Goal: Task Accomplishment & Management: Complete application form

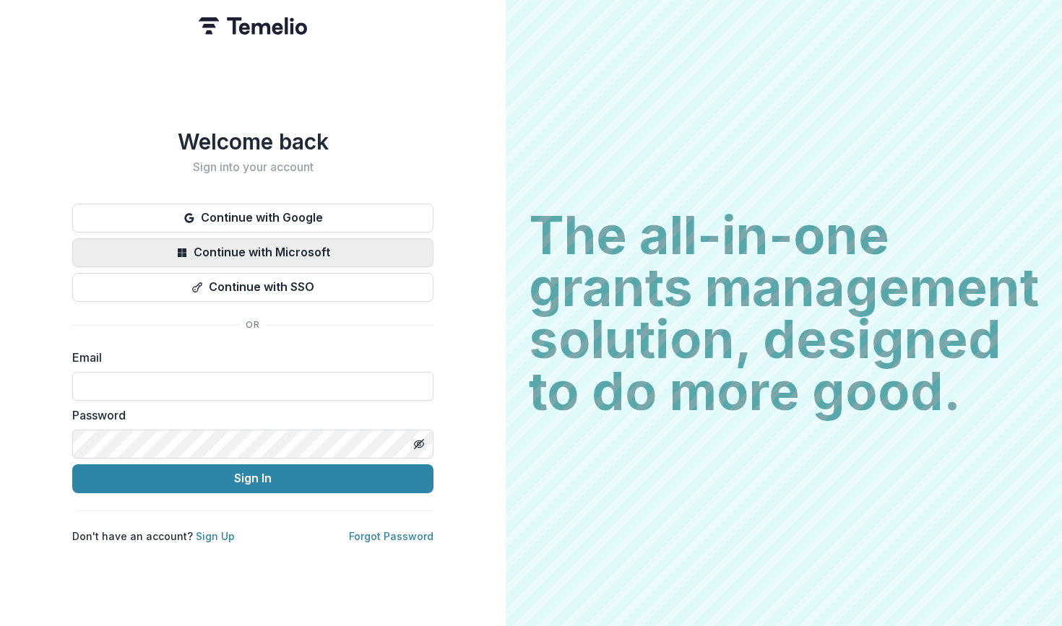
click at [279, 250] on button "Continue with Microsoft" at bounding box center [252, 252] width 361 height 29
click at [350, 253] on button "Continue with Microsoft" at bounding box center [252, 252] width 361 height 29
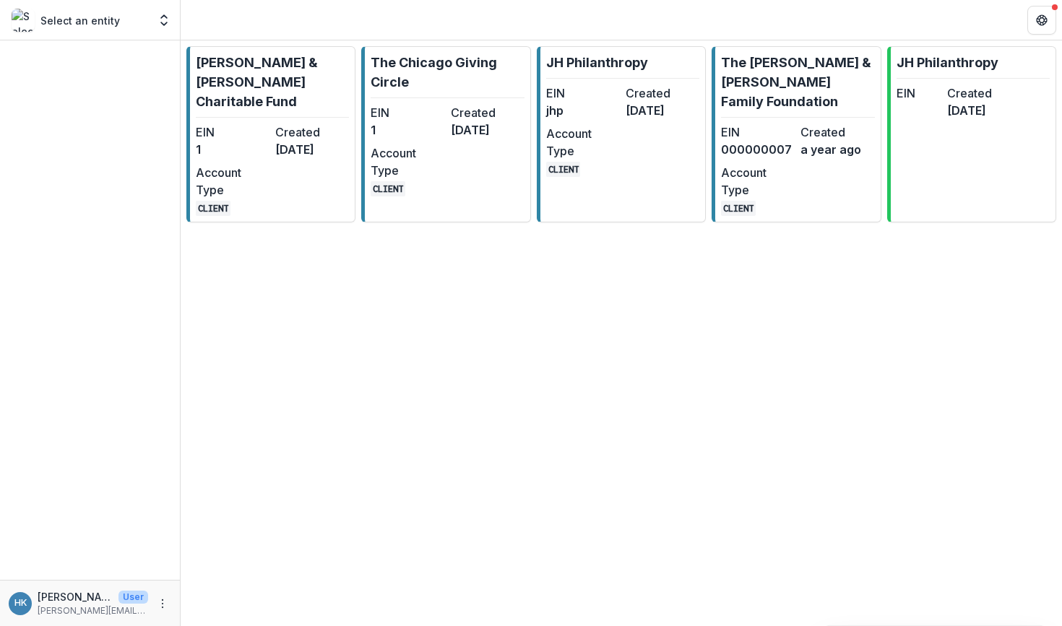
click at [153, 22] on div "Select an entity Aggregate Analysis Foundations Michael & Dana Springer Charita…" at bounding box center [90, 20] width 168 height 29
click at [163, 21] on icon "Open entity switcher" at bounding box center [164, 20] width 14 height 14
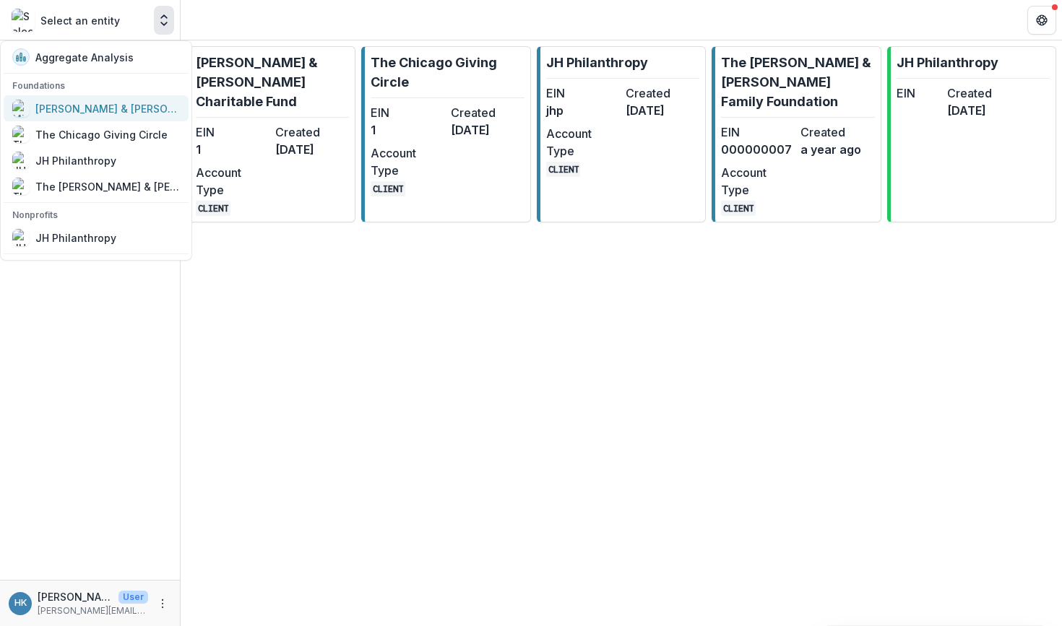
click at [111, 111] on div "Michael & Dana Springer Charitable Fund" at bounding box center [107, 108] width 144 height 15
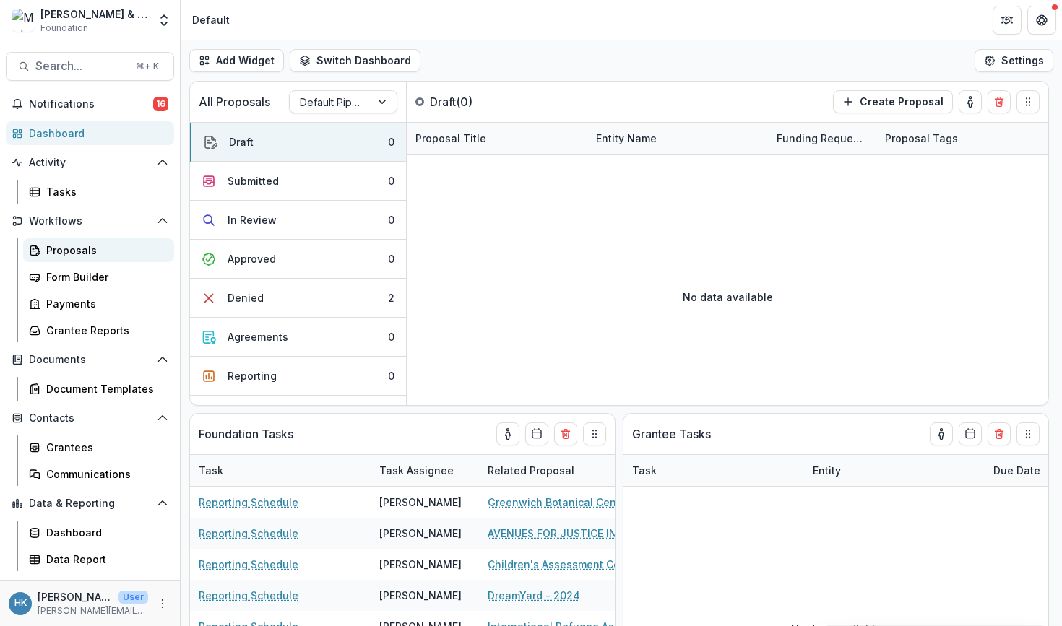
click at [80, 251] on div "Proposals" at bounding box center [104, 250] width 116 height 15
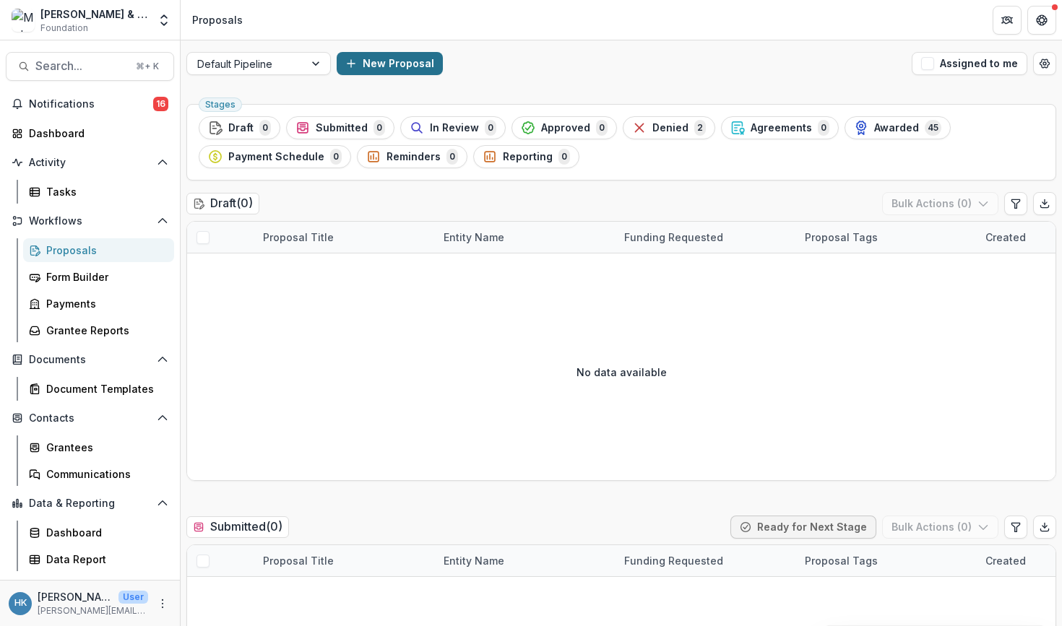
click at [389, 65] on button "New Proposal" at bounding box center [390, 63] width 106 height 23
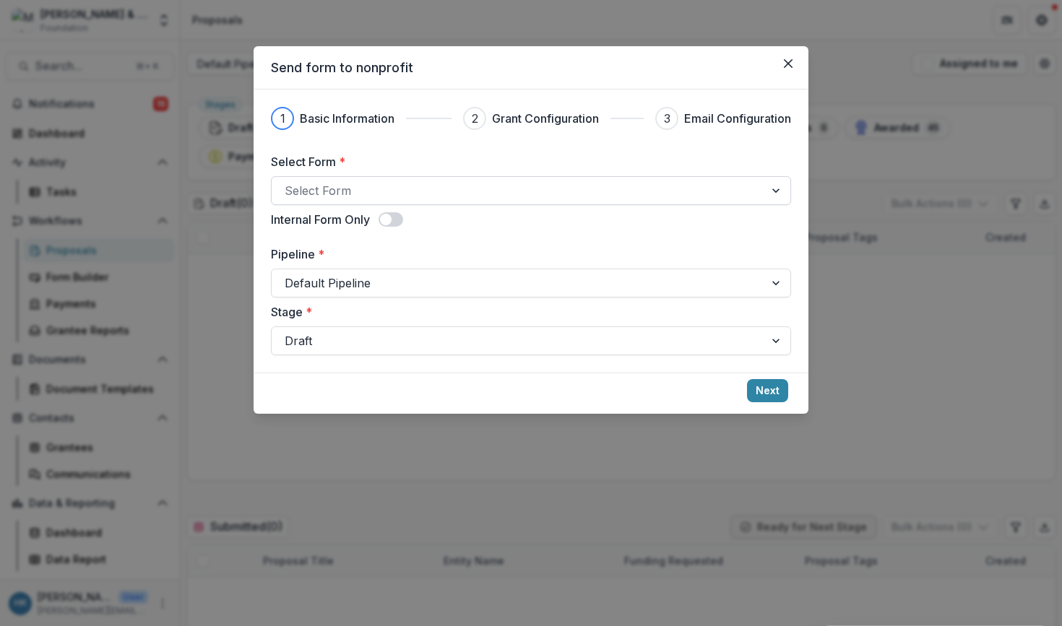
click at [400, 187] on div at bounding box center [518, 191] width 467 height 20
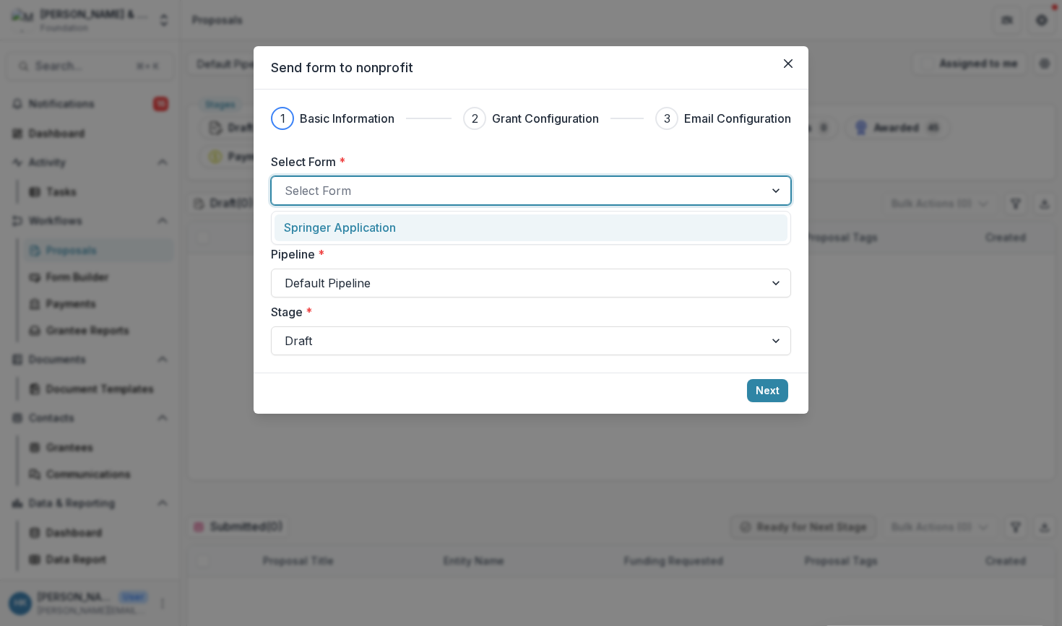
click at [395, 225] on p "Springer Application" at bounding box center [340, 227] width 112 height 17
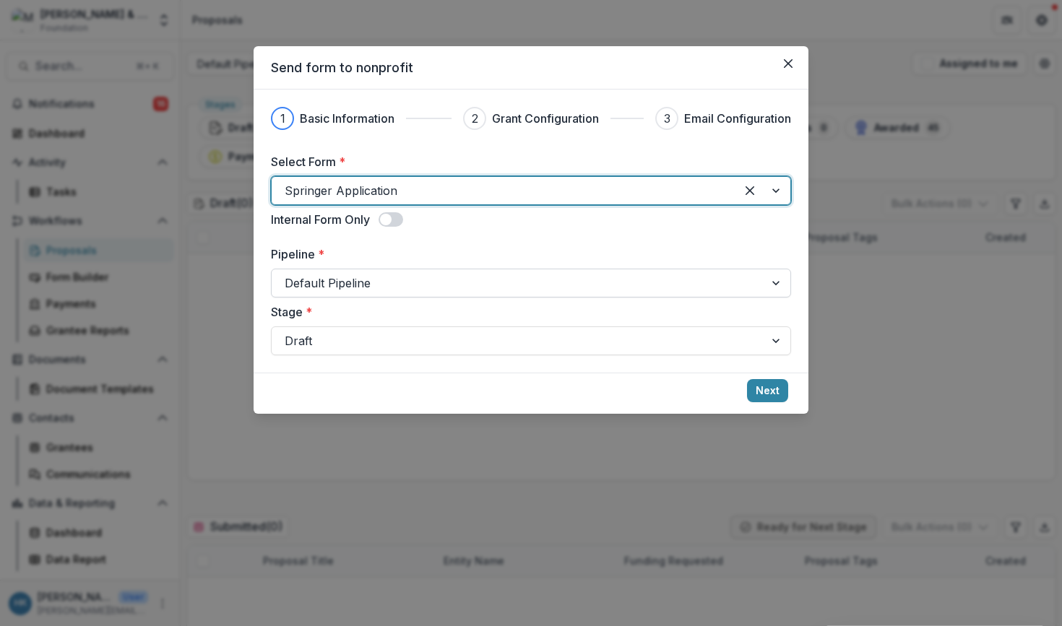
click at [379, 284] on div at bounding box center [518, 283] width 467 height 20
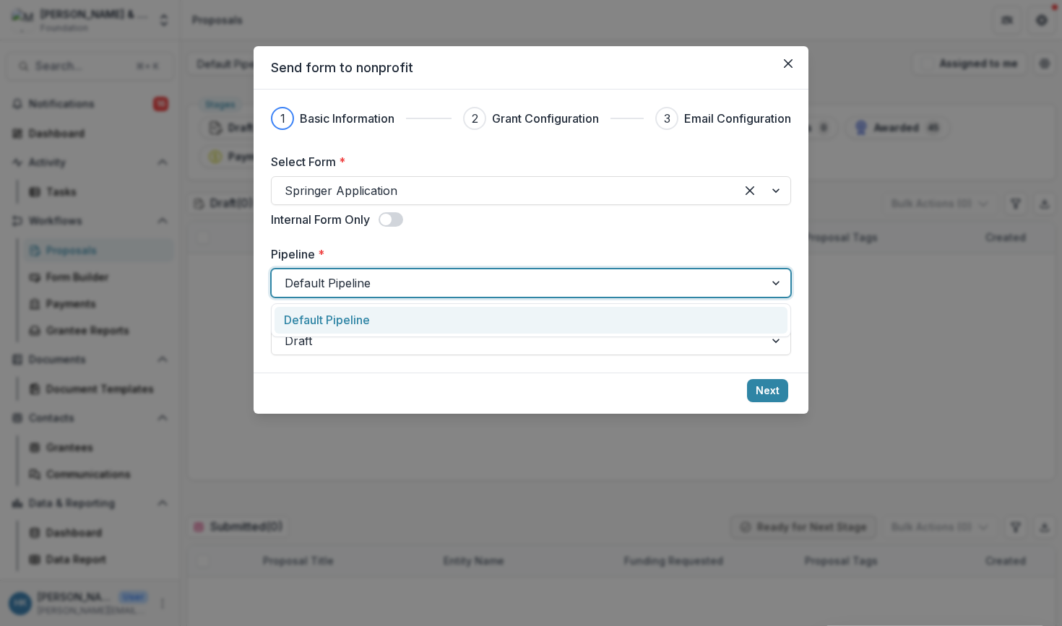
click at [379, 284] on div at bounding box center [518, 283] width 467 height 20
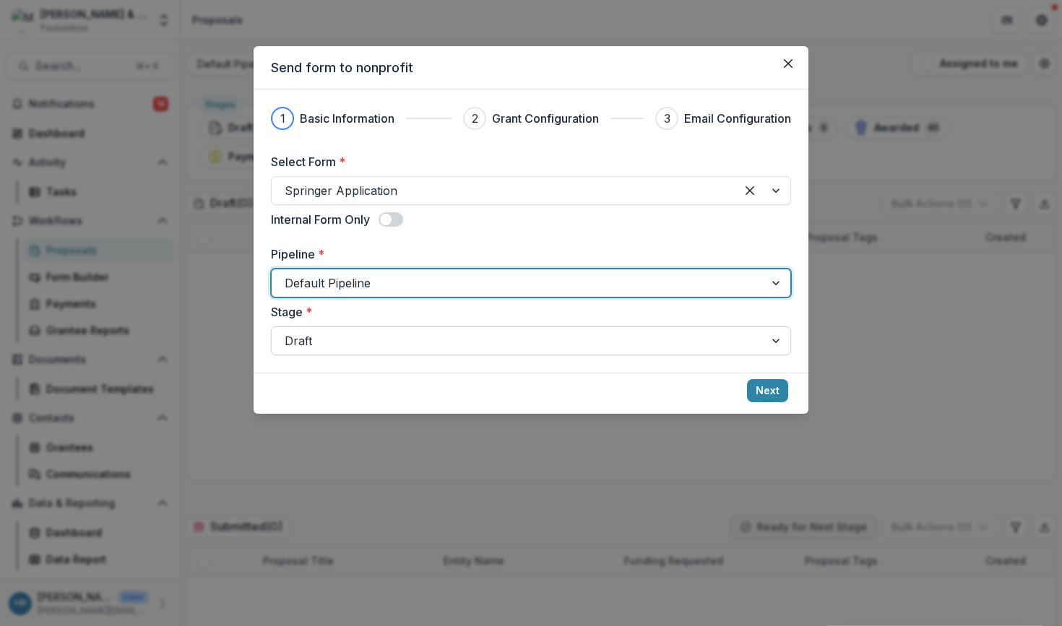
click at [371, 340] on div at bounding box center [518, 341] width 467 height 20
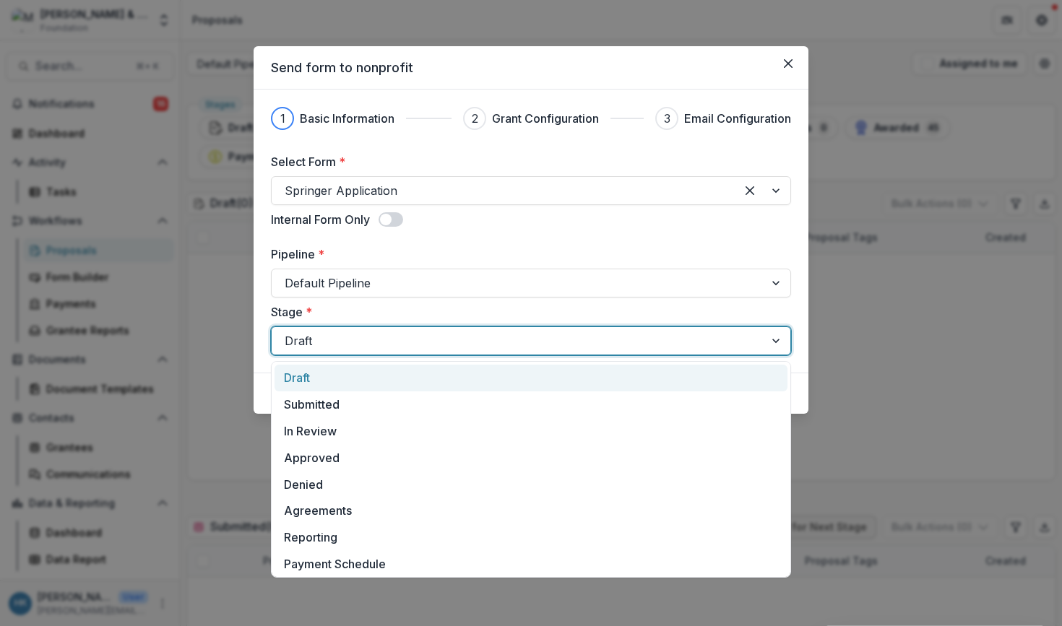
click at [371, 340] on div at bounding box center [518, 341] width 467 height 20
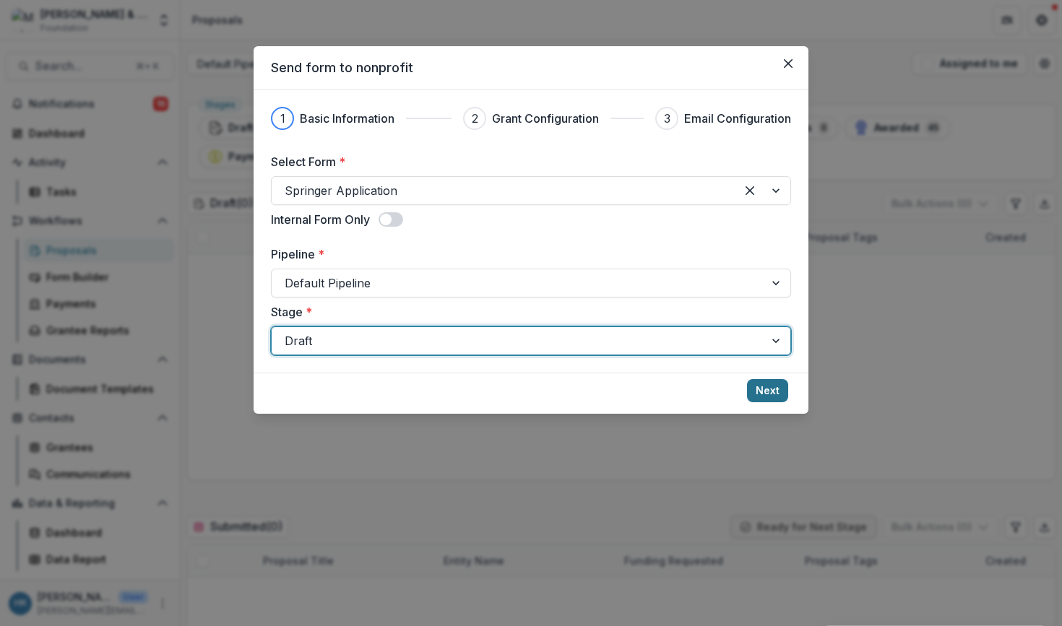
click at [764, 389] on button "Next" at bounding box center [767, 390] width 41 height 23
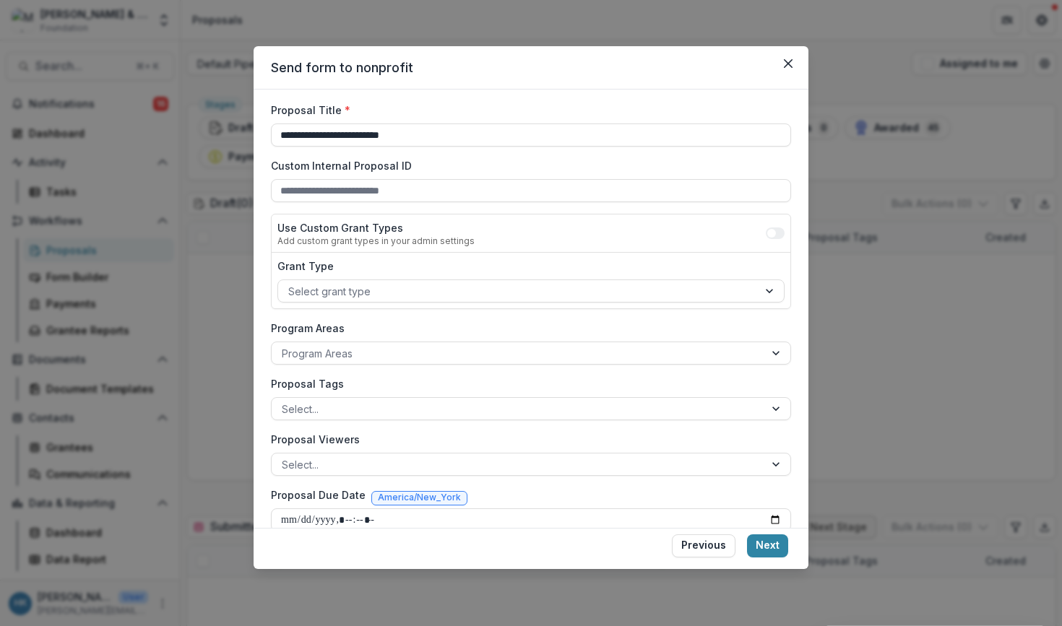
scroll to position [52, 0]
click at [407, 285] on div at bounding box center [517, 290] width 459 height 18
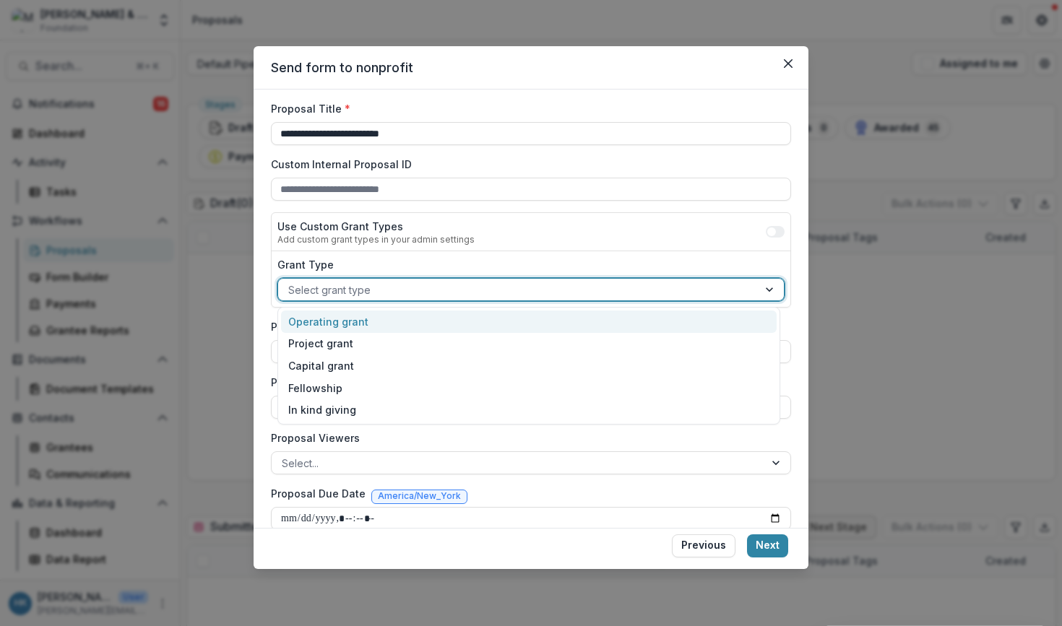
click at [396, 319] on div "Operating grant" at bounding box center [529, 322] width 496 height 22
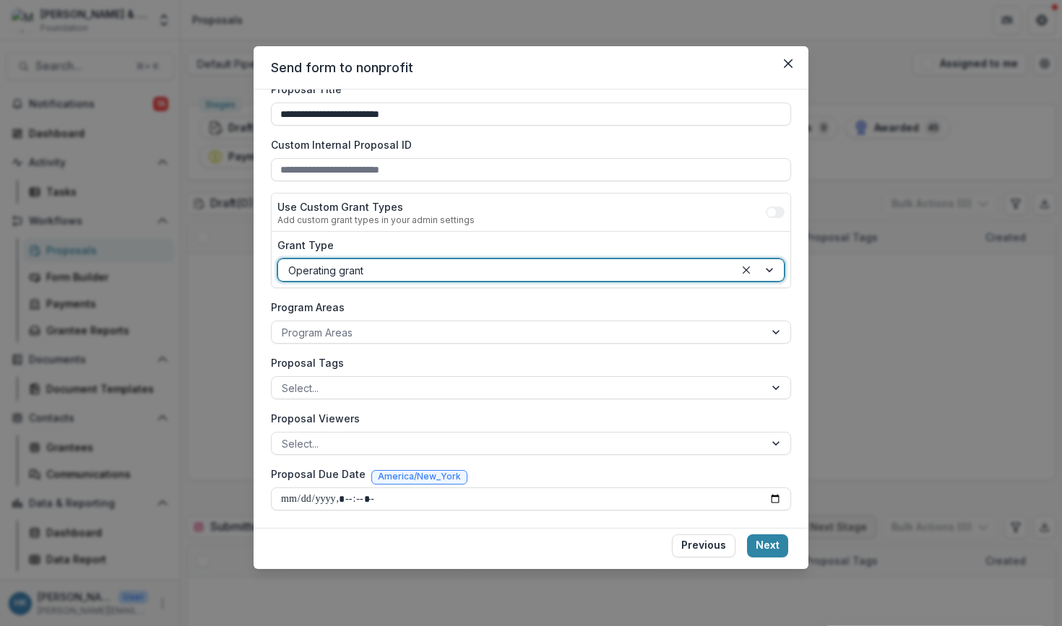
scroll to position [72, 0]
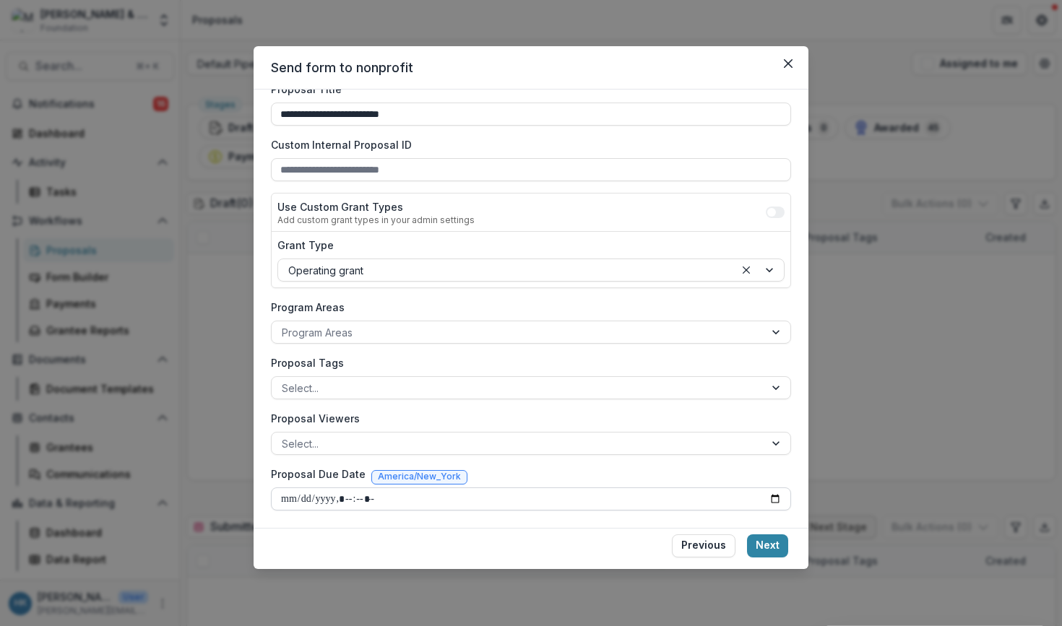
click at [285, 495] on input "Proposal Due Date" at bounding box center [531, 499] width 520 height 23
click at [356, 496] on input "Proposal Due Date" at bounding box center [531, 499] width 520 height 23
click at [376, 496] on input "Proposal Due Date" at bounding box center [531, 499] width 520 height 23
type input "**********"
click at [540, 472] on div "Proposal Due Date America/New_York" at bounding box center [531, 477] width 520 height 21
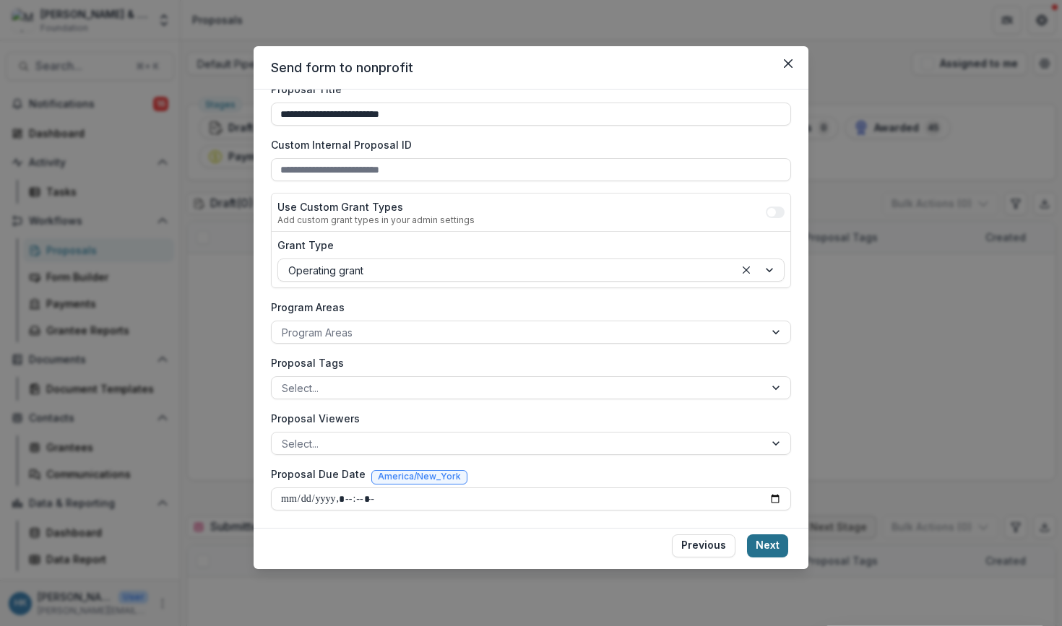
click at [771, 541] on button "Next" at bounding box center [767, 546] width 41 height 23
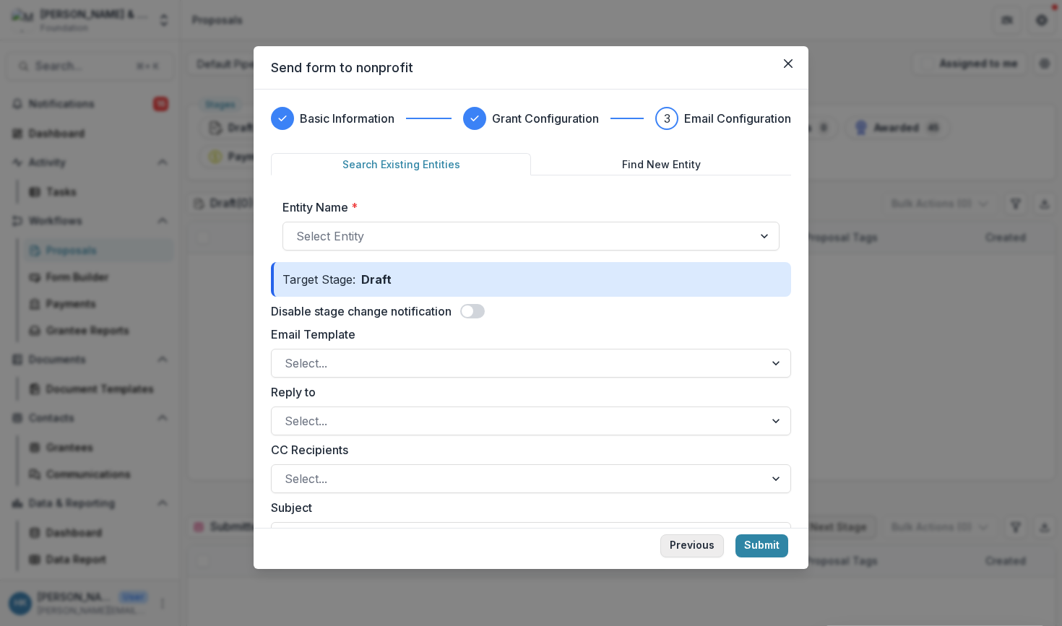
click at [686, 543] on button "Previous" at bounding box center [692, 546] width 64 height 23
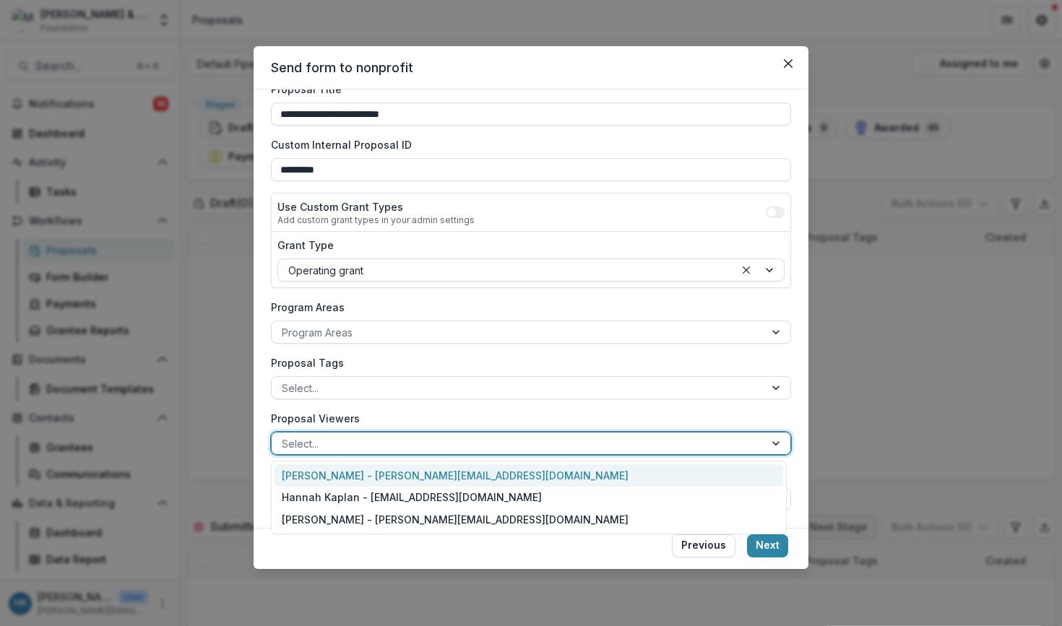
click at [532, 449] on div at bounding box center [518, 444] width 472 height 18
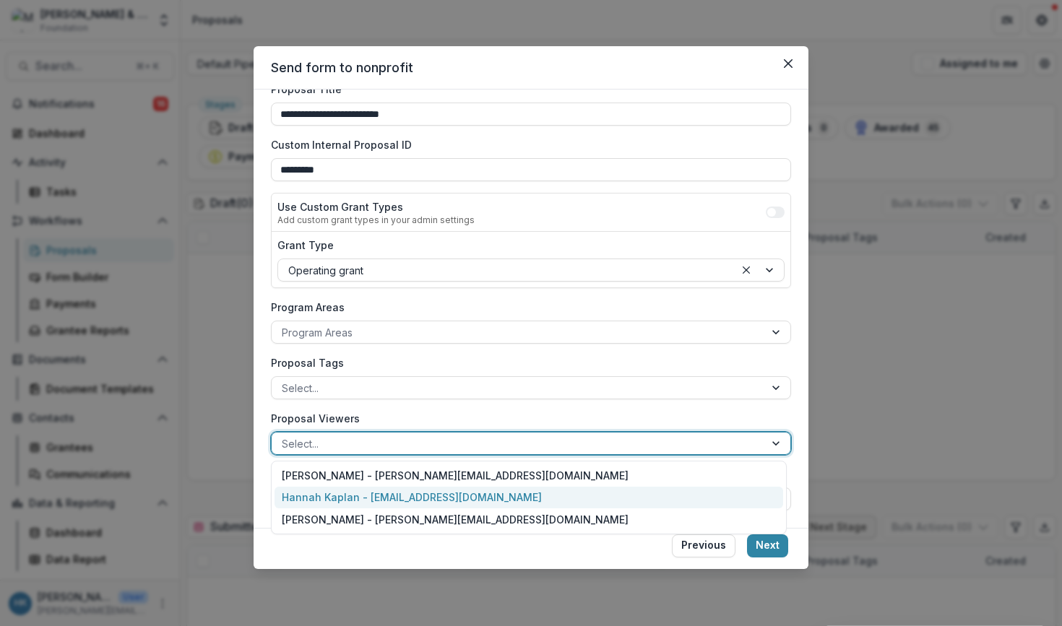
click at [514, 498] on div "Hannah Kaplan - hannah@jhphilanthropy.com" at bounding box center [529, 498] width 509 height 22
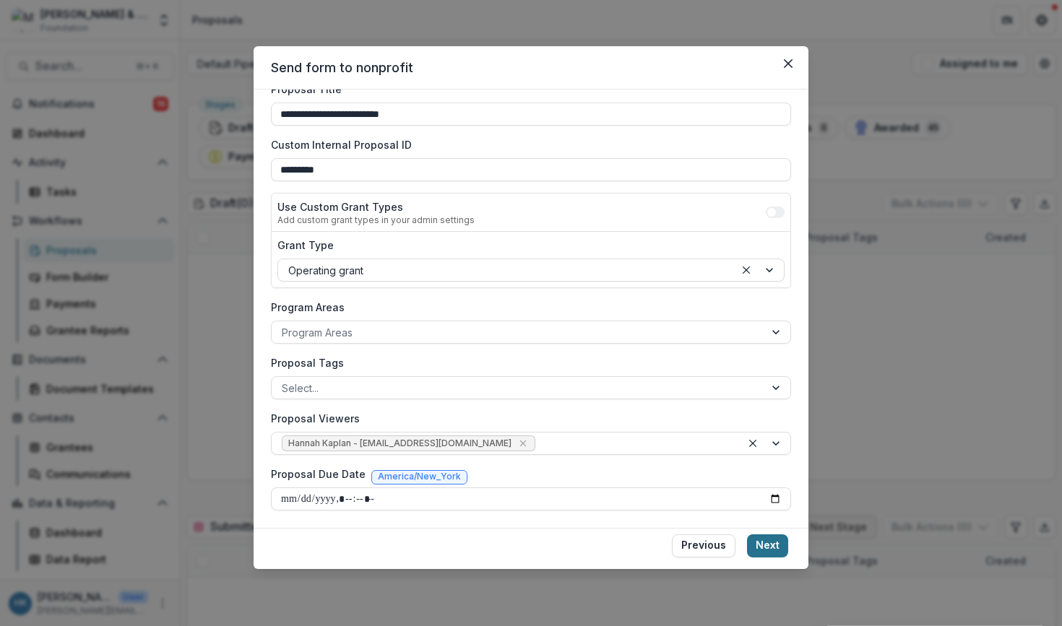
click at [766, 540] on button "Next" at bounding box center [767, 546] width 41 height 23
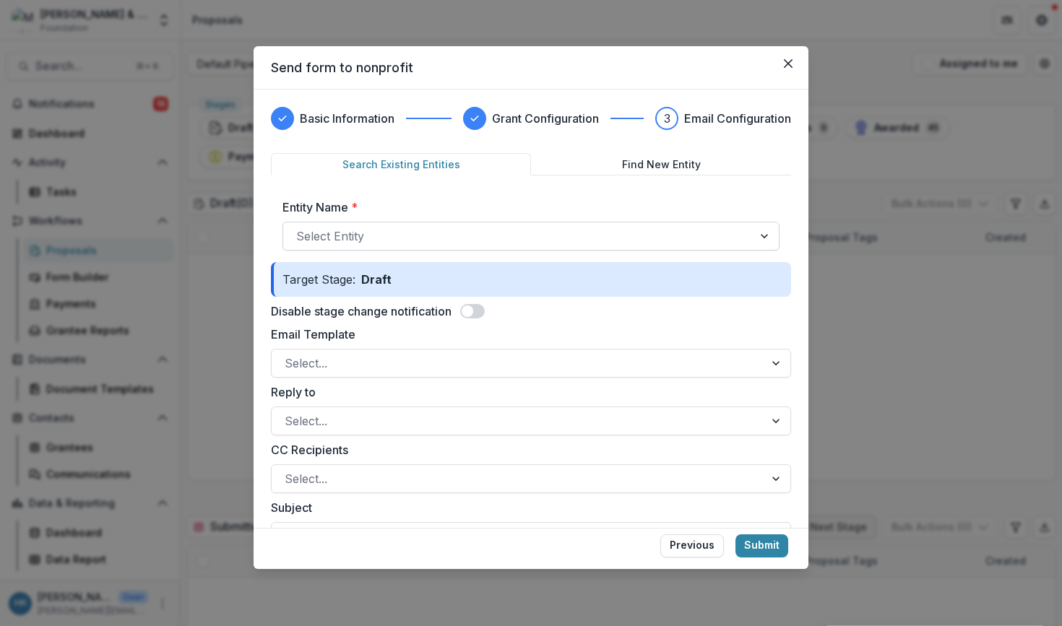
click at [485, 236] on div at bounding box center [518, 236] width 444 height 20
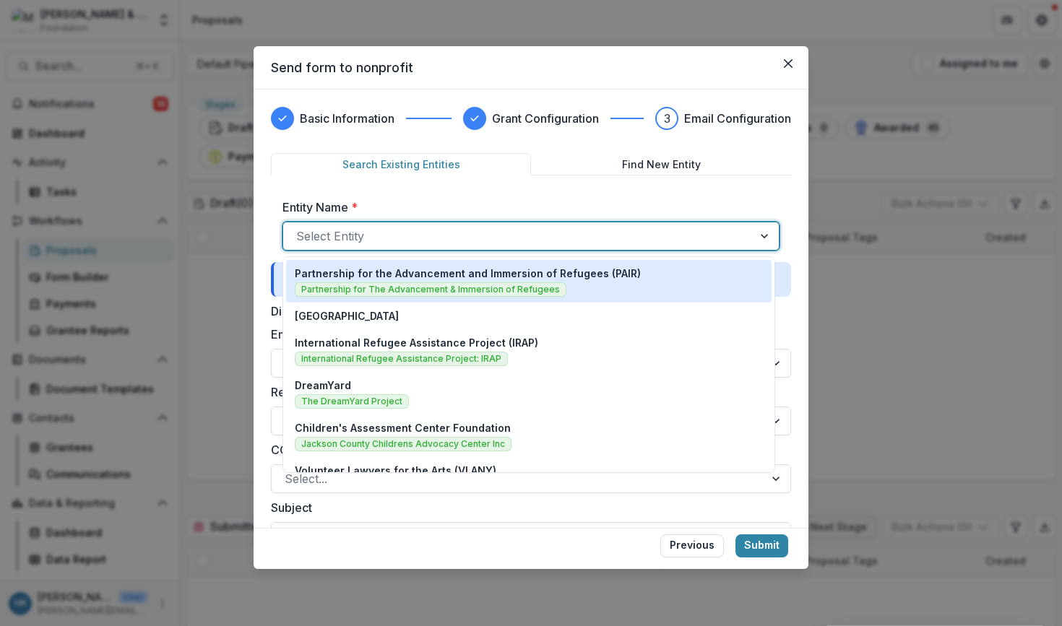
click at [645, 168] on button "Find New Entity" at bounding box center [661, 164] width 260 height 22
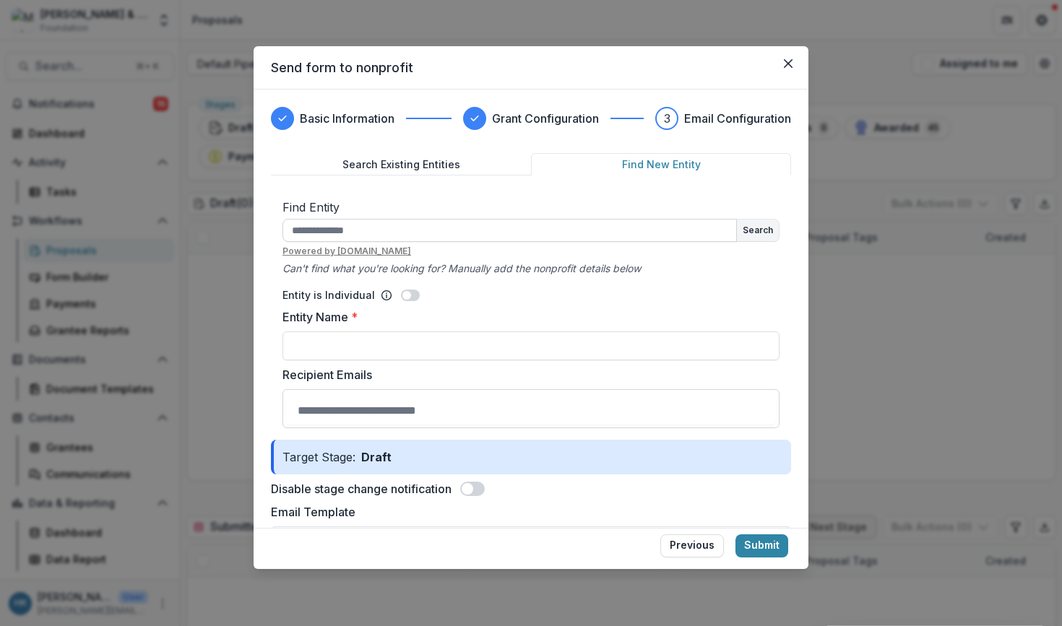
click at [490, 235] on input "text" at bounding box center [509, 230] width 454 height 23
type input "**********"
click at [759, 227] on button "Search" at bounding box center [758, 231] width 42 height 22
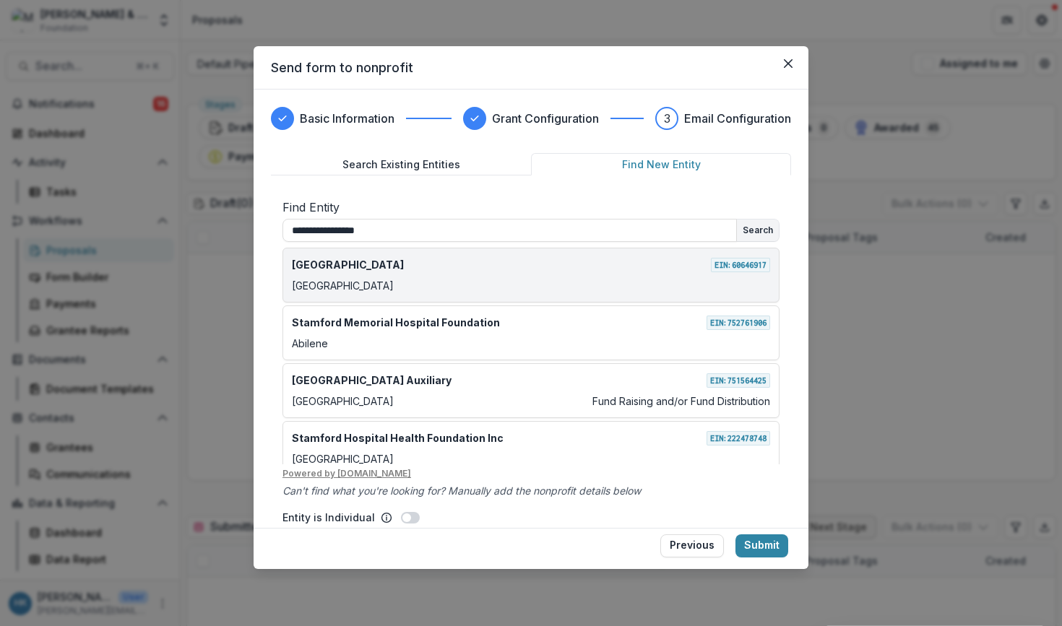
click at [648, 277] on div "Stamford Hospital EIN: 60646917 Stamford" at bounding box center [530, 275] width 497 height 55
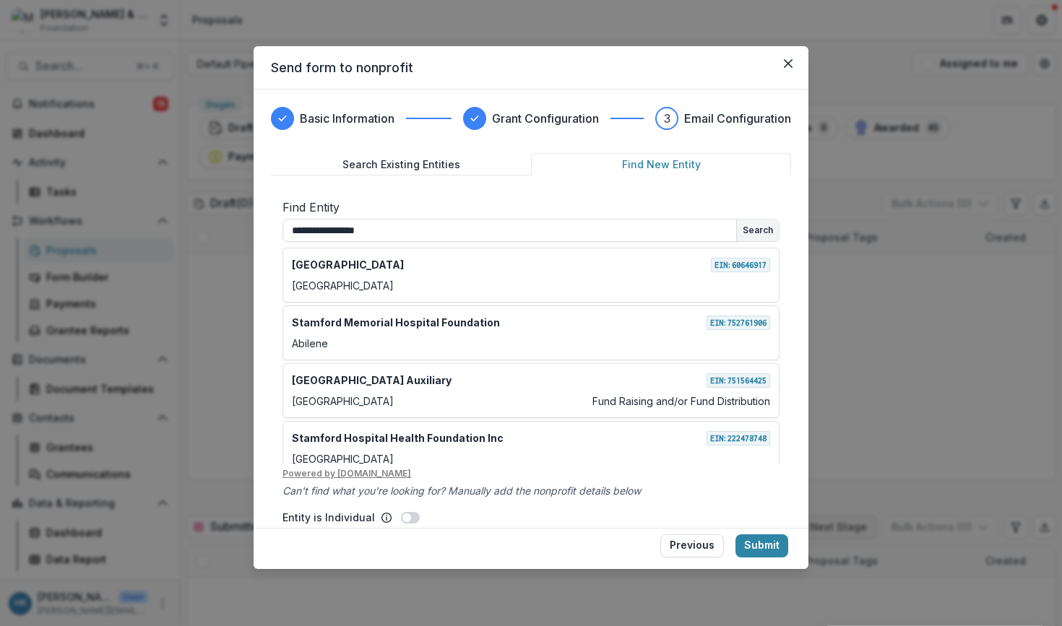
click at [707, 160] on button "Find New Entity" at bounding box center [661, 164] width 260 height 22
click at [790, 186] on div "**********" at bounding box center [531, 309] width 555 height 438
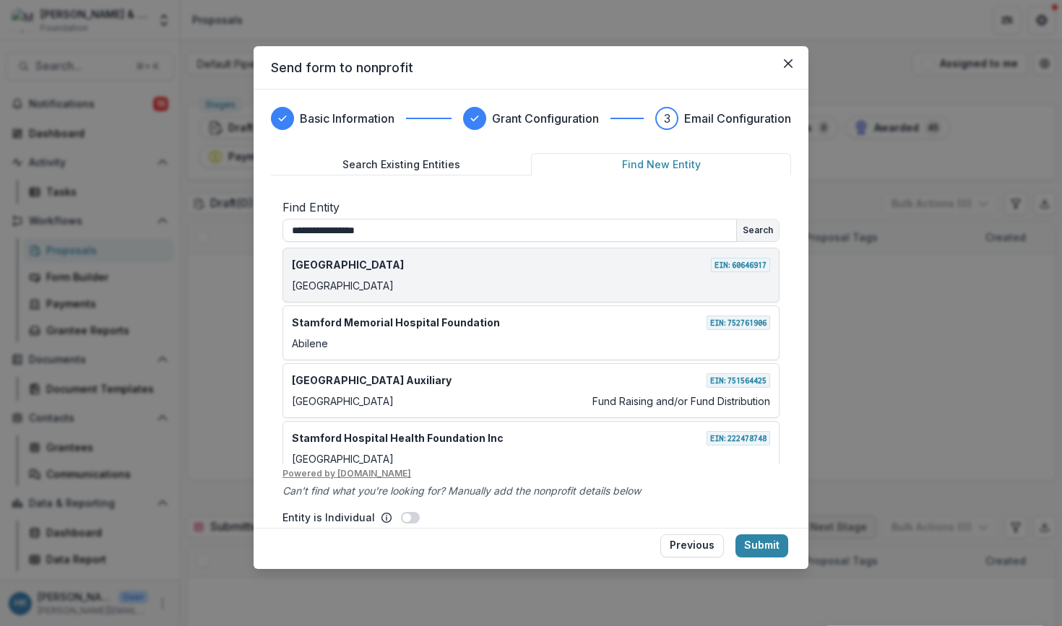
click at [633, 267] on div "Stamford Hospital EIN: 60646917" at bounding box center [531, 264] width 478 height 15
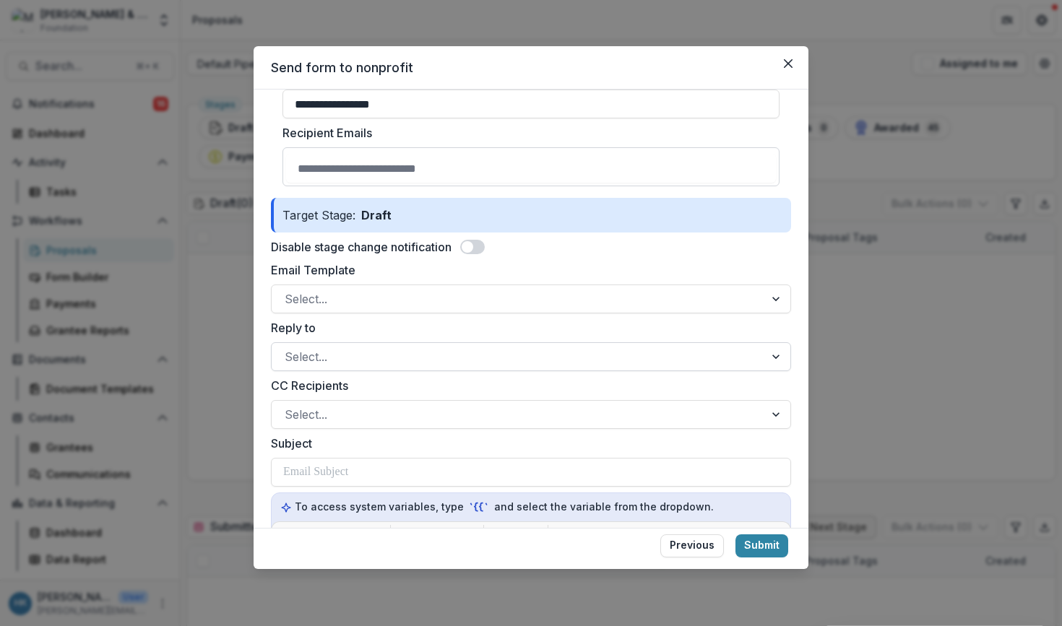
scroll to position [462, 0]
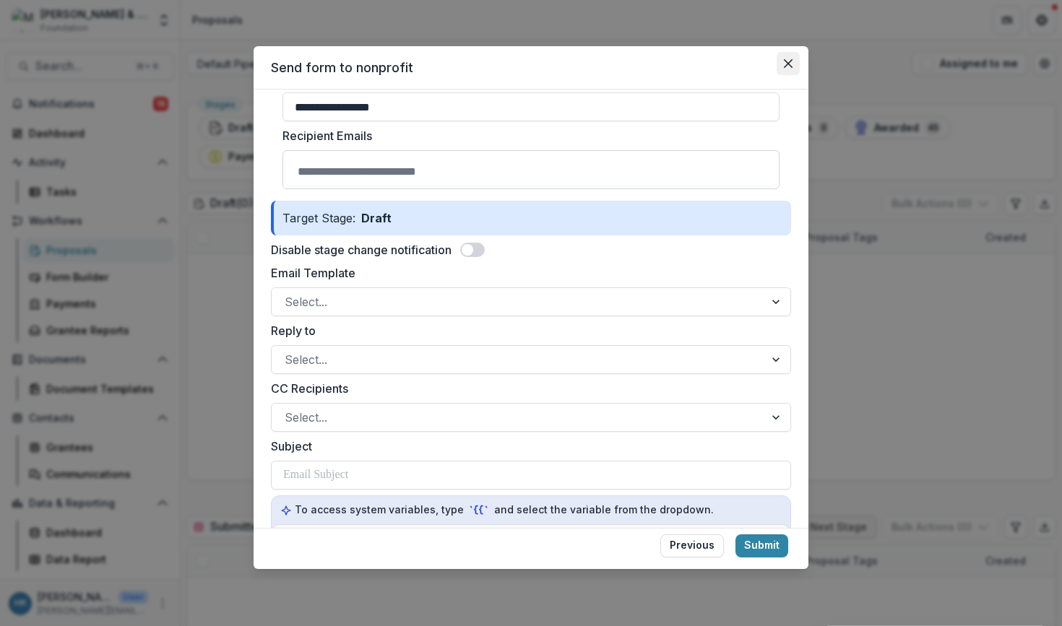
click at [784, 65] on icon "Close" at bounding box center [788, 63] width 9 height 9
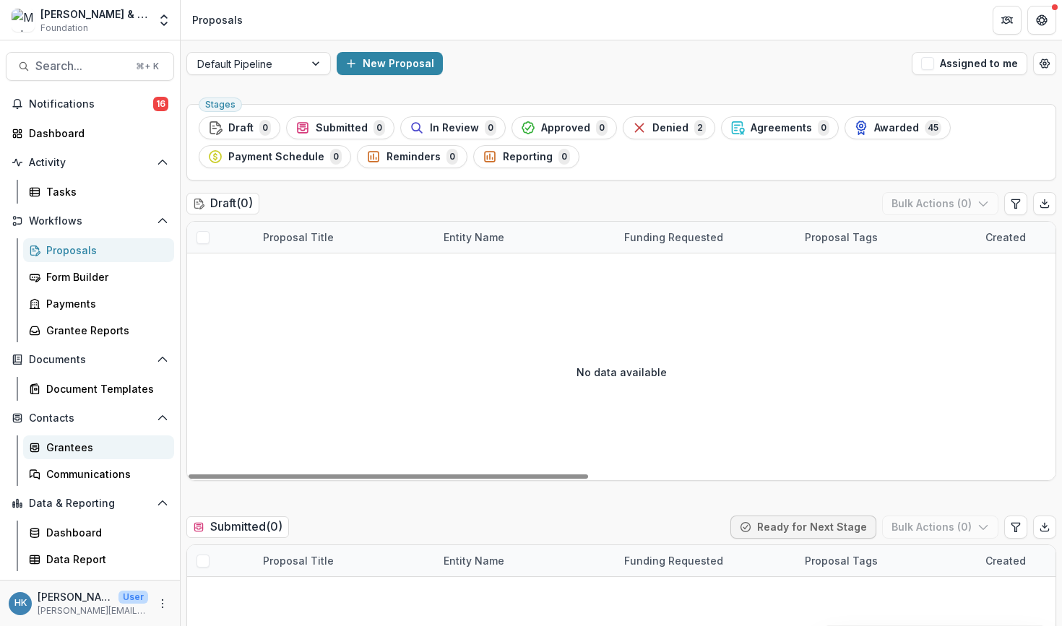
click at [85, 438] on link "Grantees" at bounding box center [98, 448] width 151 height 24
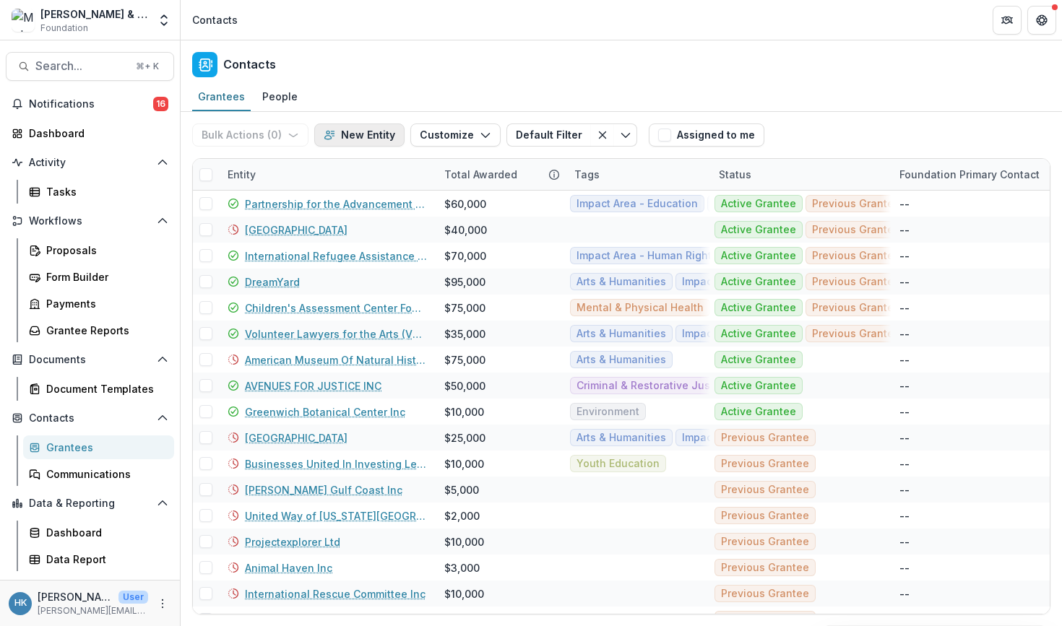
click at [351, 138] on button "New Entity" at bounding box center [359, 135] width 90 height 23
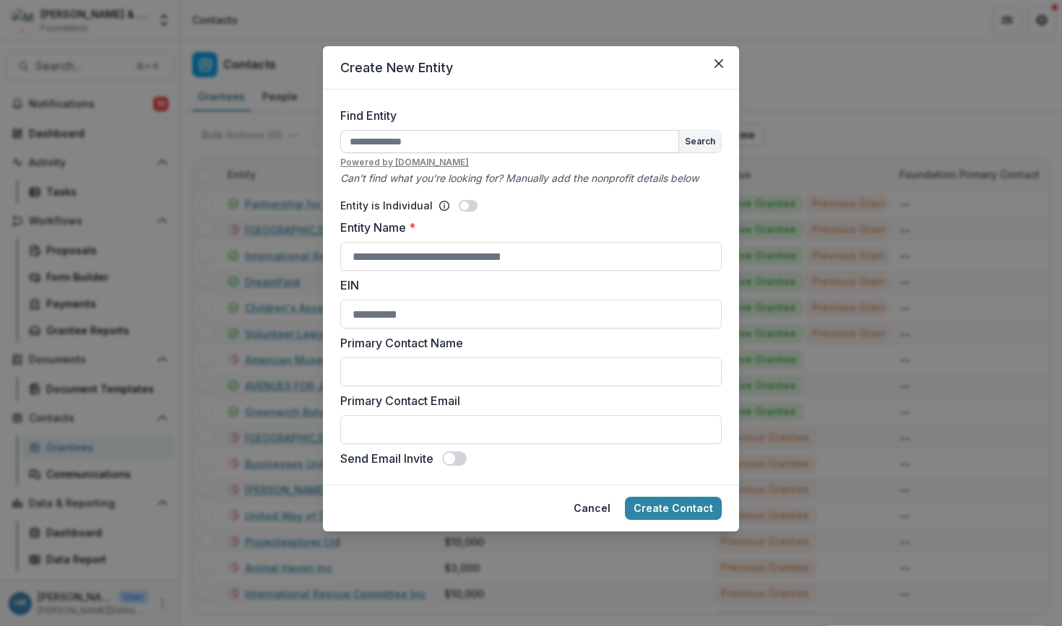
click at [579, 139] on input "Find Entity" at bounding box center [509, 141] width 339 height 23
type input "**********"
click at [715, 139] on button "Search" at bounding box center [700, 142] width 42 height 22
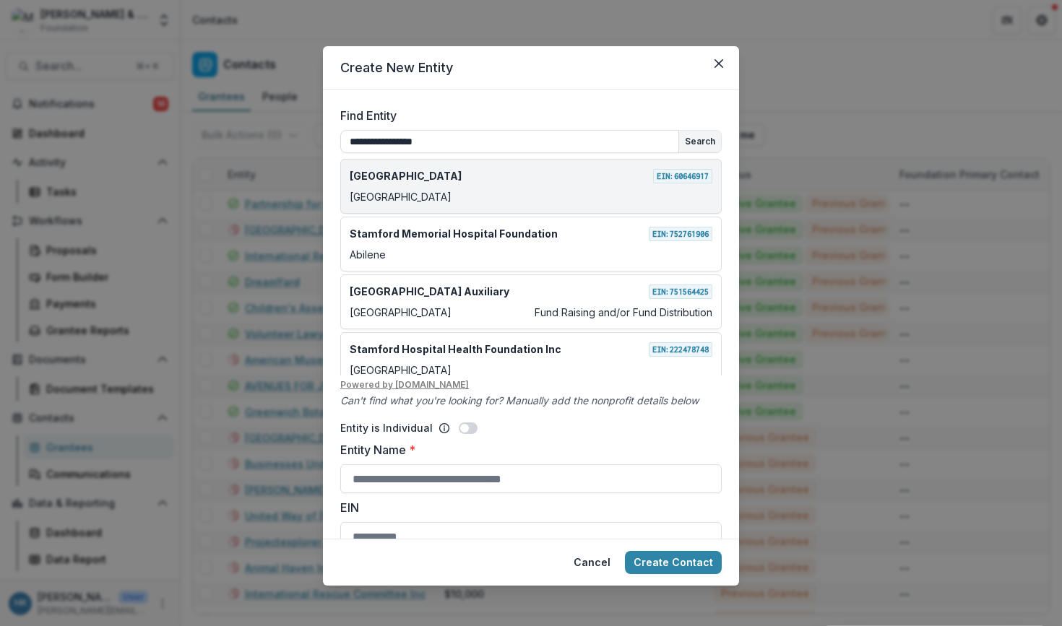
click at [651, 189] on div "Stamford Hospital EIN: 60646917 Stamford" at bounding box center [530, 186] width 381 height 55
type input "**********"
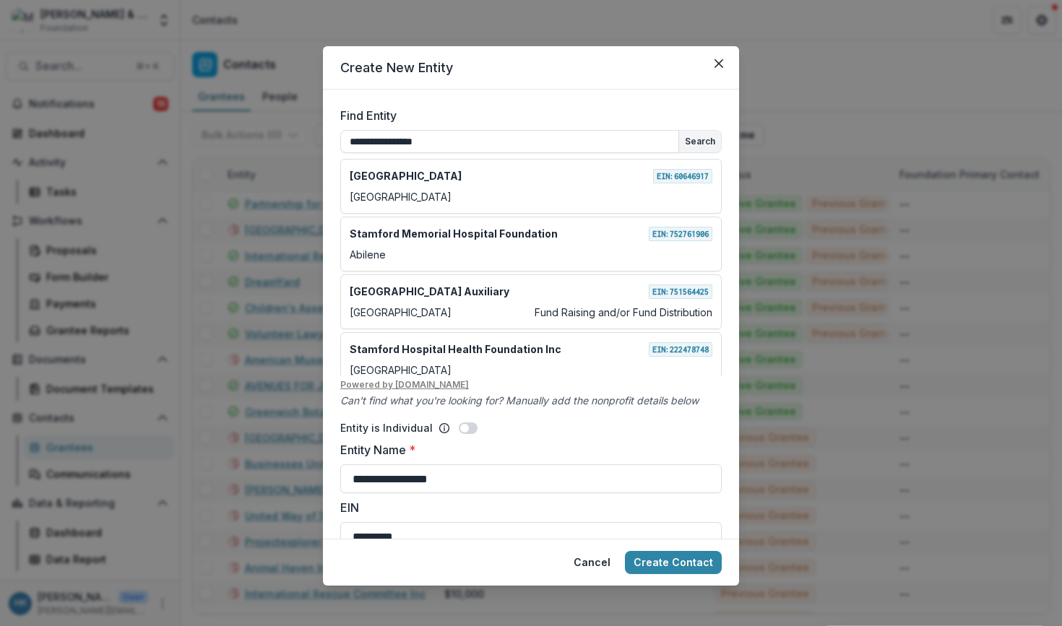
click at [639, 99] on form "**********" at bounding box center [531, 314] width 416 height 449
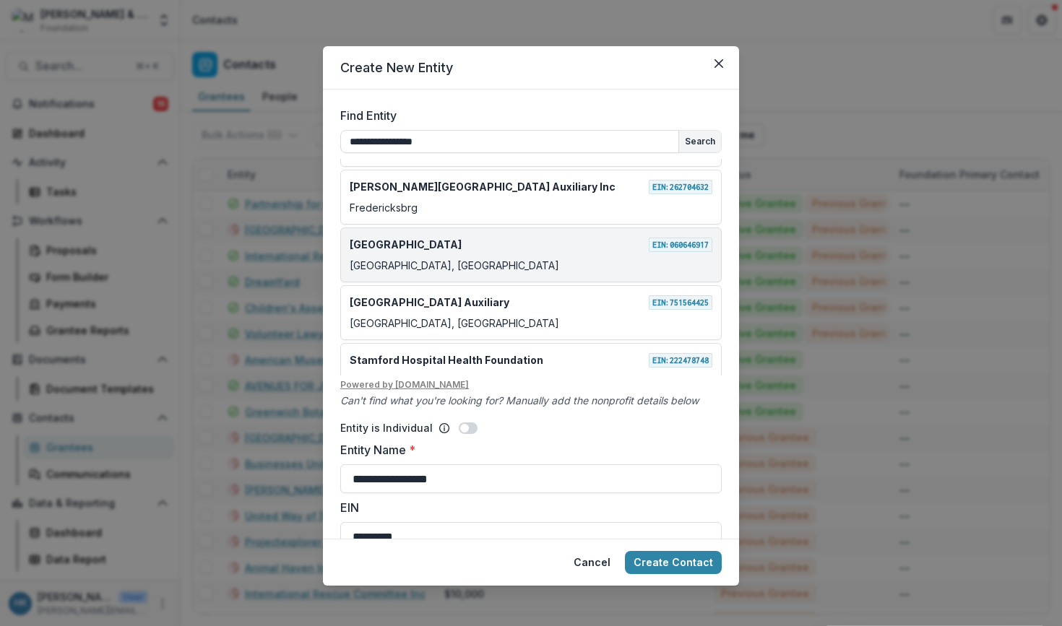
scroll to position [221, 0]
click at [641, 269] on div "STAMFORD, CT" at bounding box center [531, 264] width 363 height 15
type input "**********"
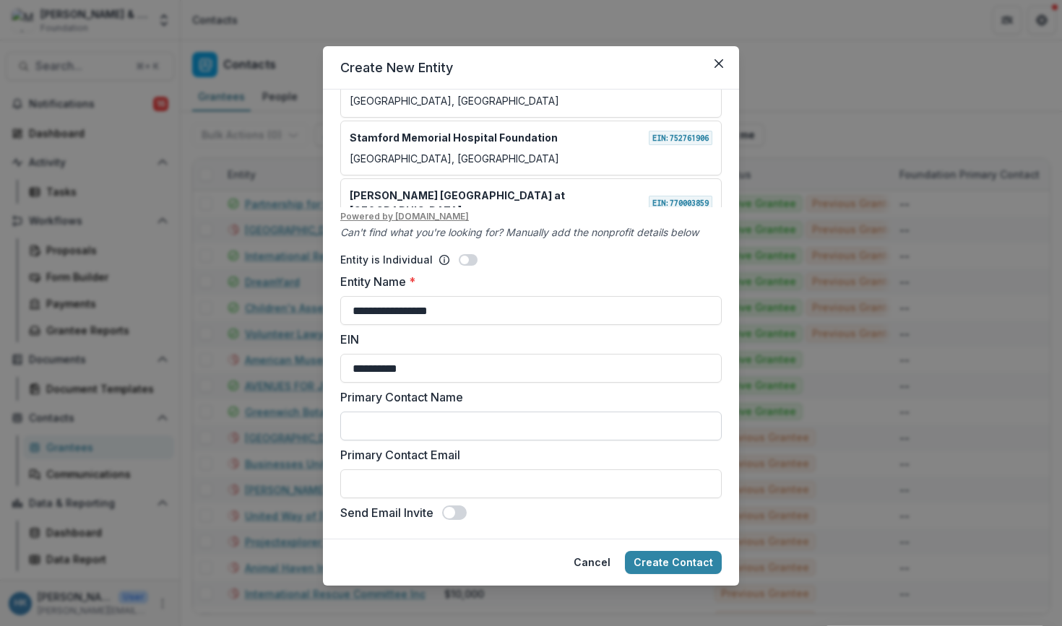
scroll to position [168, 0]
paste input "**********"
type input "**********"
click at [618, 491] on input "Primary Contact Email" at bounding box center [530, 484] width 381 height 29
paste input "**********"
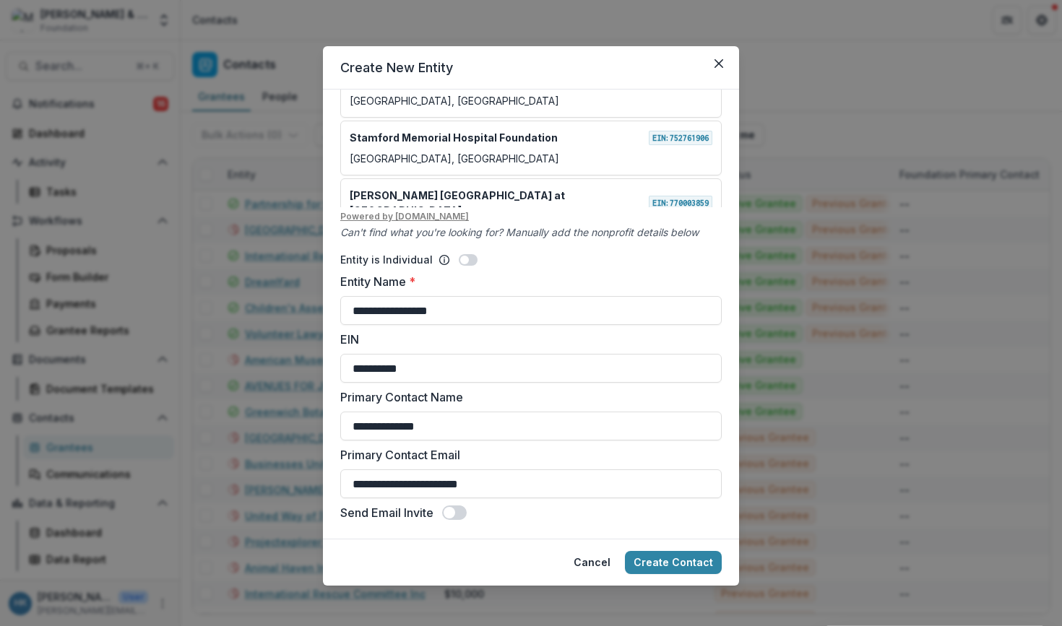
type input "**********"
click at [458, 517] on span at bounding box center [454, 513] width 25 height 14
click at [458, 506] on span at bounding box center [454, 513] width 25 height 14
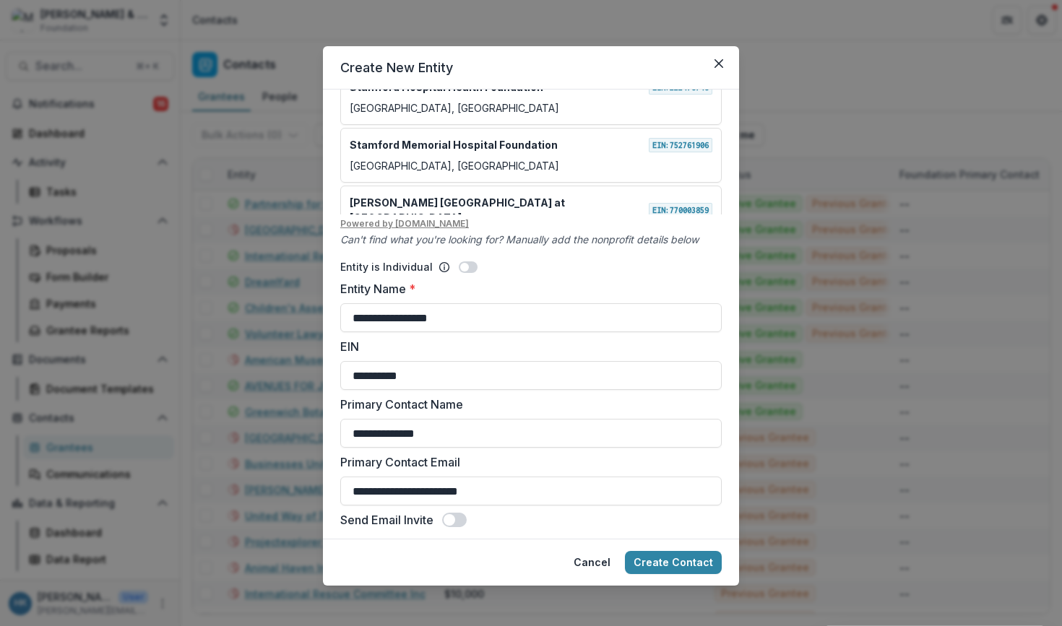
scroll to position [164, 0]
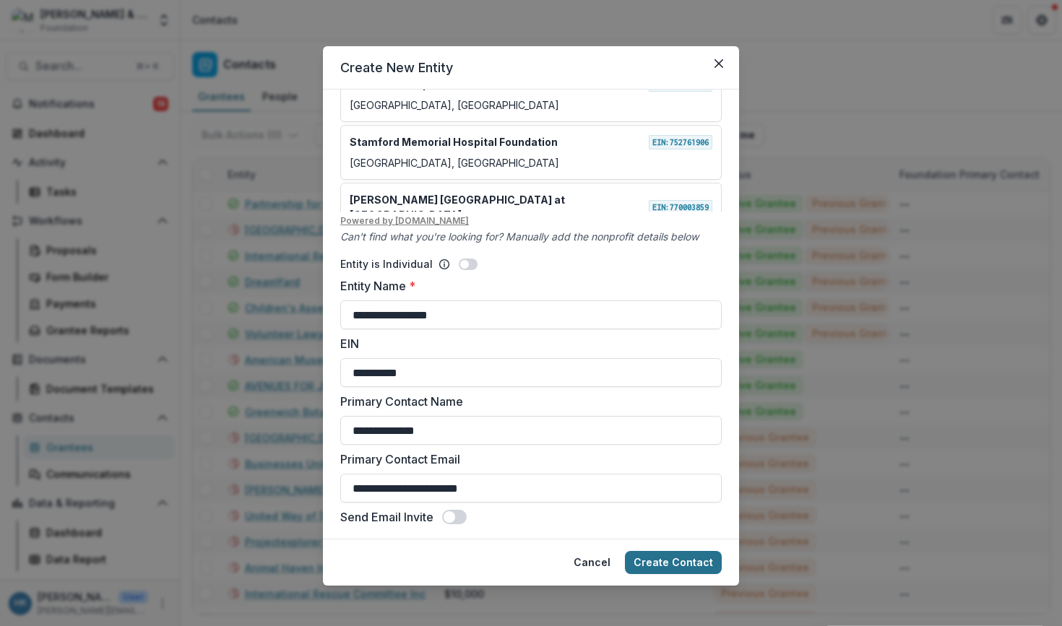
click at [671, 562] on button "Create Contact" at bounding box center [673, 562] width 97 height 23
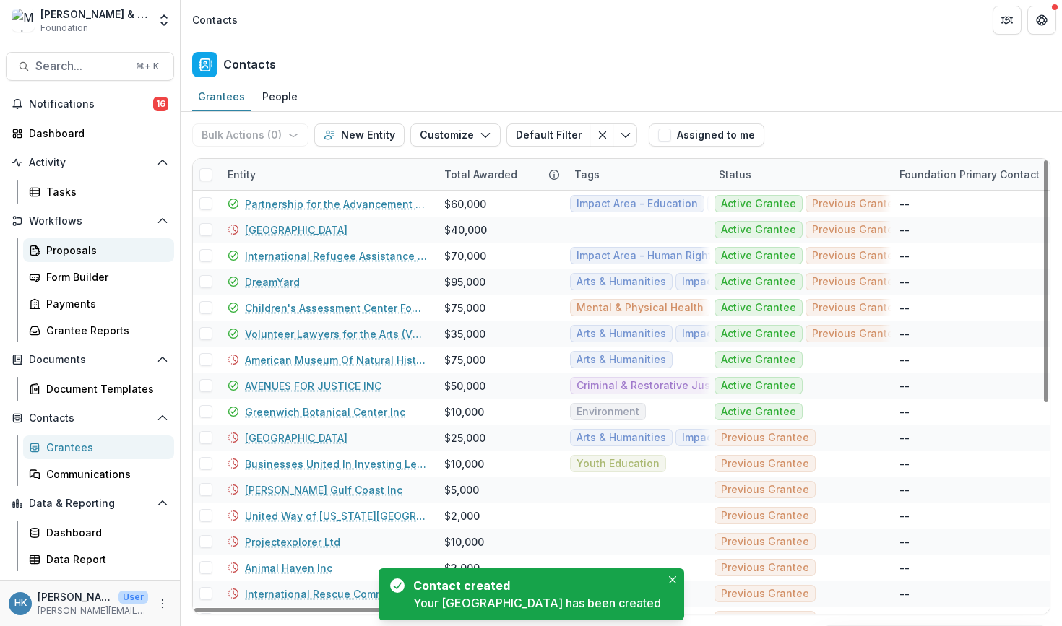
click at [98, 246] on div "Proposals" at bounding box center [104, 250] width 116 height 15
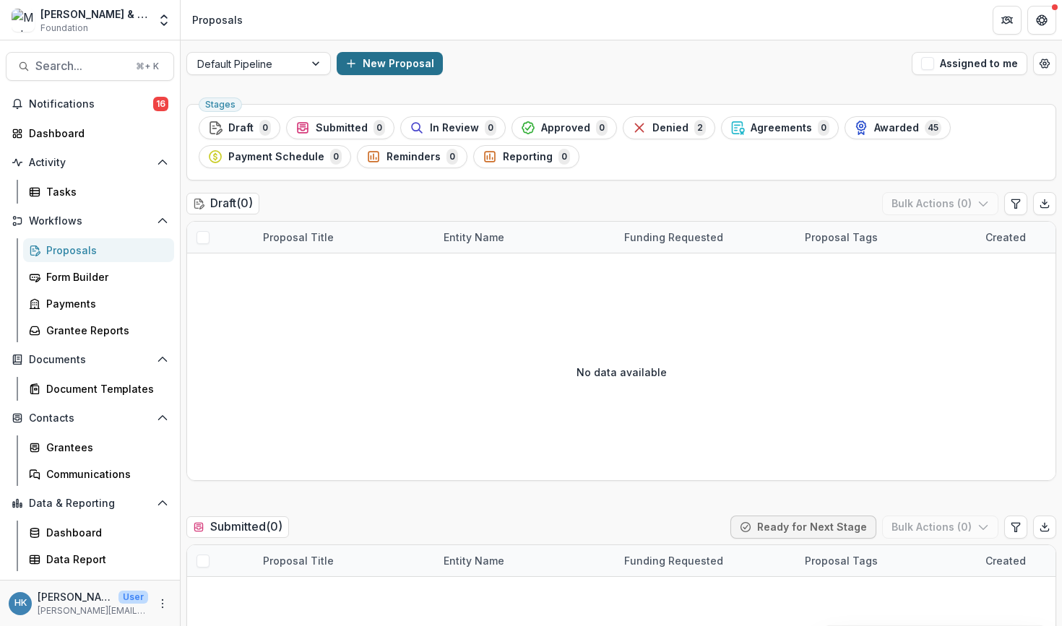
click at [381, 61] on button "New Proposal" at bounding box center [390, 63] width 106 height 23
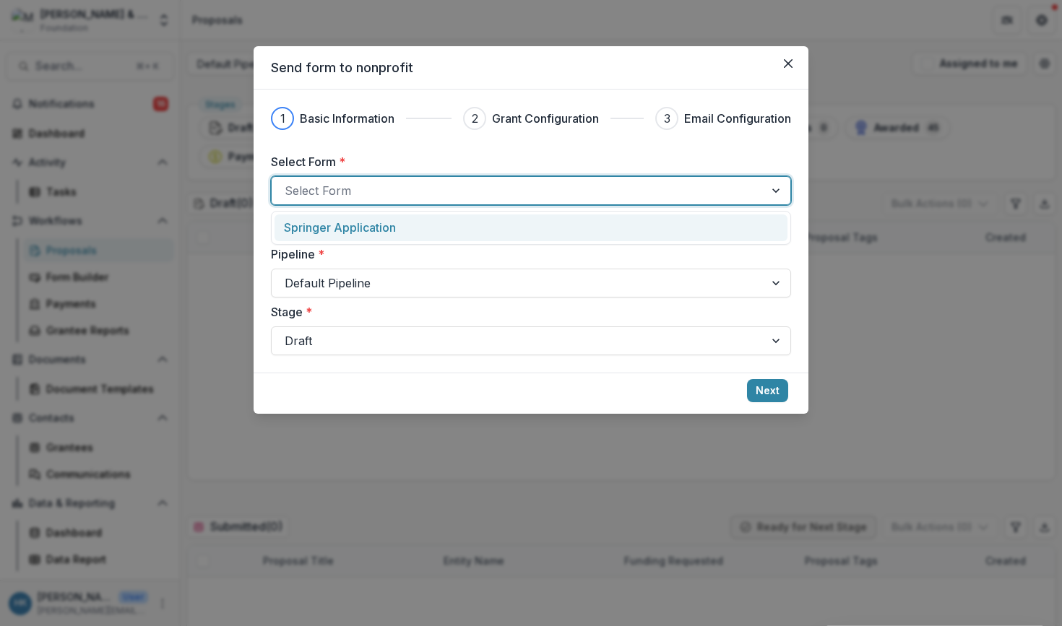
click at [440, 181] on div at bounding box center [518, 191] width 467 height 20
click at [429, 228] on div "Springer Application" at bounding box center [531, 227] width 494 height 17
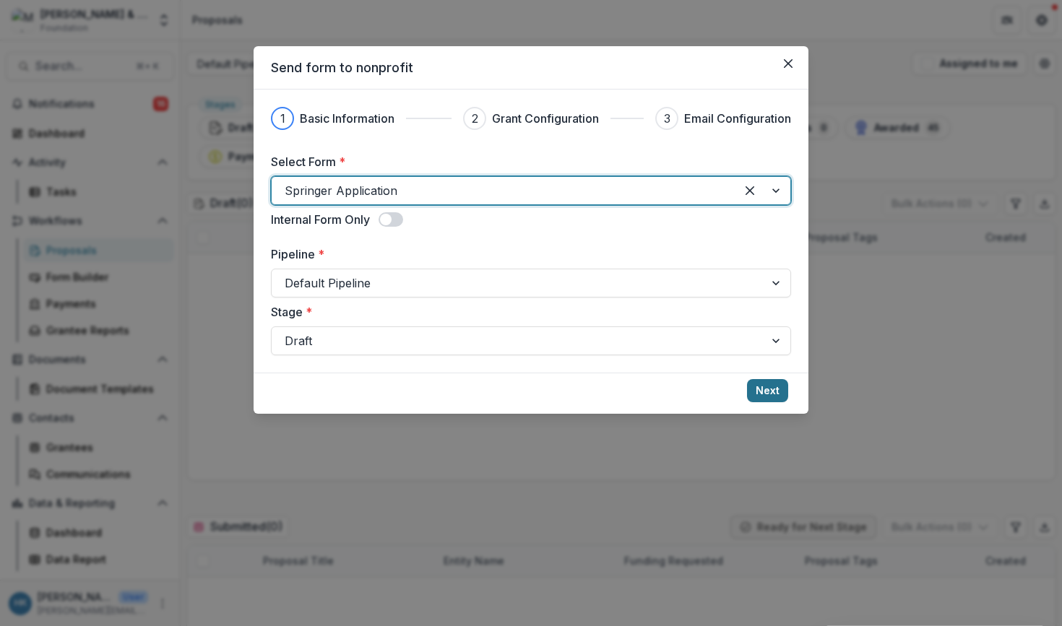
click at [769, 396] on button "Next" at bounding box center [767, 390] width 41 height 23
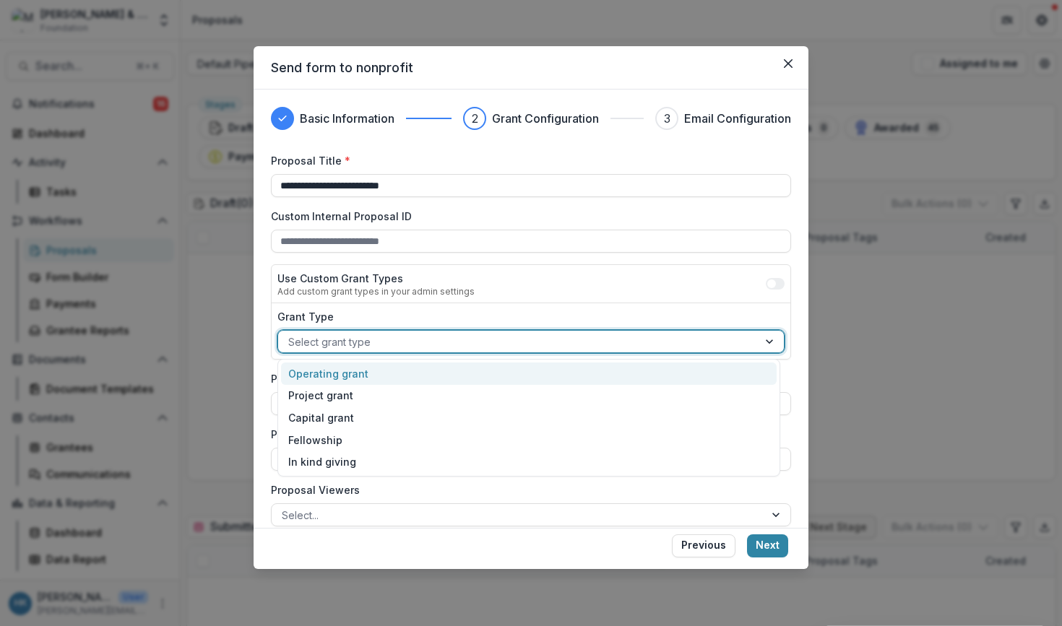
click at [420, 338] on div at bounding box center [517, 342] width 459 height 18
click at [409, 373] on div "Operating grant" at bounding box center [529, 374] width 496 height 22
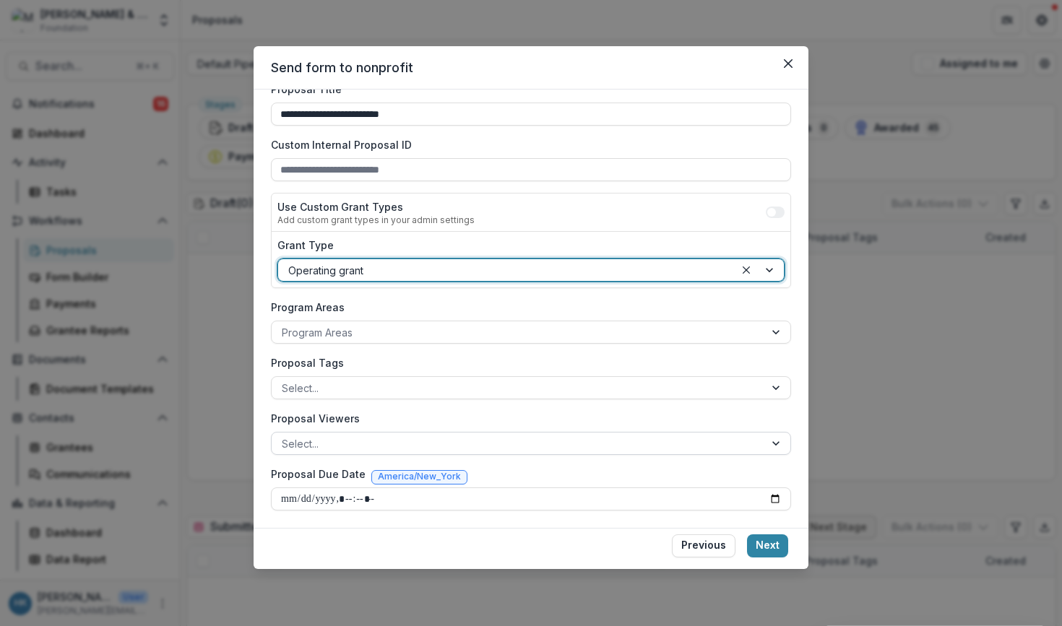
scroll to position [72, 0]
click at [413, 447] on div at bounding box center [518, 444] width 472 height 18
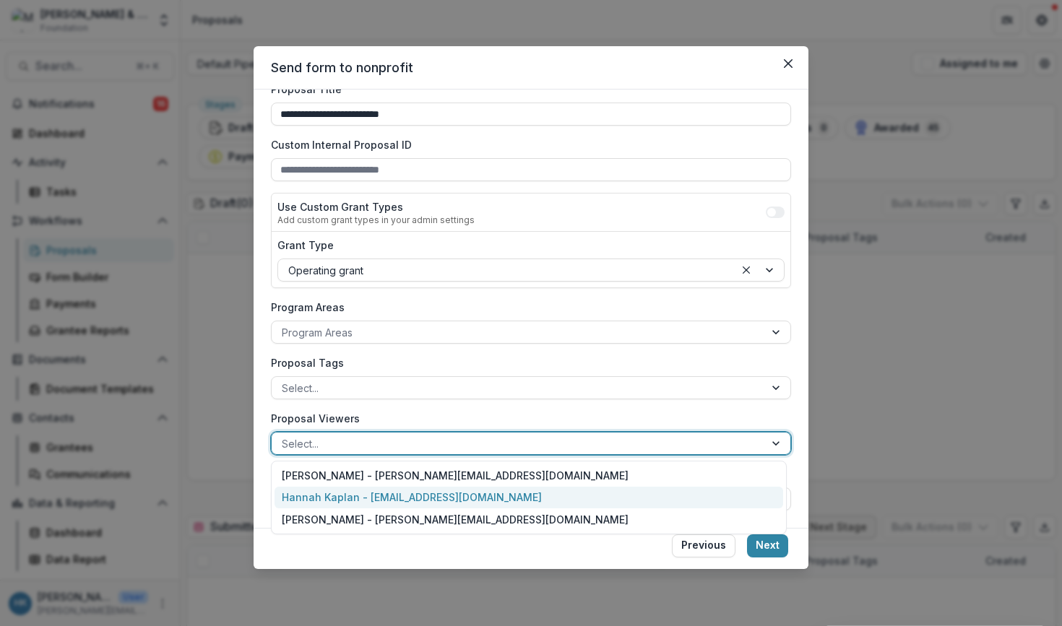
click at [410, 504] on div "Hannah Kaplan - hannah@jhphilanthropy.com" at bounding box center [529, 498] width 509 height 22
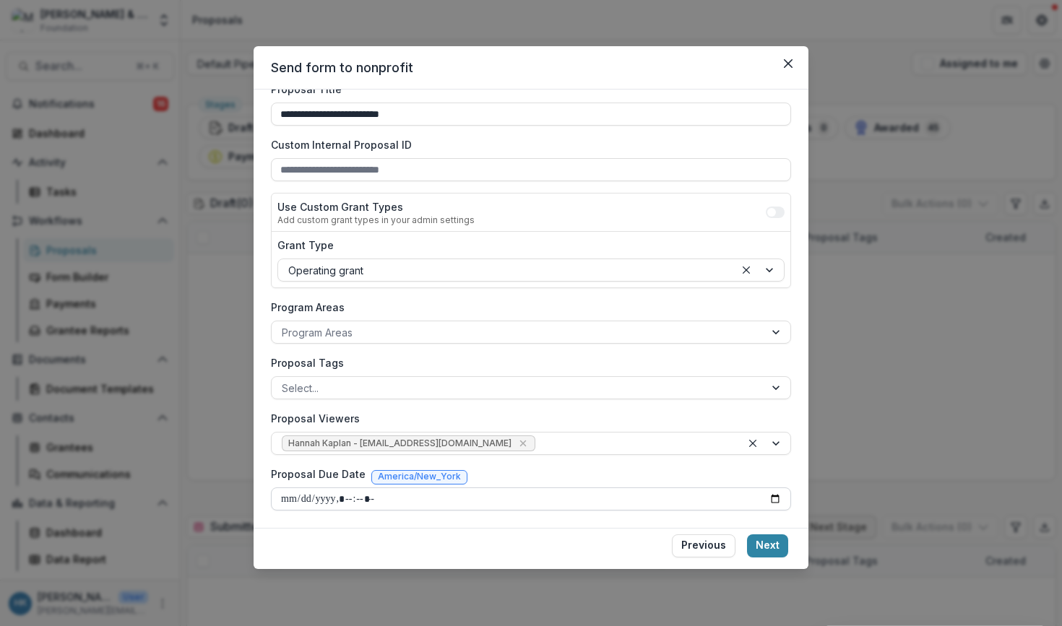
click at [338, 494] on input "Proposal Due Date" at bounding box center [531, 499] width 520 height 23
click at [358, 496] on input "Proposal Due Date" at bounding box center [531, 499] width 520 height 23
click at [373, 495] on input "Proposal Due Date" at bounding box center [531, 499] width 520 height 23
click at [392, 502] on input "Proposal Due Date" at bounding box center [531, 499] width 520 height 23
click at [493, 479] on div "Proposal Due Date America/New_York" at bounding box center [531, 477] width 520 height 21
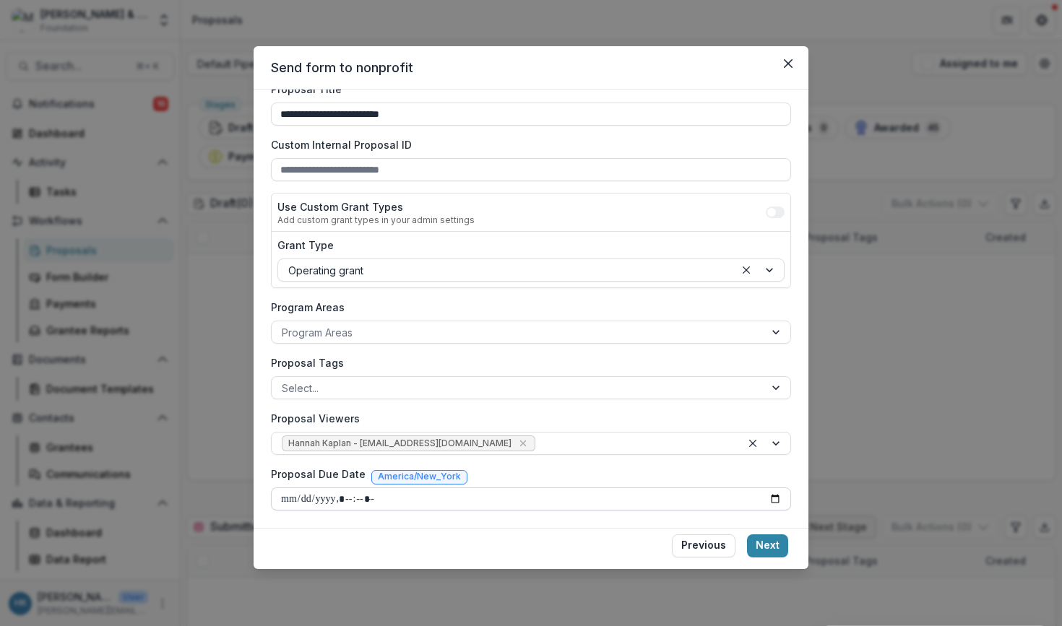
click at [392, 498] on input "Proposal Due Date" at bounding box center [531, 499] width 520 height 23
type input "**********"
click at [470, 482] on div "Proposal Due Date America/New_York" at bounding box center [531, 477] width 520 height 21
click at [768, 545] on button "Next" at bounding box center [767, 546] width 41 height 23
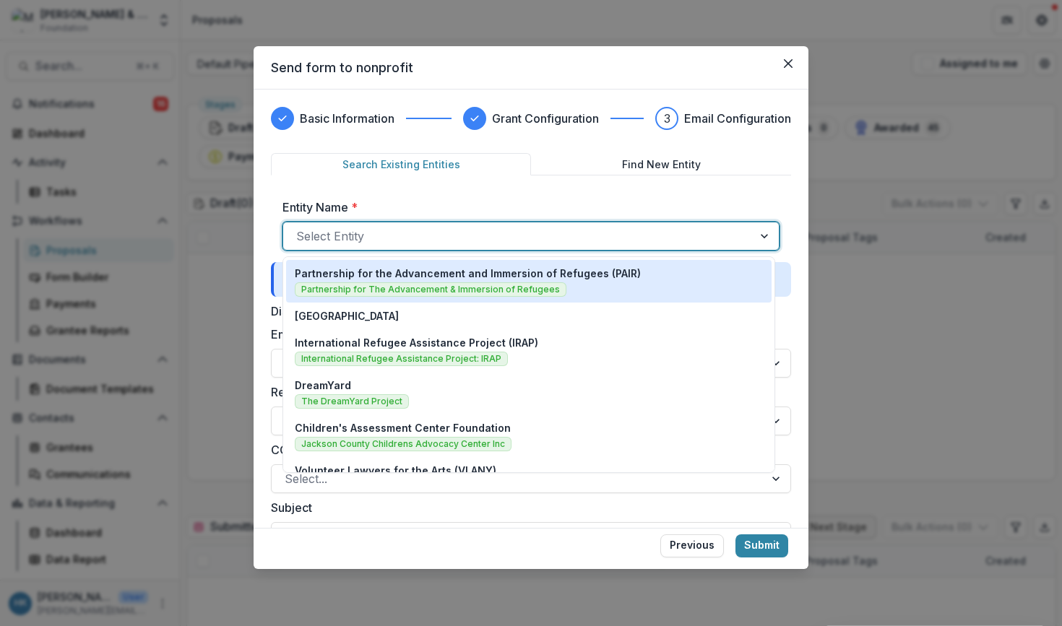
click at [509, 248] on div "Select Entity" at bounding box center [530, 236] width 497 height 29
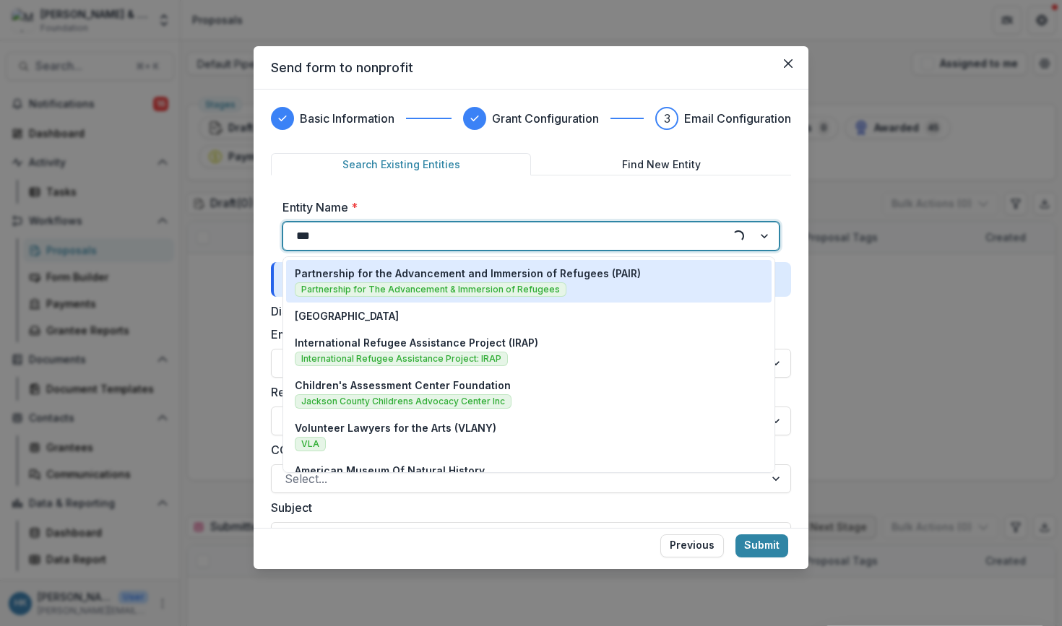
type input "****"
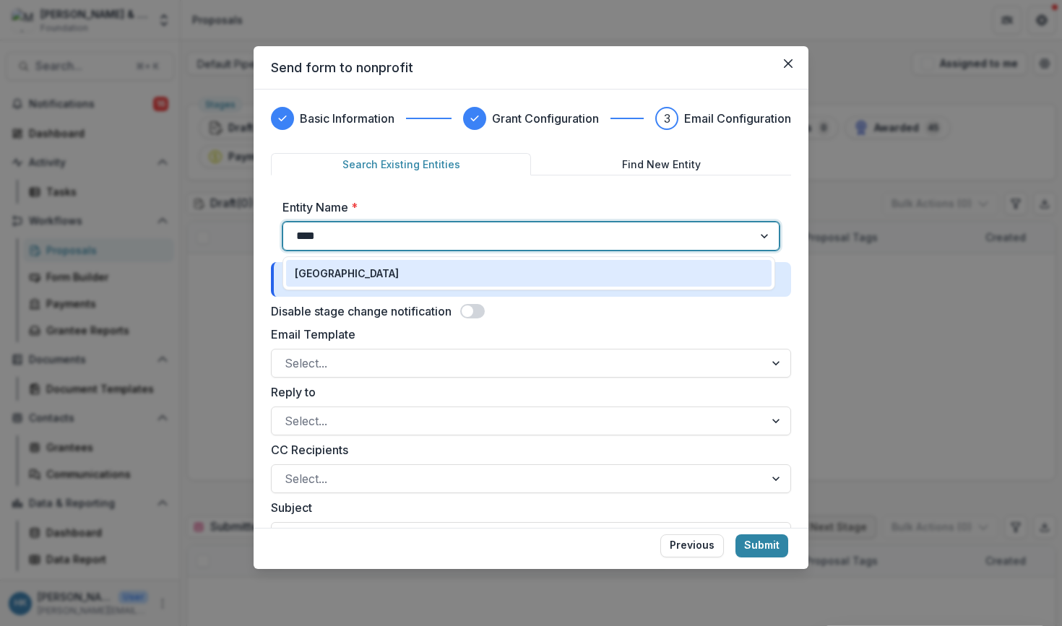
click at [445, 272] on div "Stamford Hospital" at bounding box center [529, 273] width 468 height 15
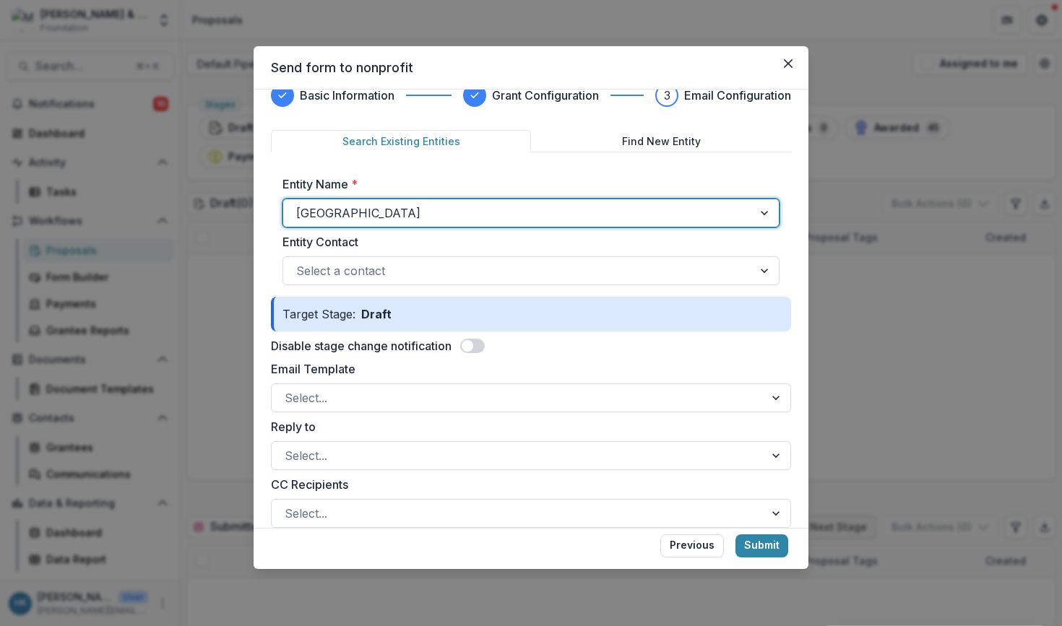
scroll to position [47, 0]
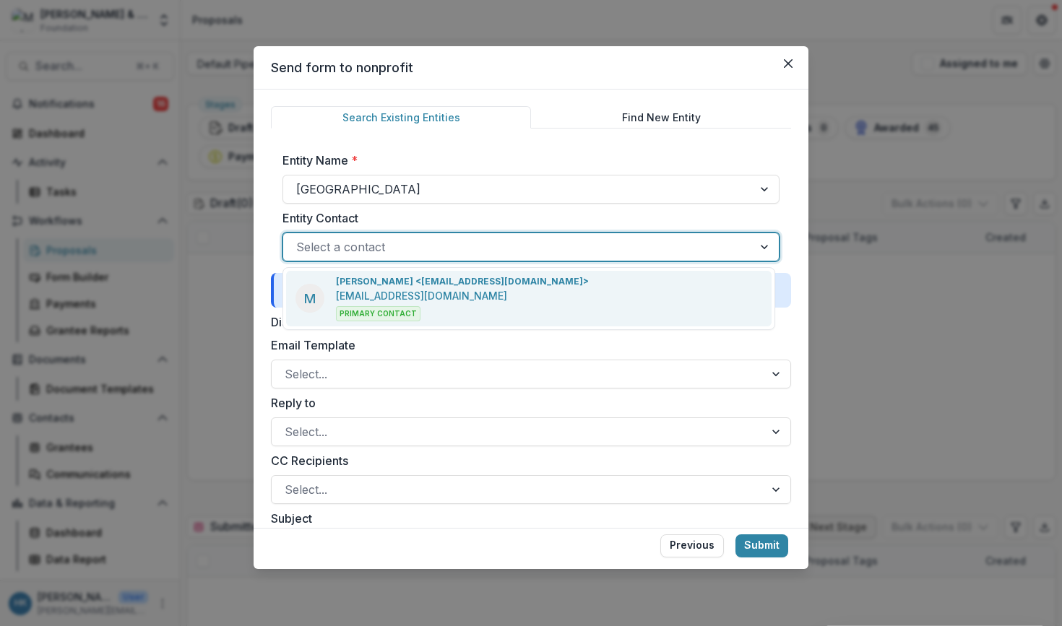
click at [514, 253] on div at bounding box center [518, 247] width 444 height 20
click at [507, 289] on div "Megan Ranciato <mranciato@stamhealth.org> mranciato@stamhealth.org Primary Cont…" at bounding box center [462, 298] width 253 height 46
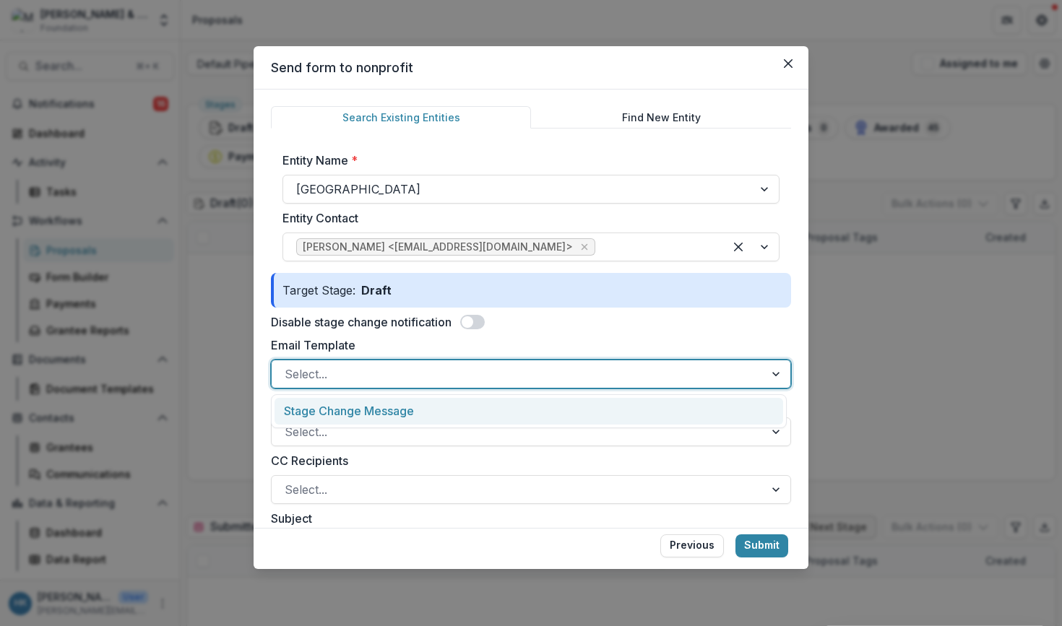
click at [481, 376] on div at bounding box center [518, 374] width 467 height 20
click at [470, 415] on div "Stage Change Message" at bounding box center [529, 411] width 509 height 27
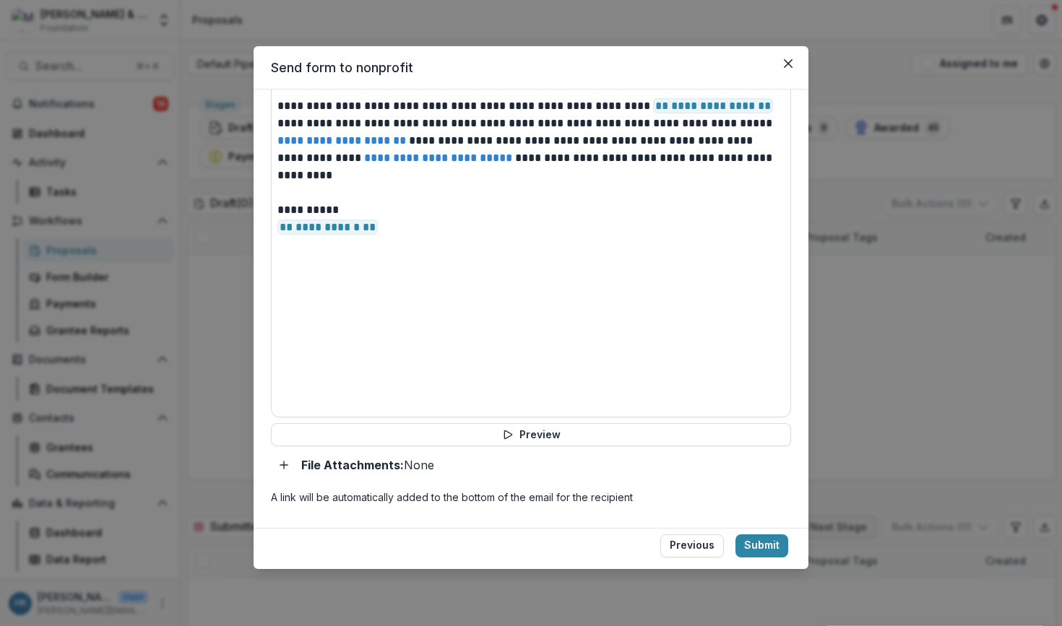
scroll to position [617, 0]
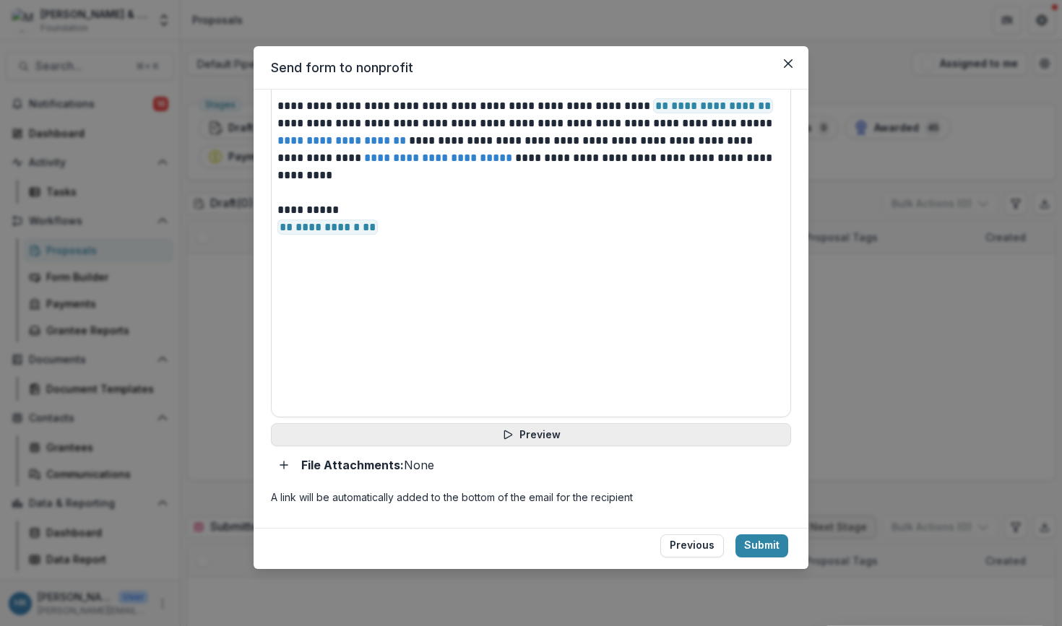
click at [522, 437] on button "Preview" at bounding box center [531, 434] width 520 height 23
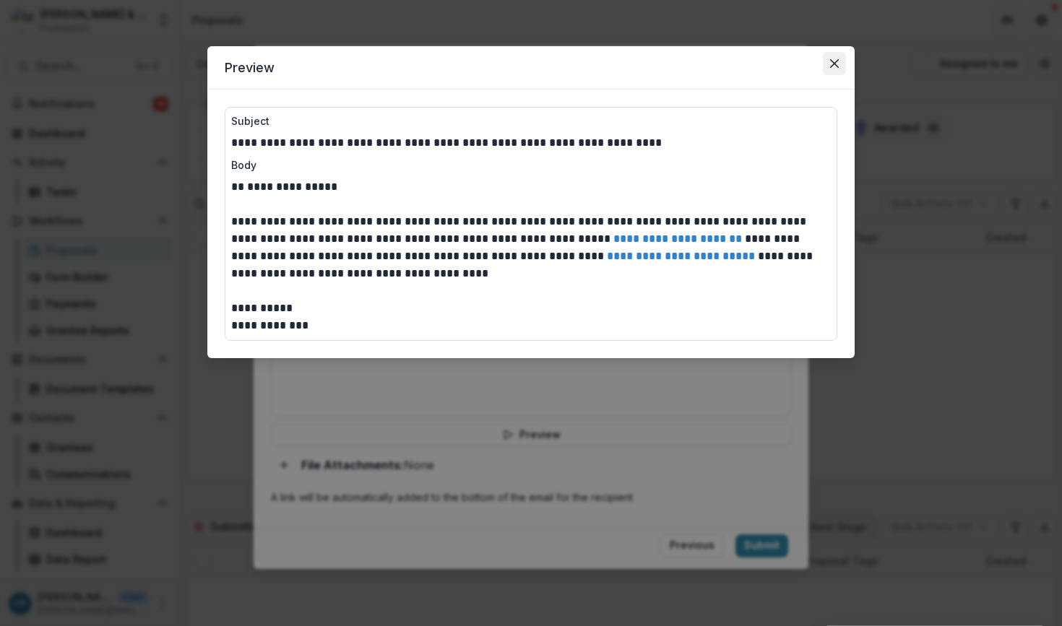
click at [833, 63] on icon "Close" at bounding box center [834, 63] width 9 height 9
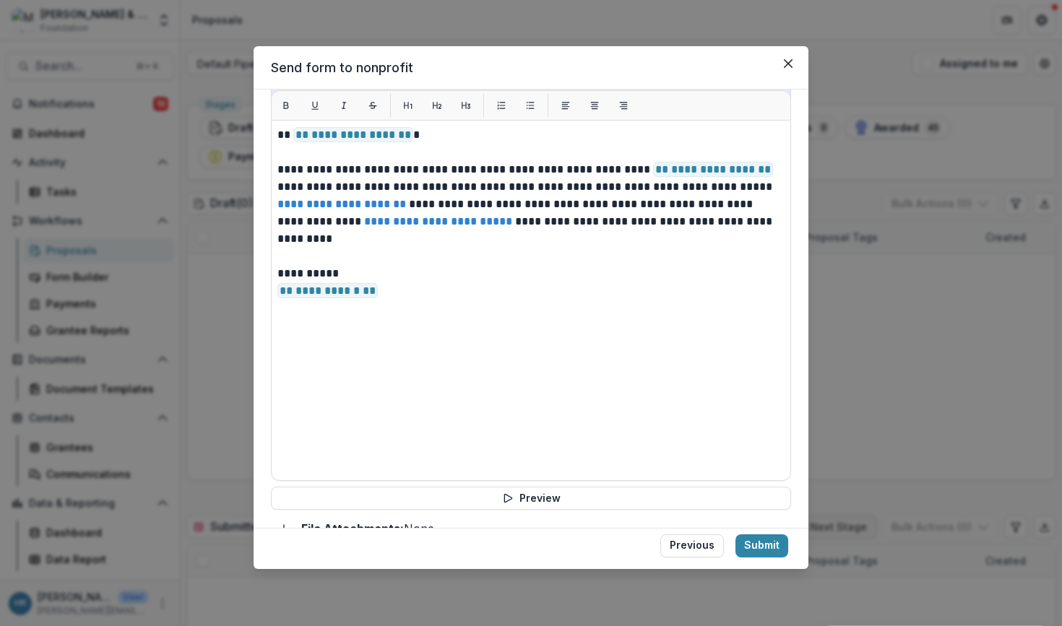
scroll to position [551, 0]
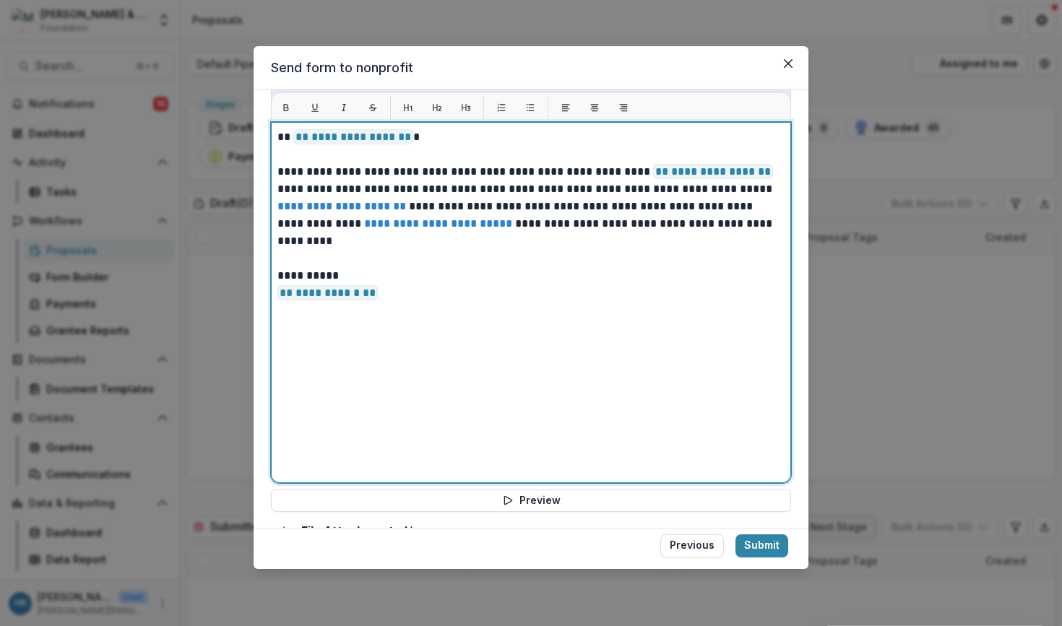
click at [753, 177] on p "**********" at bounding box center [528, 206] width 503 height 87
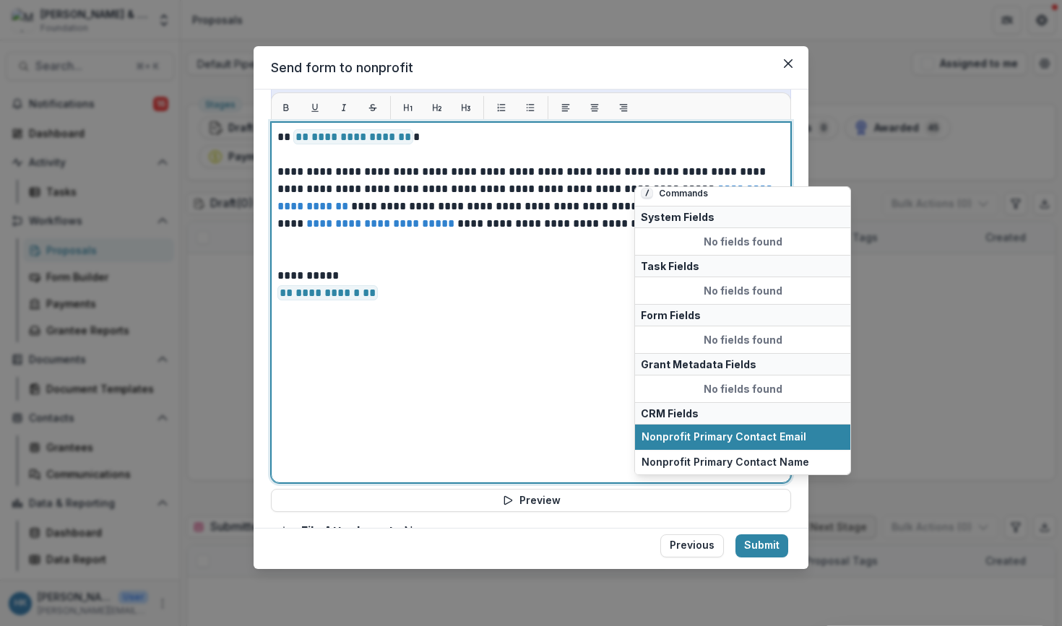
scroll to position [5, 0]
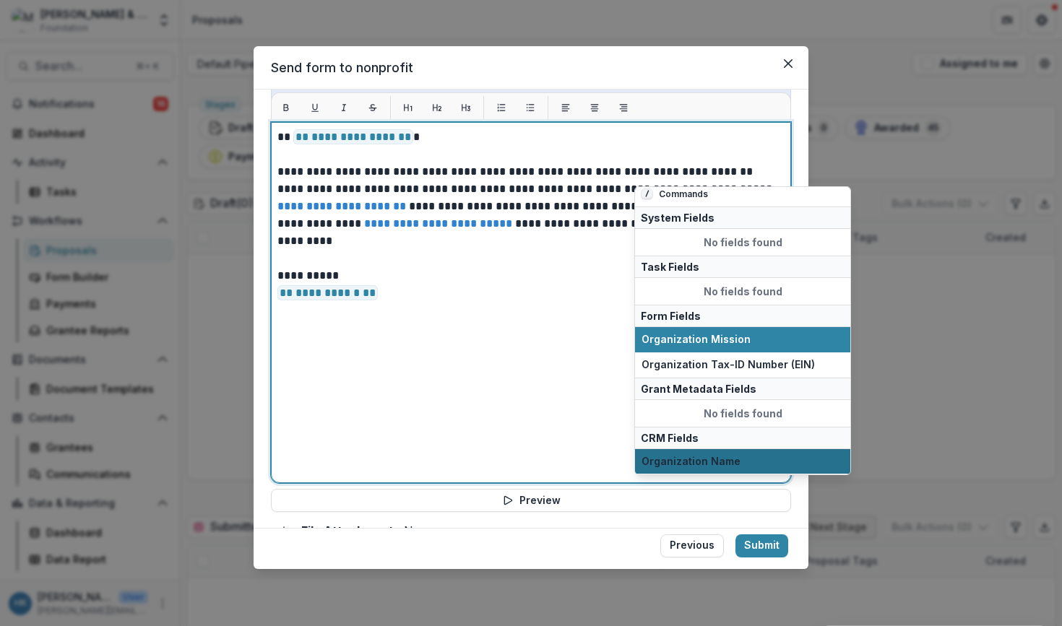
click at [741, 456] on span "Organization Name" at bounding box center [742, 462] width 202 height 12
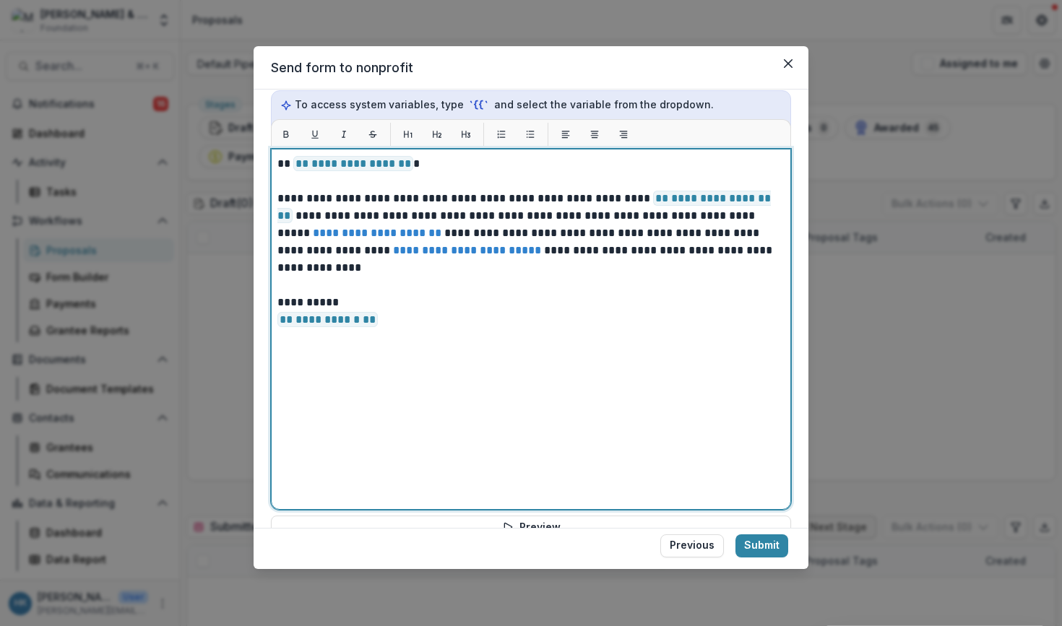
scroll to position [581, 0]
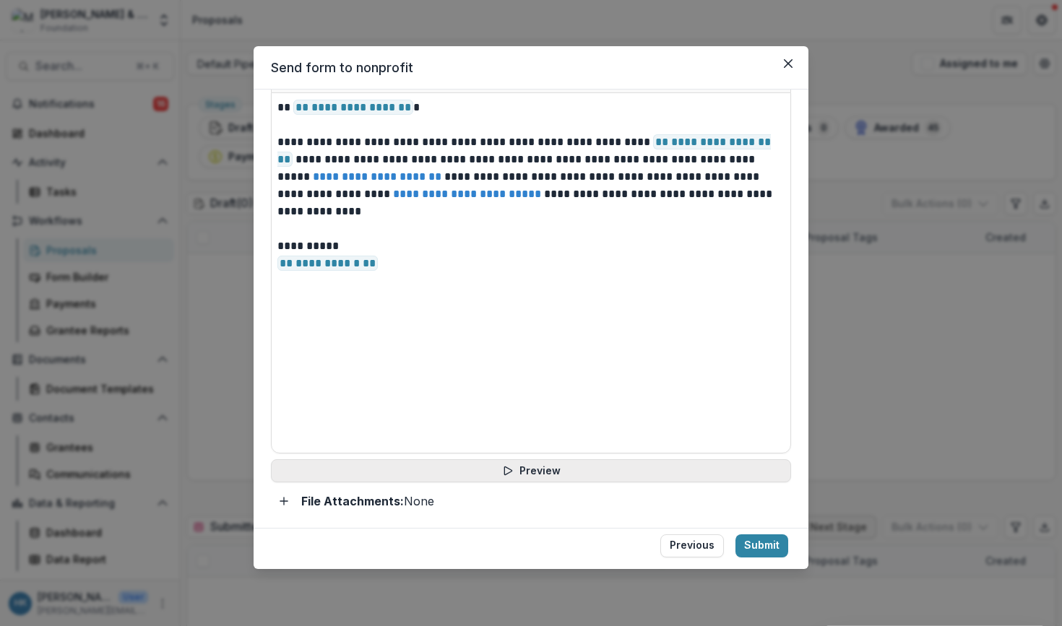
click at [634, 474] on button "Preview" at bounding box center [531, 470] width 520 height 23
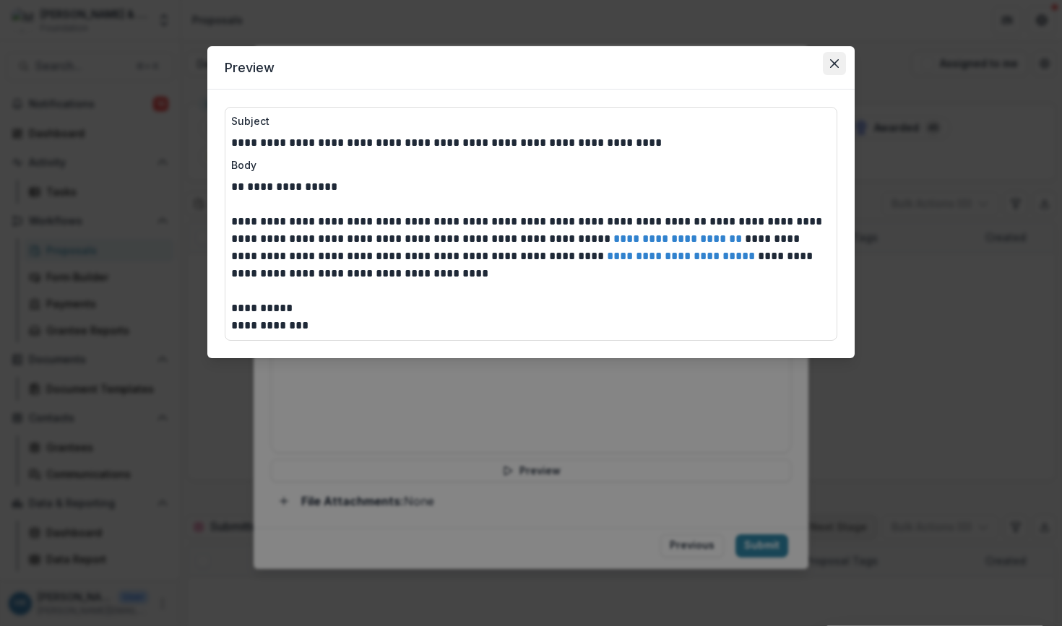
click at [837, 56] on button "Close" at bounding box center [834, 63] width 23 height 23
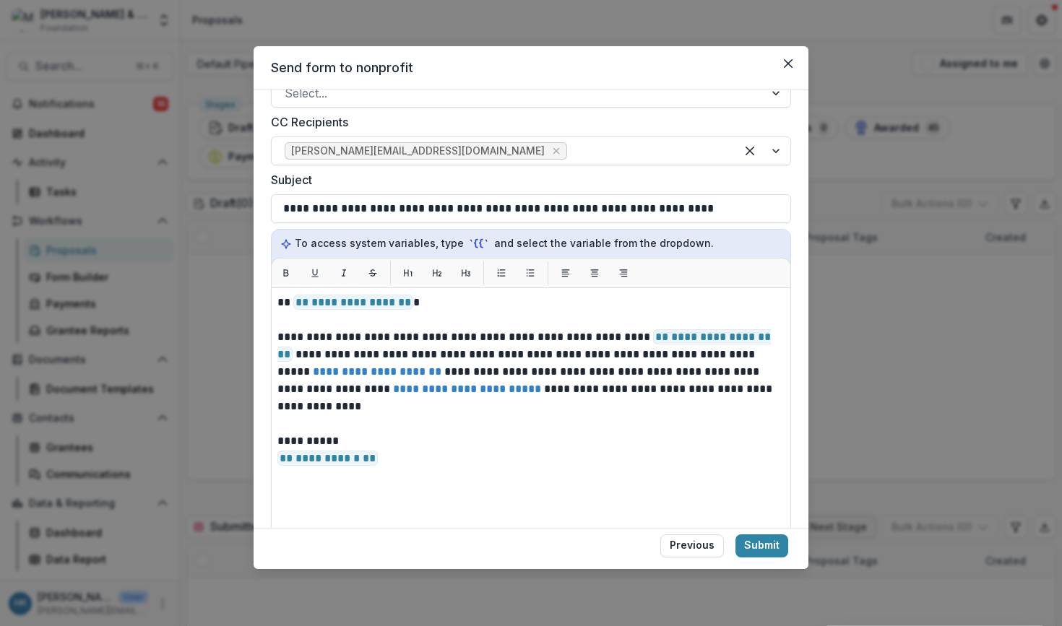
scroll to position [385, 0]
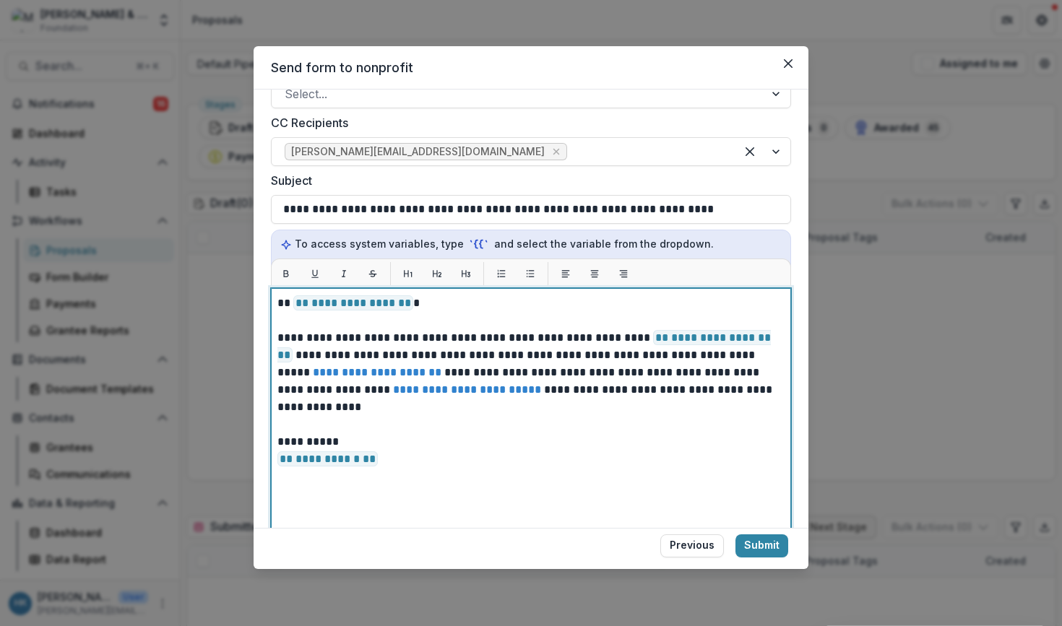
click at [337, 412] on p "**********" at bounding box center [528, 372] width 503 height 87
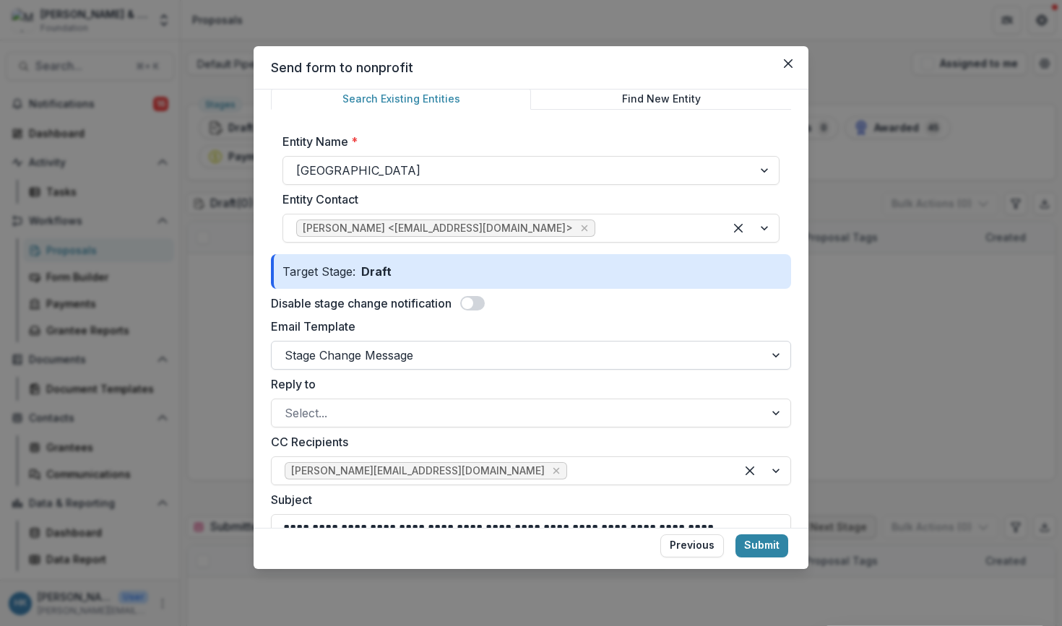
scroll to position [53, 0]
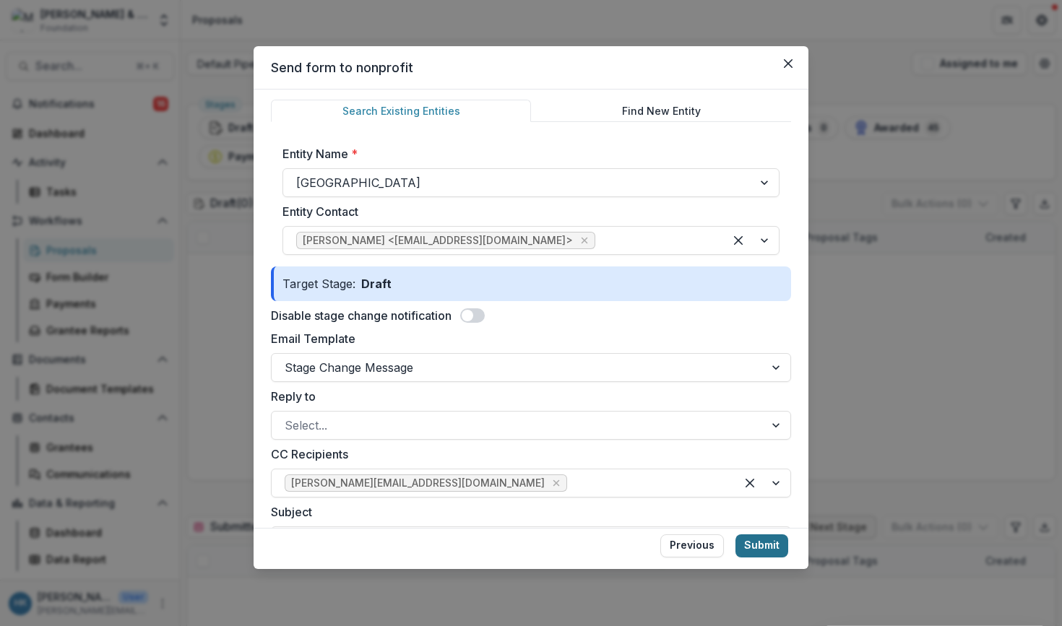
click at [763, 542] on button "Submit" at bounding box center [761, 546] width 53 height 23
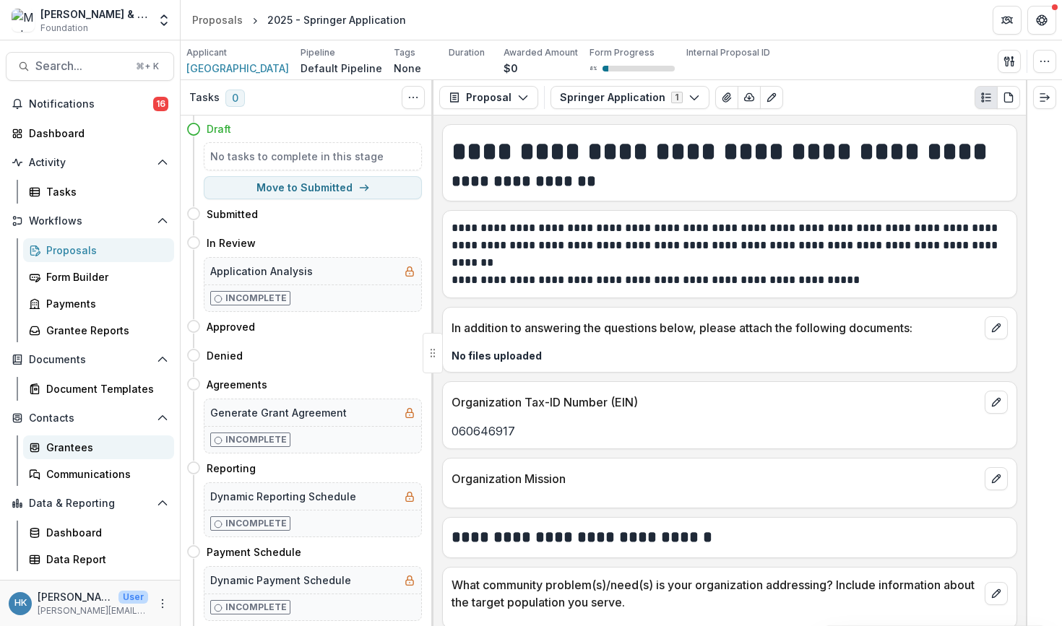
click at [69, 442] on div "Grantees" at bounding box center [104, 447] width 116 height 15
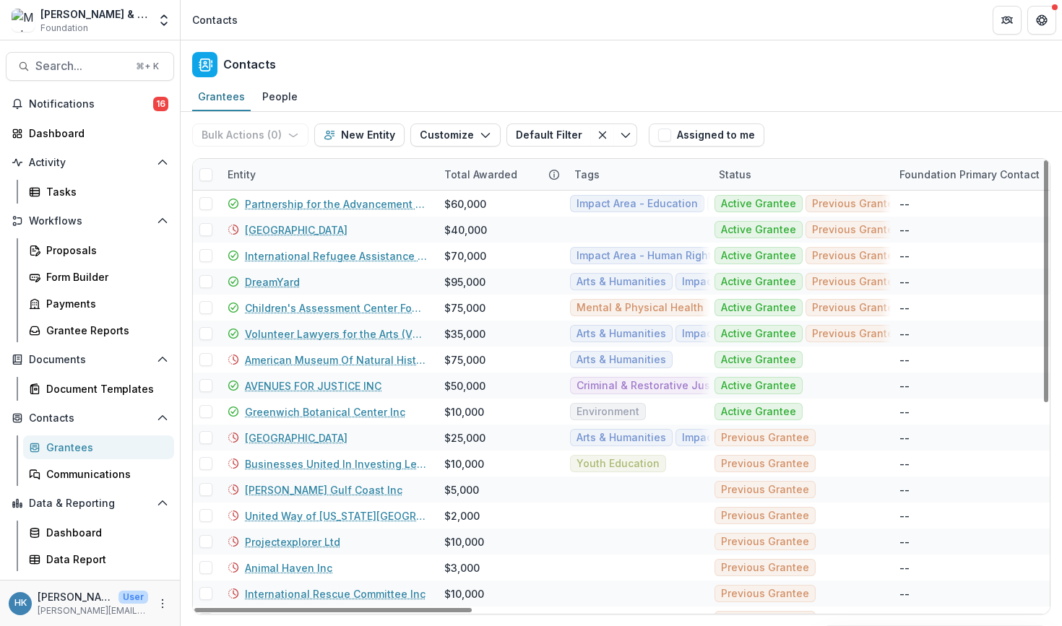
click at [356, 148] on div "Bulk Actions ( 0 ) Send Email Create Proposals Create Tasks New Entity Customiz…" at bounding box center [417, 135] width 451 height 46
click at [356, 139] on button "New Entity" at bounding box center [359, 135] width 90 height 23
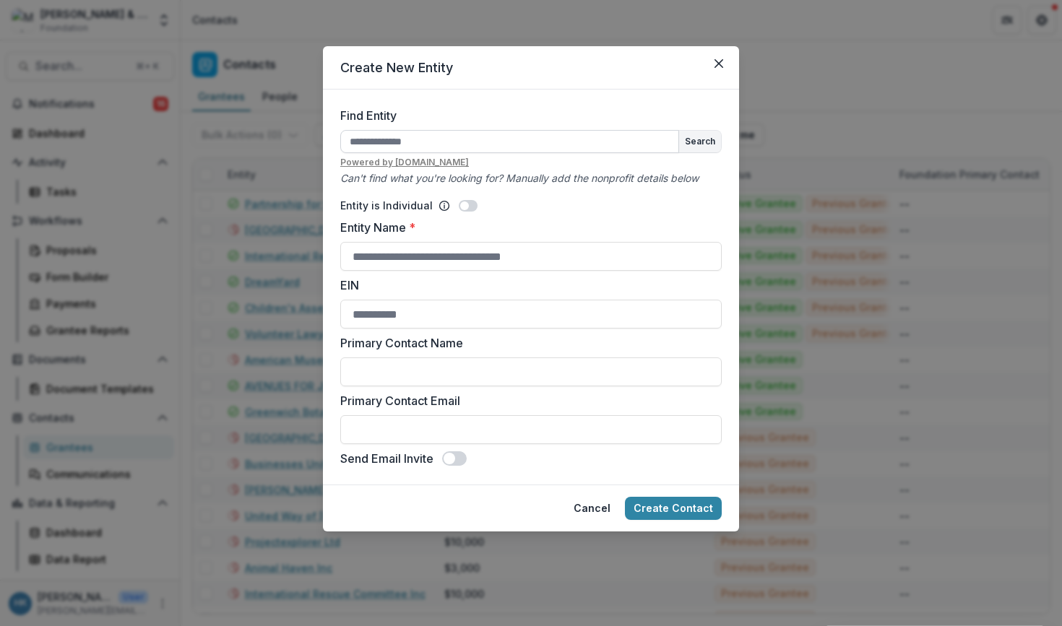
click at [631, 137] on input "Find Entity" at bounding box center [509, 141] width 339 height 23
type input "**********"
click at [709, 142] on button "Search" at bounding box center [700, 142] width 42 height 22
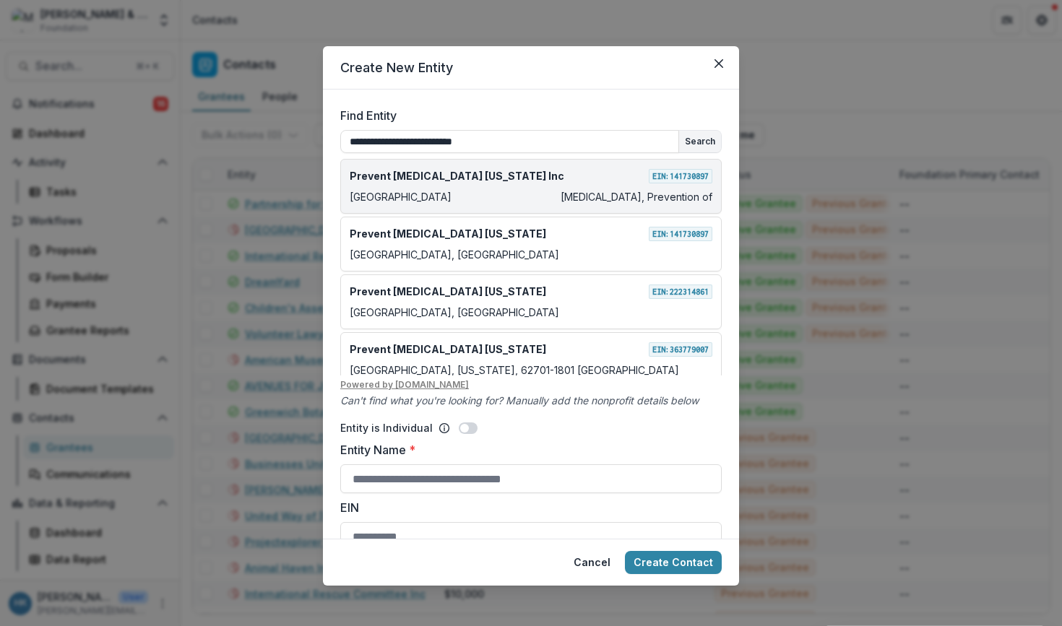
click at [573, 179] on div "Prevent Child Abuse New York Inc EIN: 141730897" at bounding box center [531, 175] width 363 height 15
type input "**********"
click at [694, 188] on div "Prevent Child Abuse New York Inc EIN: 141730897 Albany Child Abuse, Prevention …" at bounding box center [530, 186] width 381 height 55
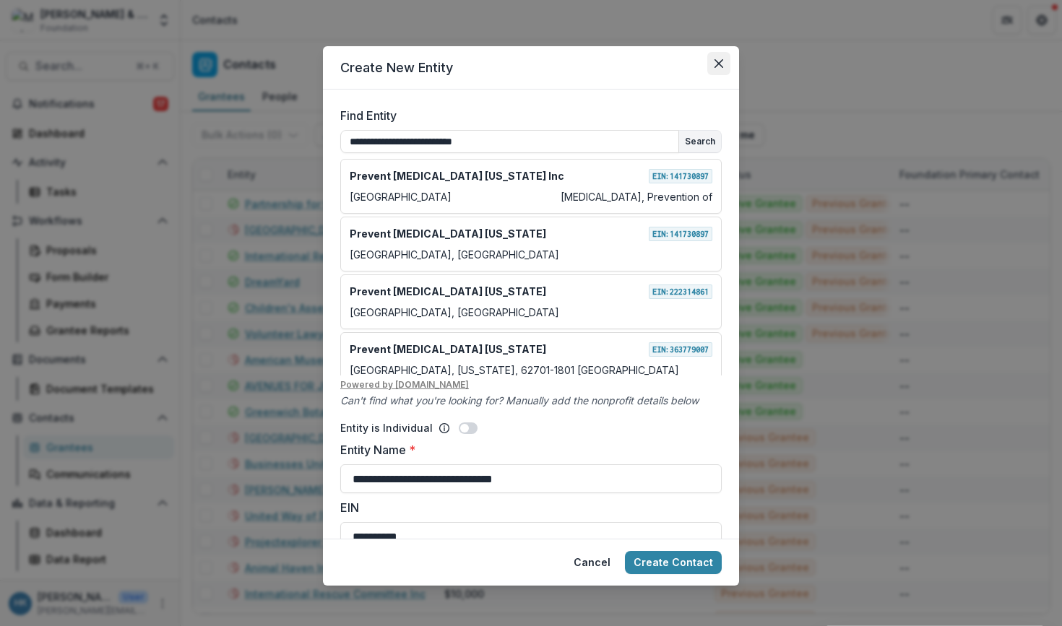
click at [718, 67] on icon "Close" at bounding box center [718, 63] width 9 height 9
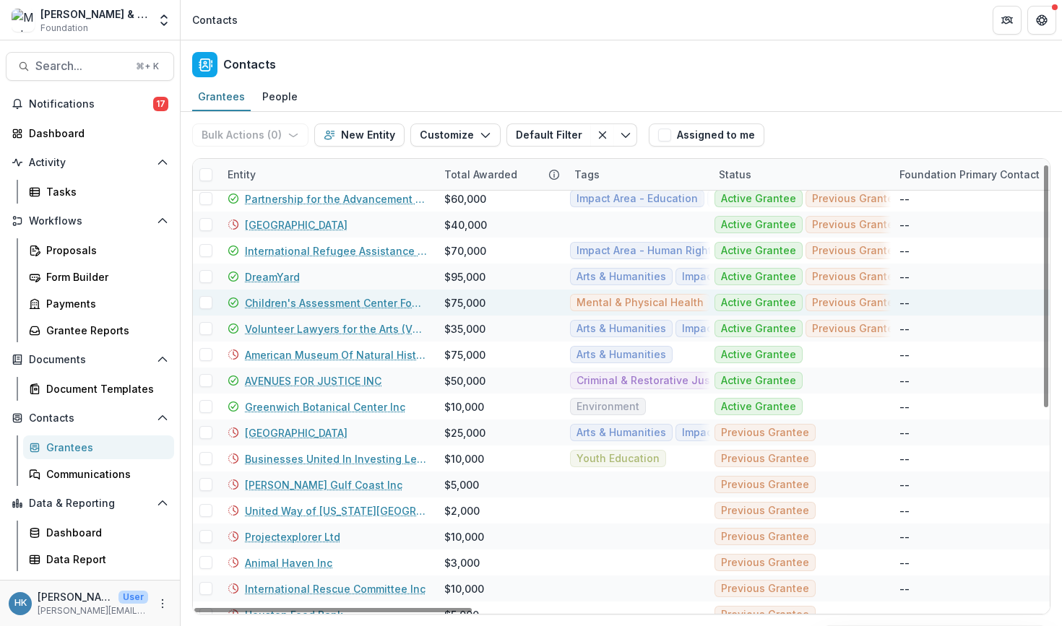
scroll to position [9, 0]
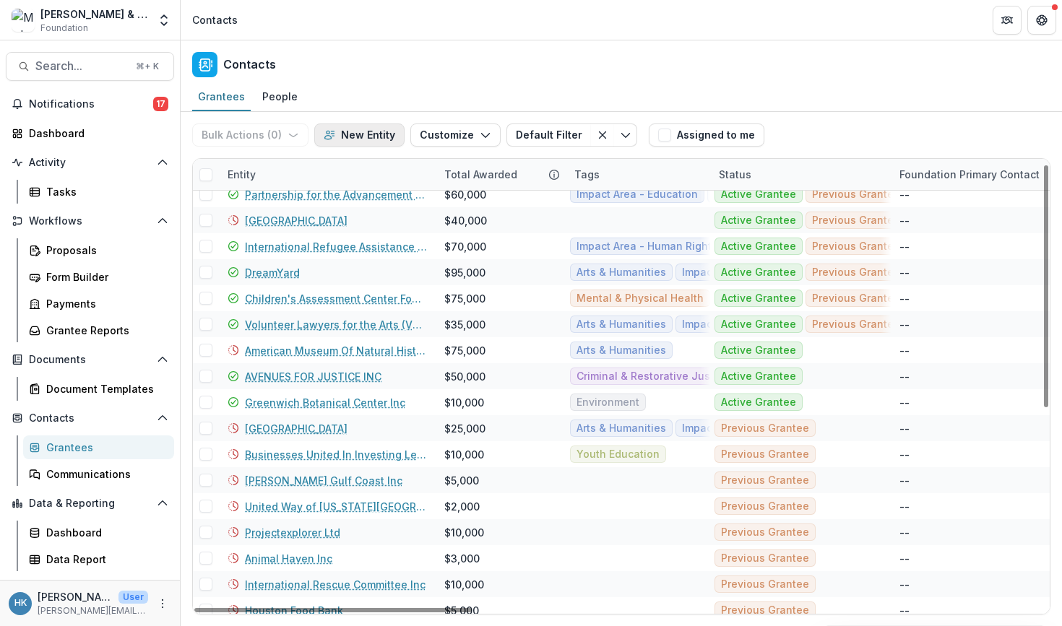
click at [379, 132] on button "New Entity" at bounding box center [359, 135] width 90 height 23
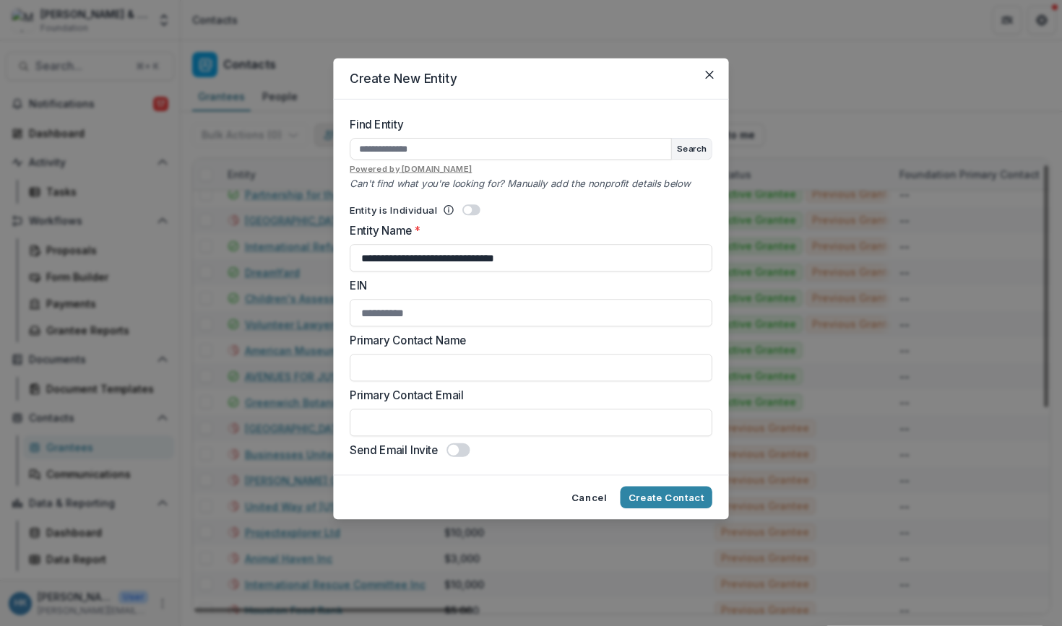
type input "**********"
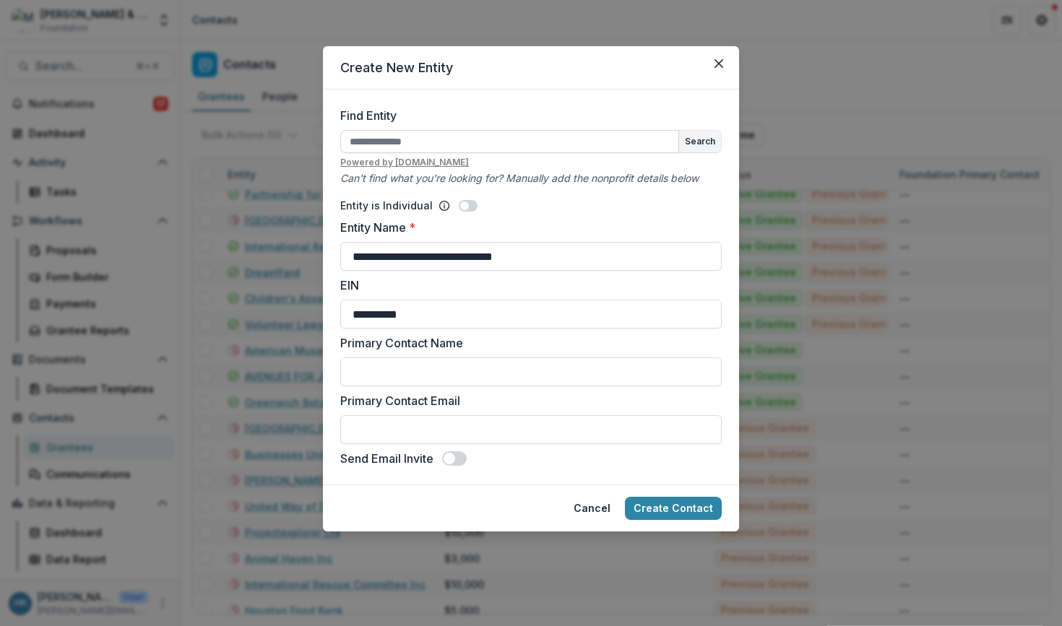
click at [556, 146] on input "Find Entity" at bounding box center [509, 141] width 339 height 23
type input "**********"
drag, startPoint x: 482, startPoint y: 139, endPoint x: 324, endPoint y: 146, distance: 157.6
click at [324, 146] on form "**********" at bounding box center [531, 287] width 416 height 395
click at [559, 263] on input "**********" at bounding box center [530, 256] width 381 height 29
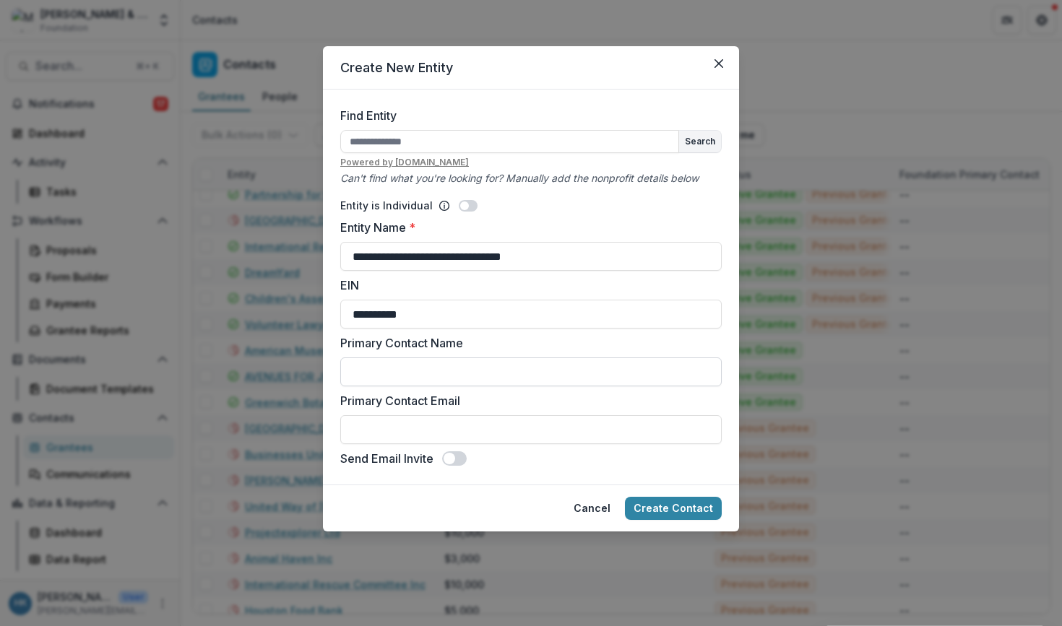
type input "**********"
paste input "**********"
type input "**********"
paste input "**********"
type input "**********"
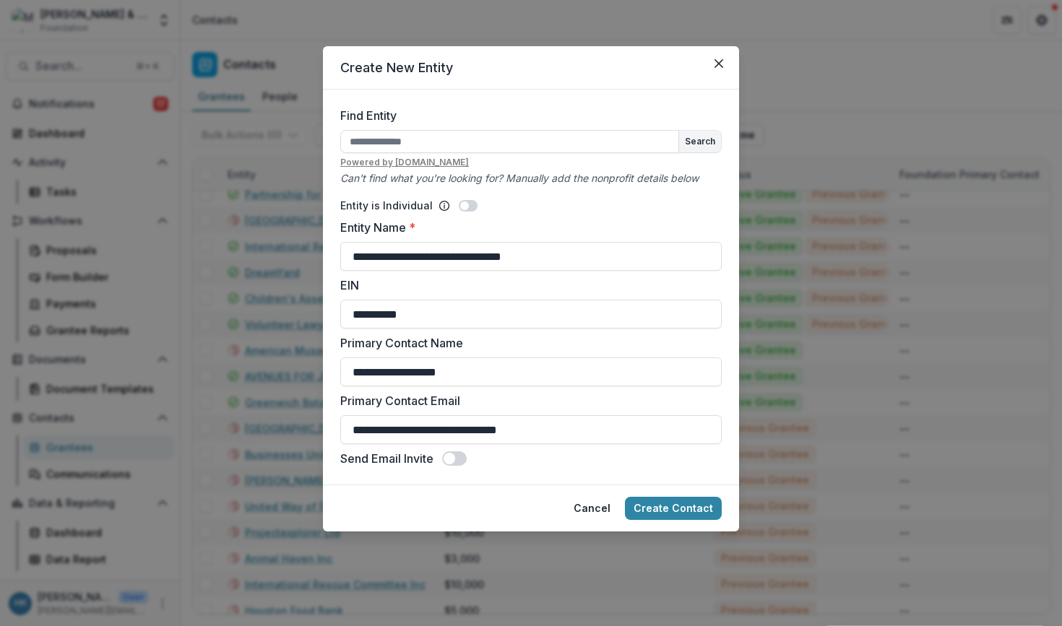
click at [608, 402] on label "Primary Contact Email" at bounding box center [526, 400] width 373 height 17
click at [608, 415] on input "**********" at bounding box center [530, 429] width 381 height 29
click at [667, 506] on button "Create Contact" at bounding box center [673, 508] width 97 height 23
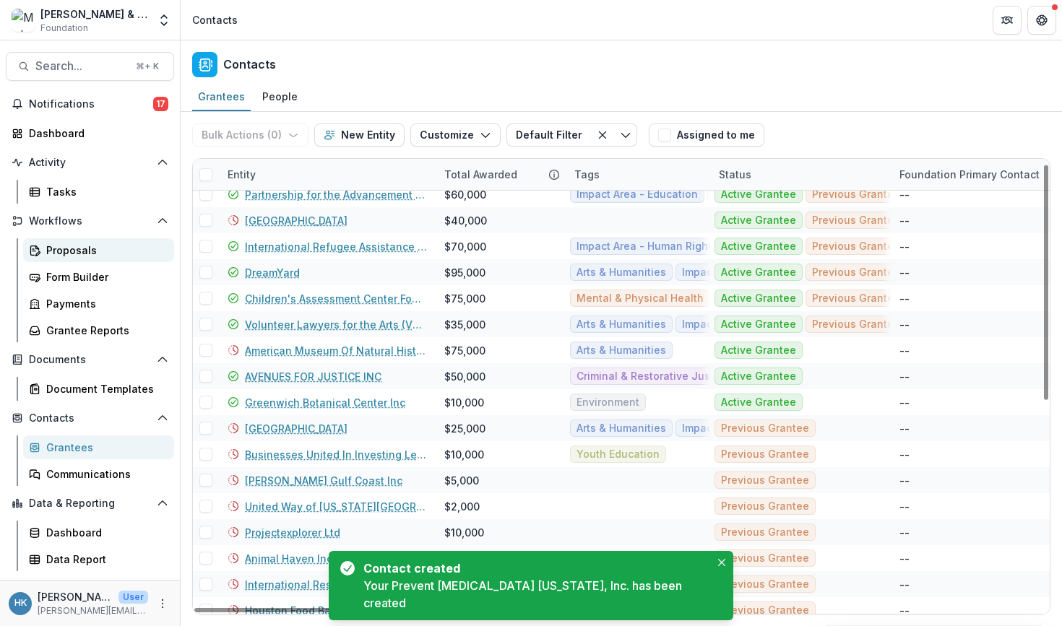
click at [117, 246] on div "Proposals" at bounding box center [104, 250] width 116 height 15
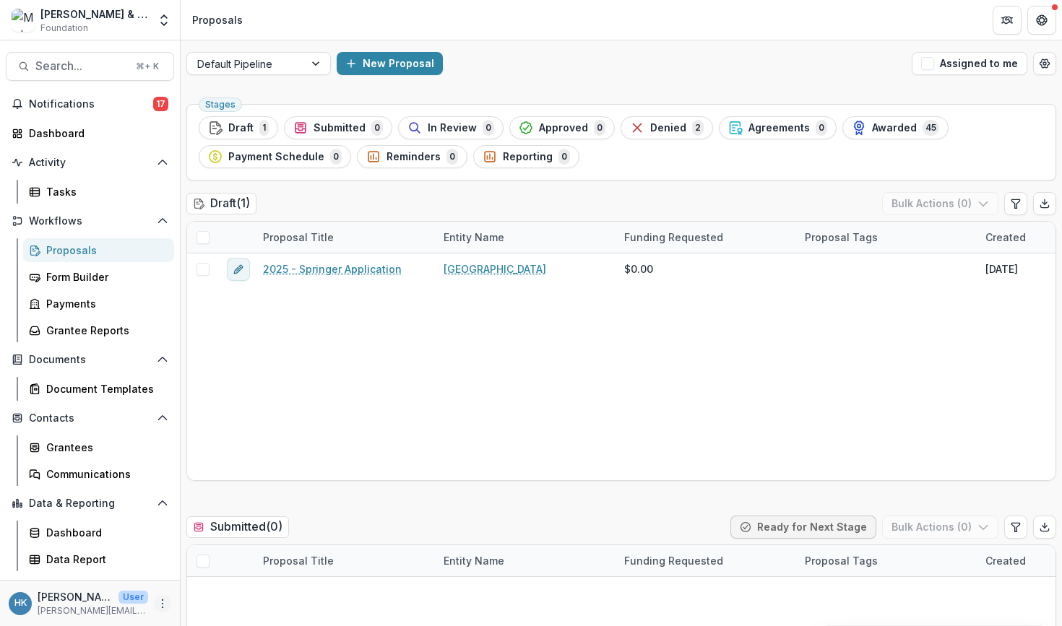
click at [163, 605] on icon "More" at bounding box center [163, 604] width 12 height 12
click at [220, 573] on link "User Settings" at bounding box center [258, 573] width 155 height 24
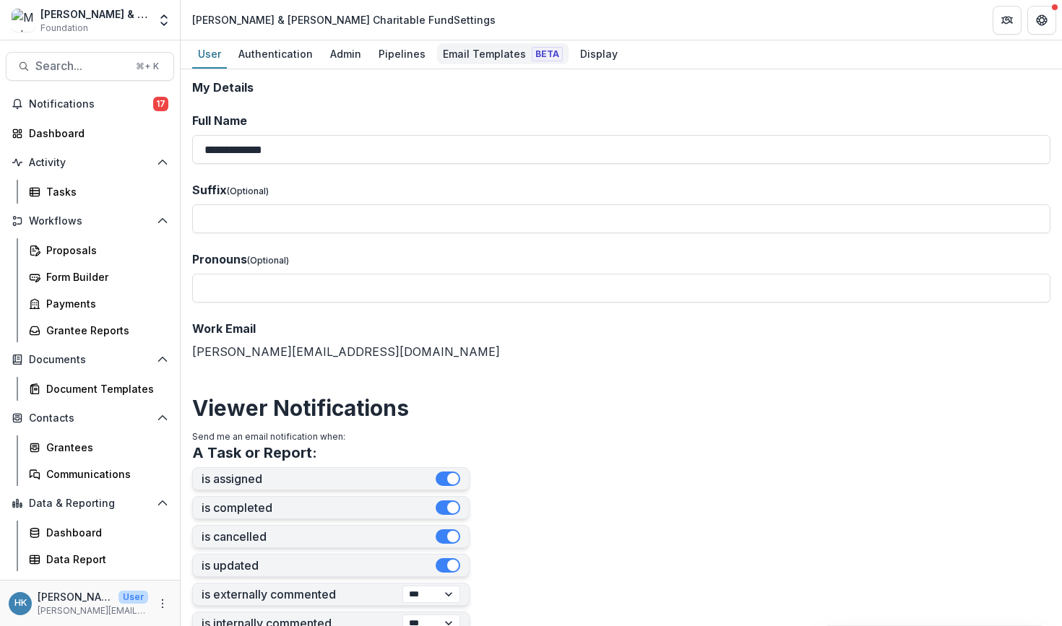
click at [472, 54] on div "Email Templates Beta" at bounding box center [502, 53] width 131 height 21
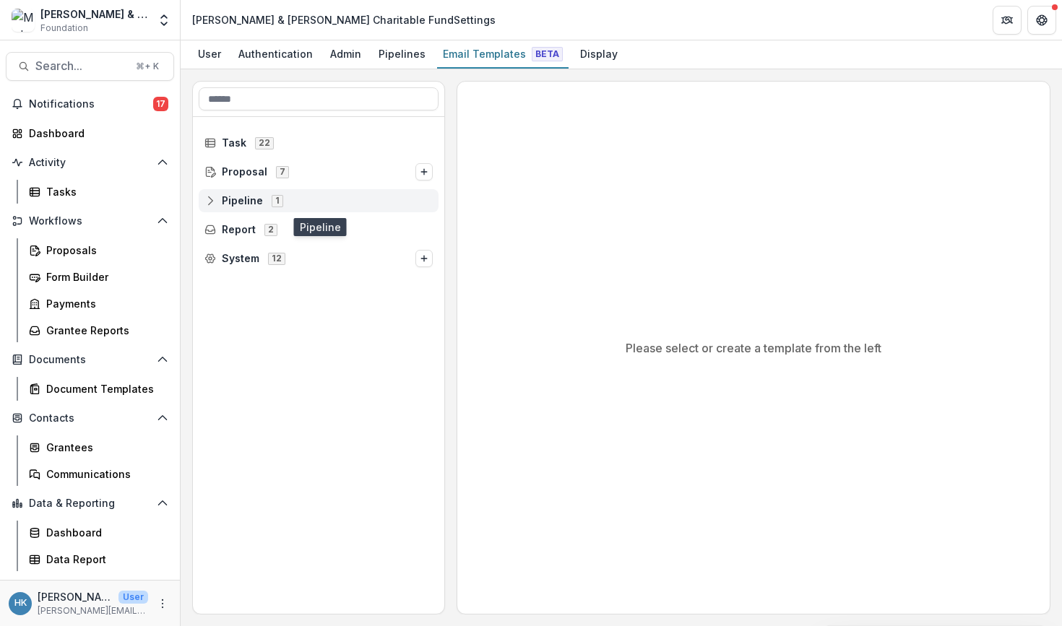
click at [214, 201] on icon at bounding box center [210, 201] width 12 height 12
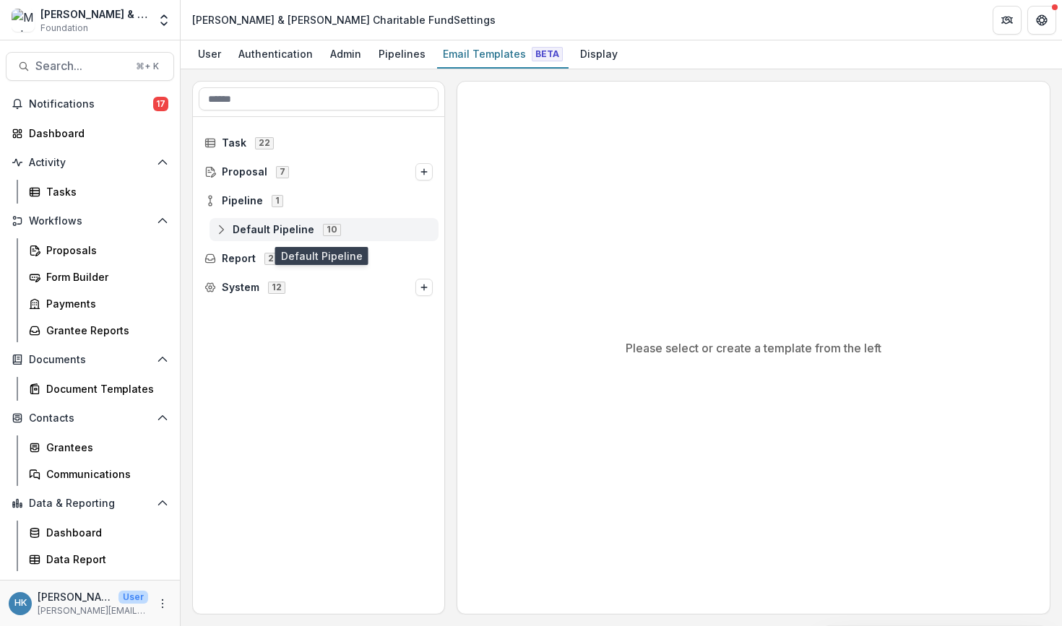
click at [217, 224] on icon at bounding box center [221, 230] width 12 height 12
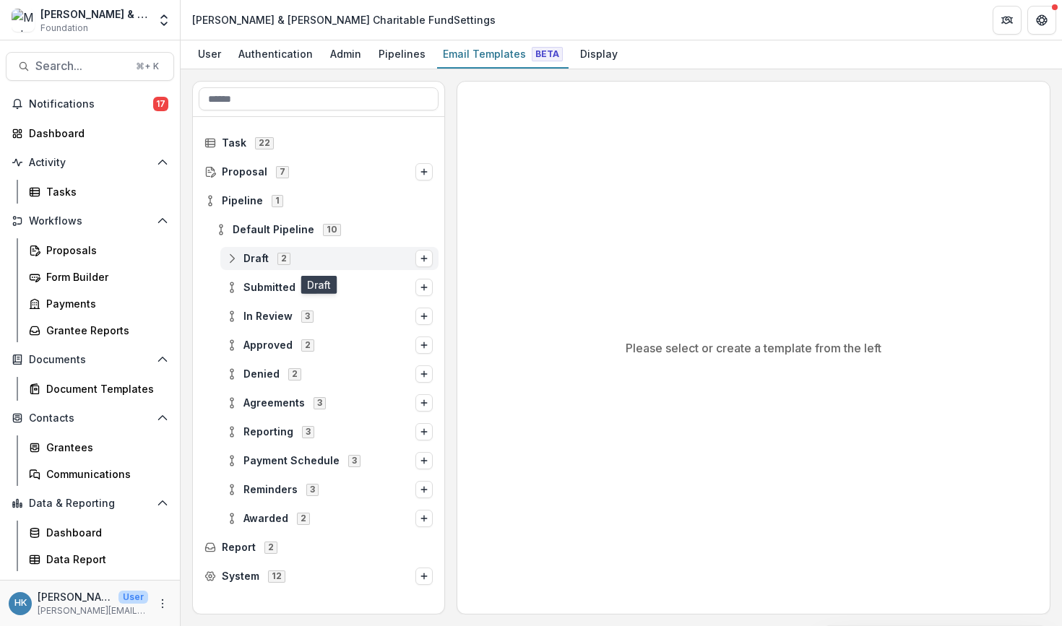
click at [270, 251] on div "Draft 2" at bounding box center [329, 258] width 218 height 23
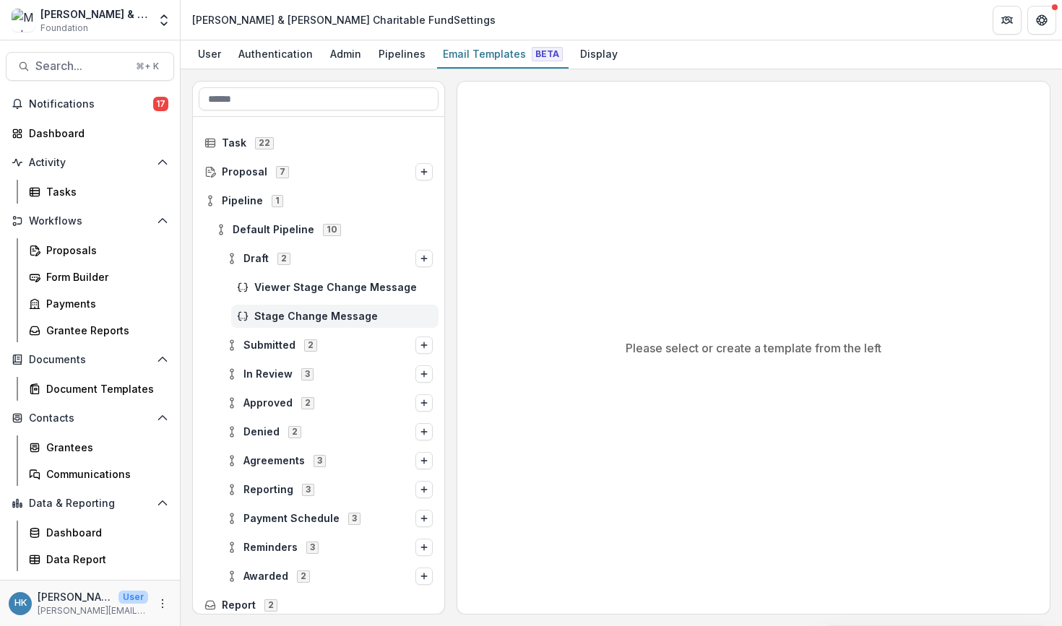
click at [353, 314] on span "Stage Change Message" at bounding box center [343, 317] width 178 height 12
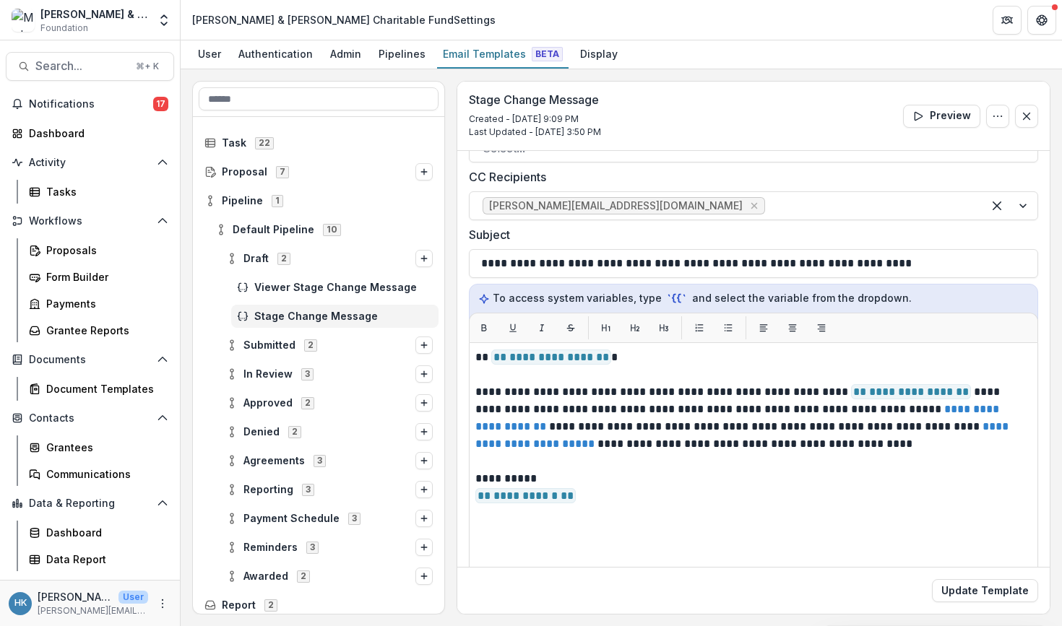
scroll to position [65, 0]
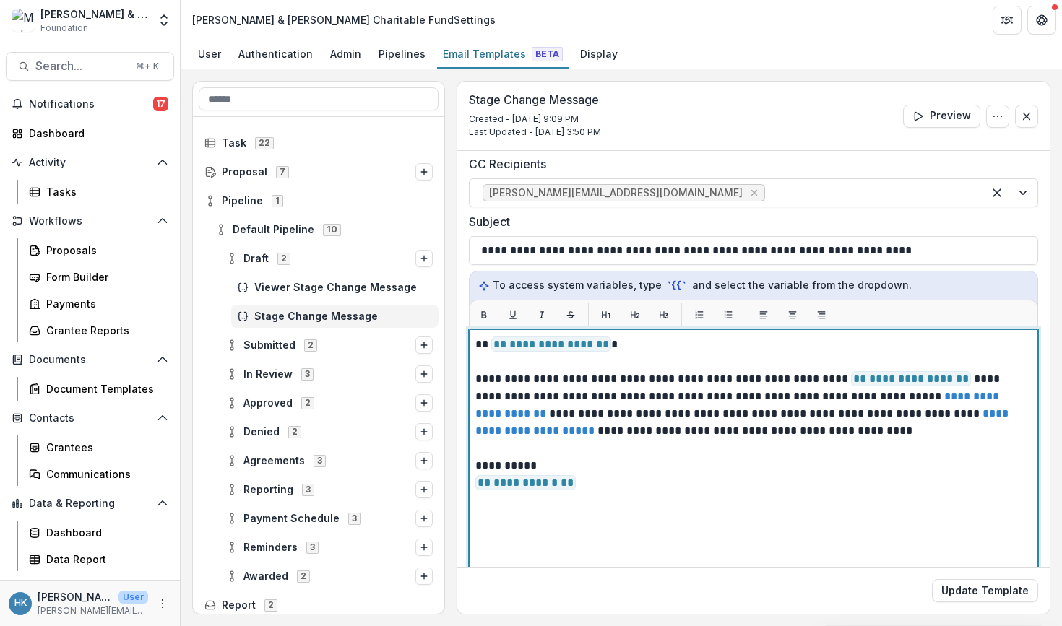
click at [946, 381] on span "**********" at bounding box center [911, 378] width 120 height 15
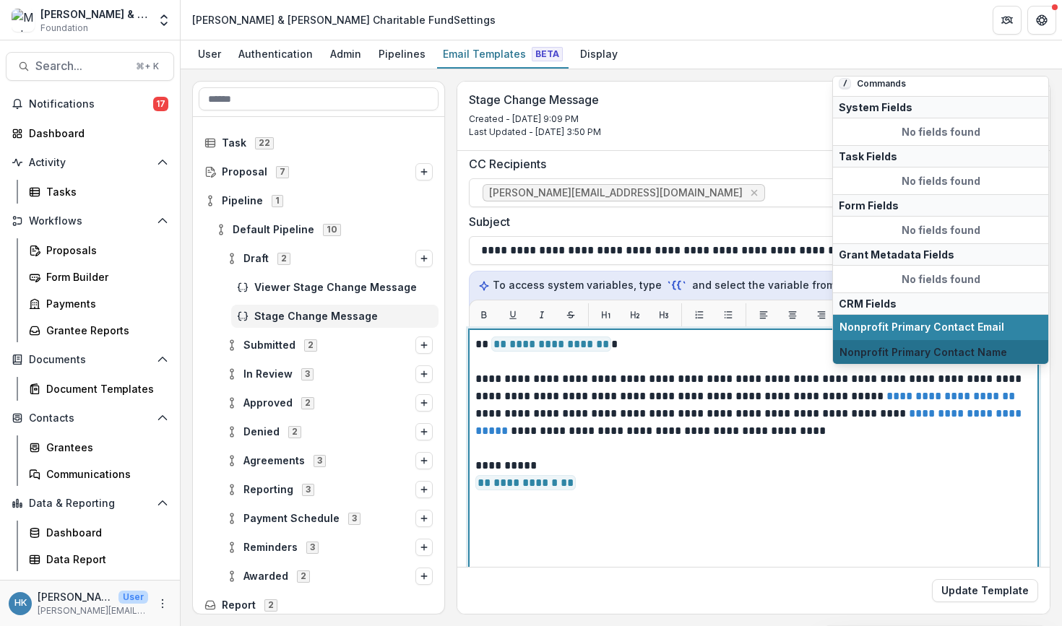
scroll to position [0, 0]
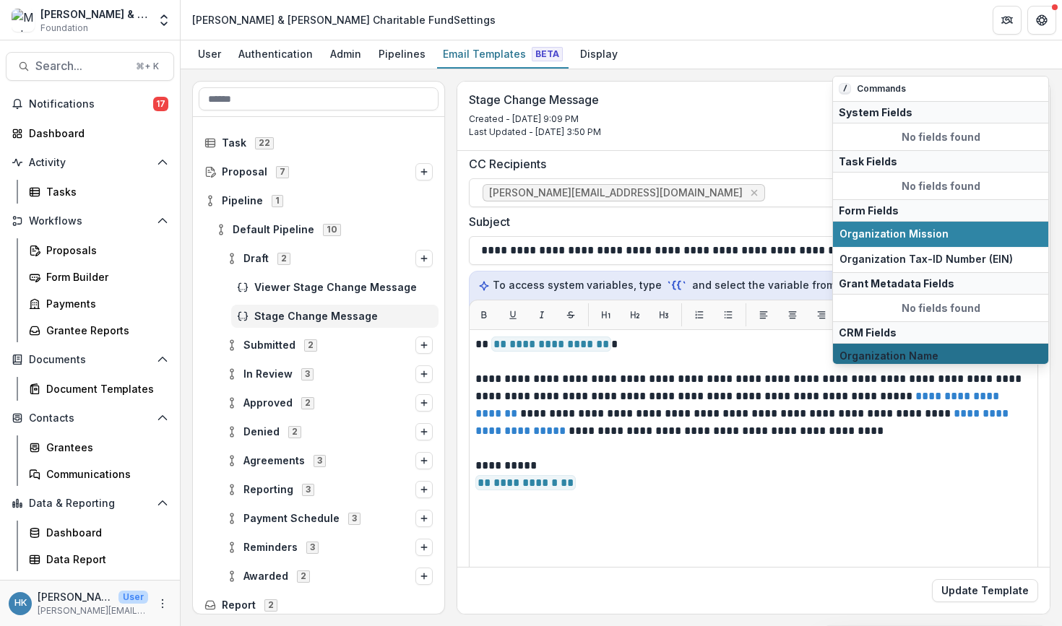
click at [1010, 351] on span "Organization Name" at bounding box center [940, 356] width 202 height 12
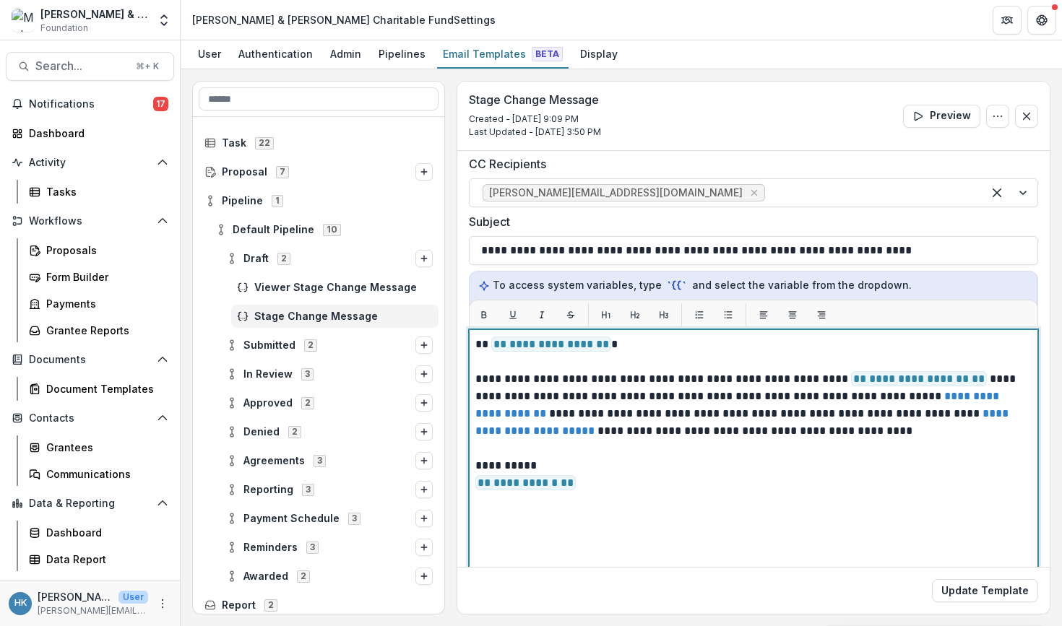
click at [914, 444] on p at bounding box center [753, 448] width 556 height 17
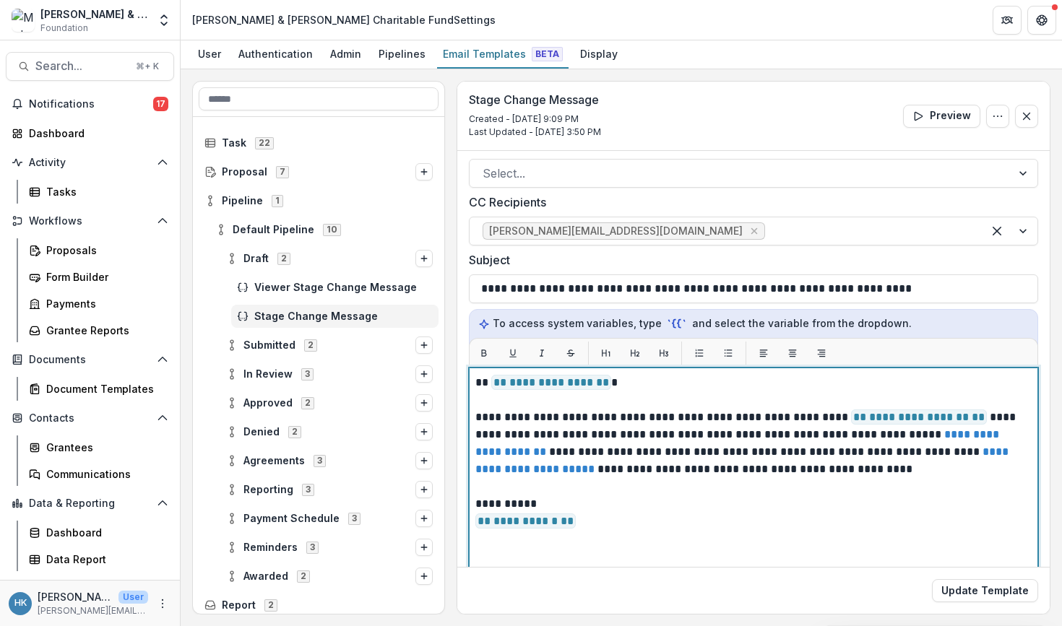
scroll to position [22, 0]
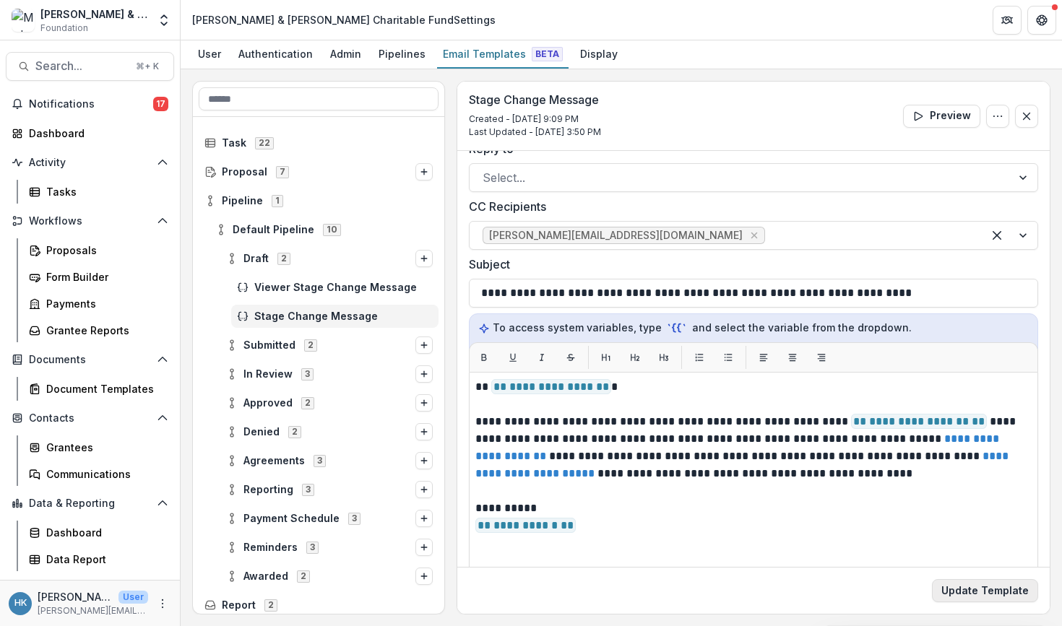
click at [972, 589] on button "Update Template" at bounding box center [985, 590] width 106 height 23
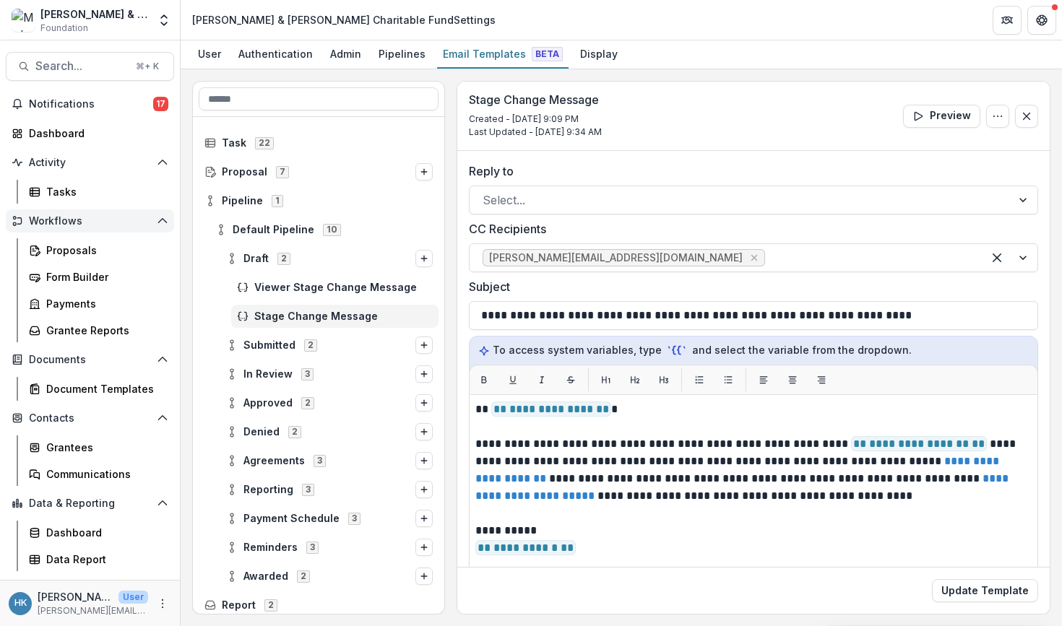
click at [94, 229] on button "Workflows" at bounding box center [90, 220] width 168 height 23
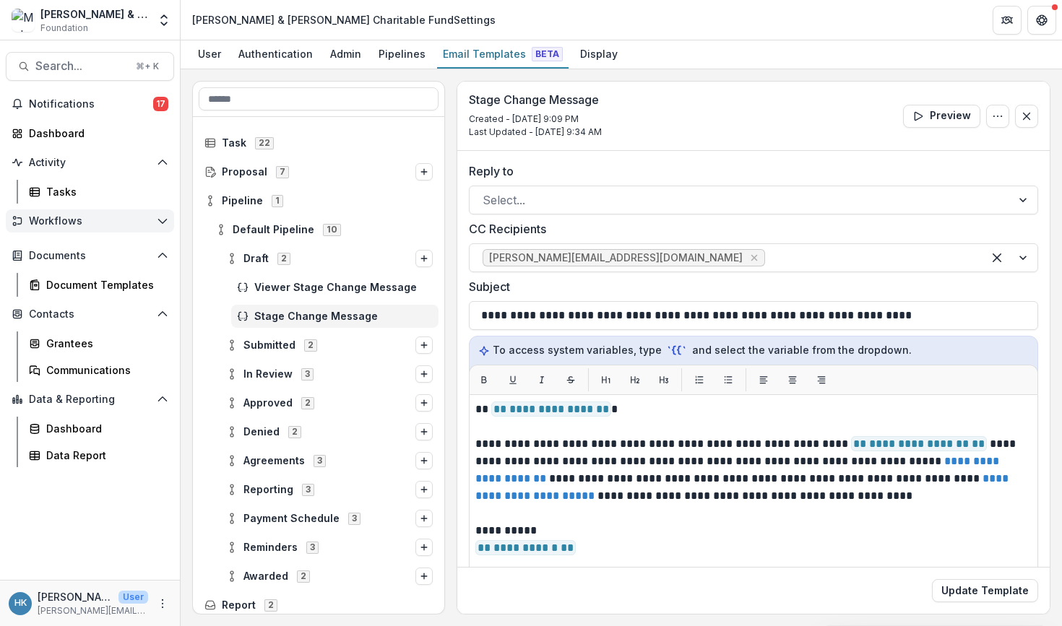
click at [20, 217] on icon "Open Workflows" at bounding box center [18, 221] width 12 height 12
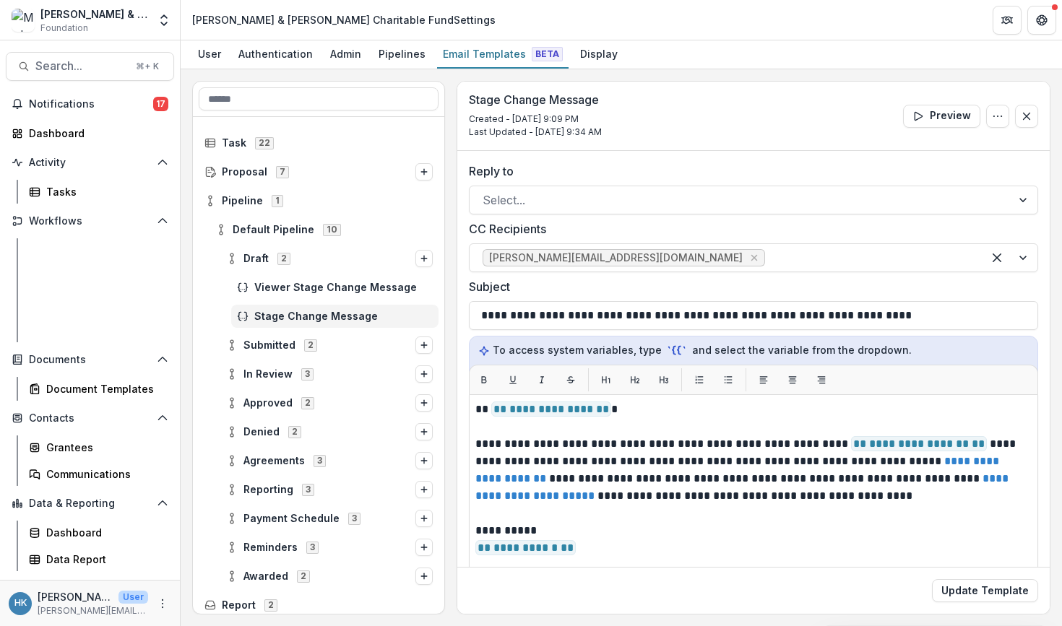
click at [54, 242] on link "Proposals" at bounding box center [98, 250] width 151 height 24
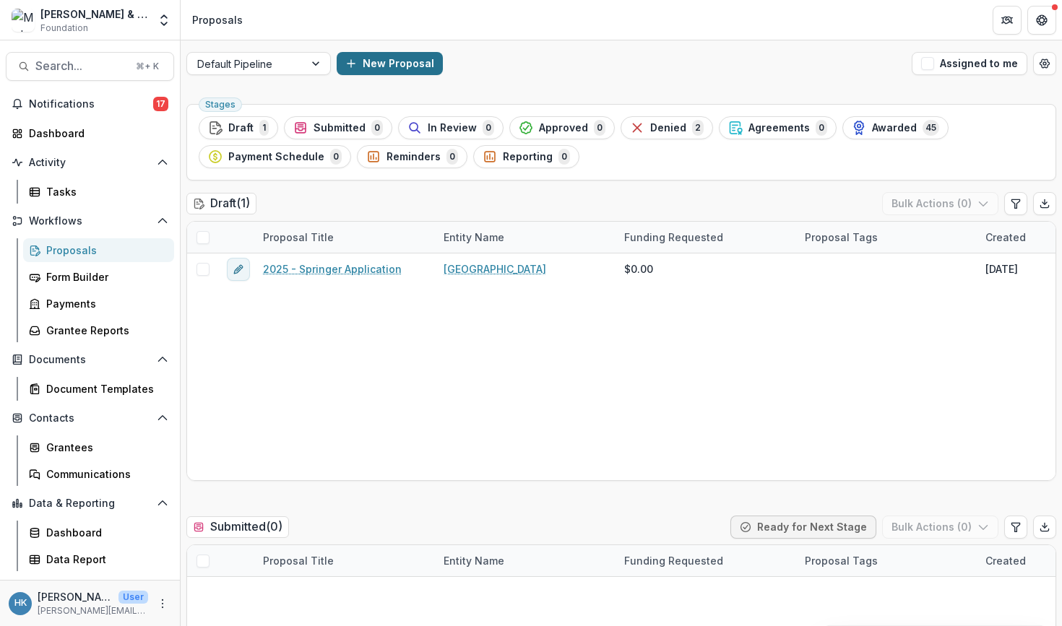
click at [364, 66] on button "New Proposal" at bounding box center [390, 63] width 106 height 23
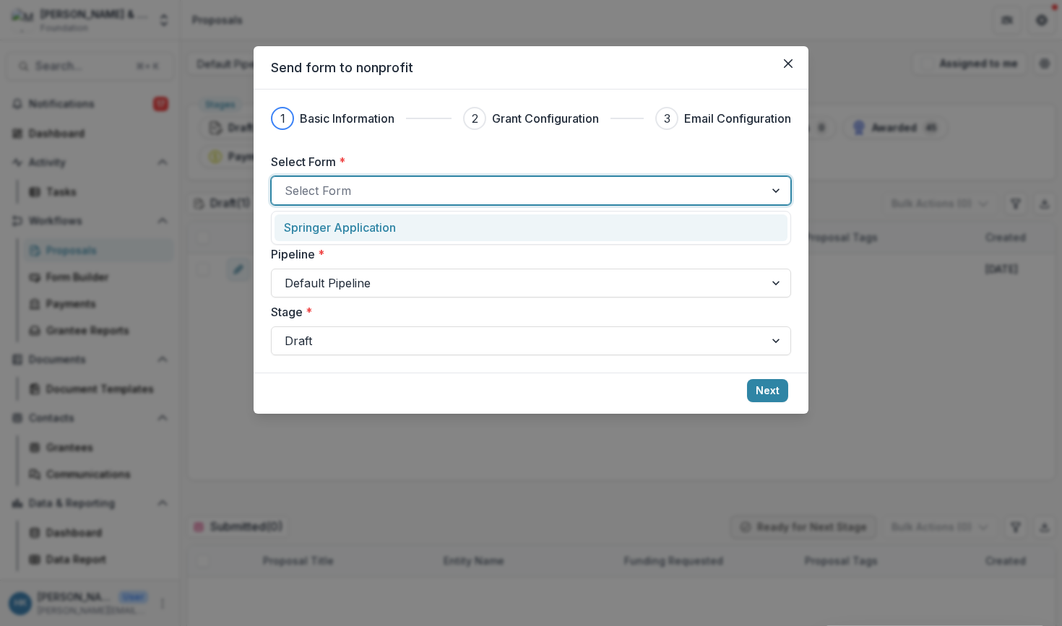
click at [340, 192] on div "Select Form" at bounding box center [518, 190] width 467 height 17
click at [342, 237] on div "Springer Application" at bounding box center [531, 228] width 513 height 27
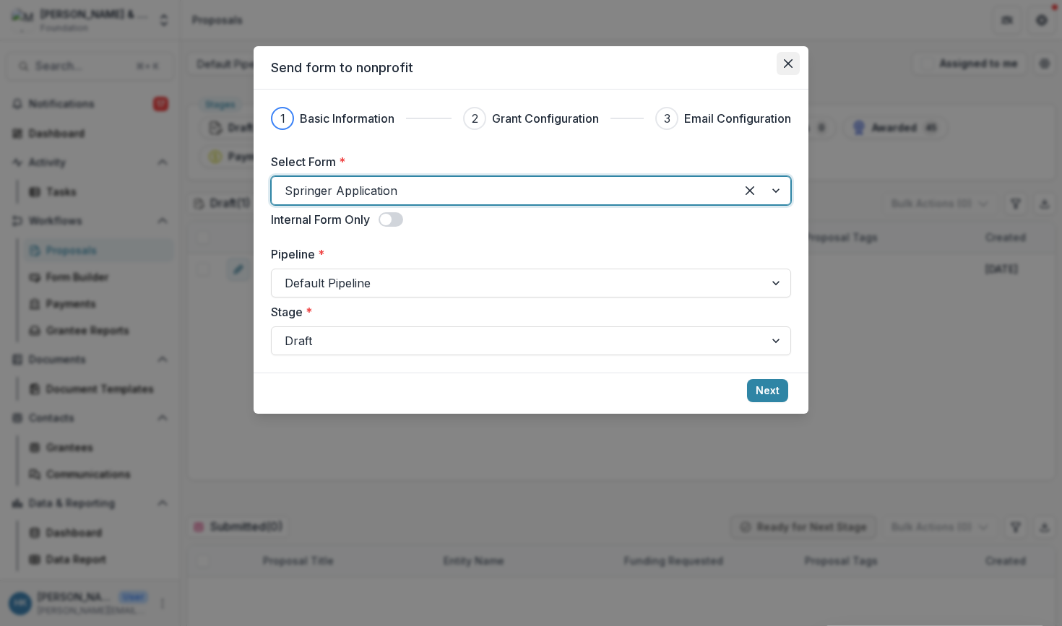
click at [788, 63] on icon "Close" at bounding box center [788, 63] width 9 height 9
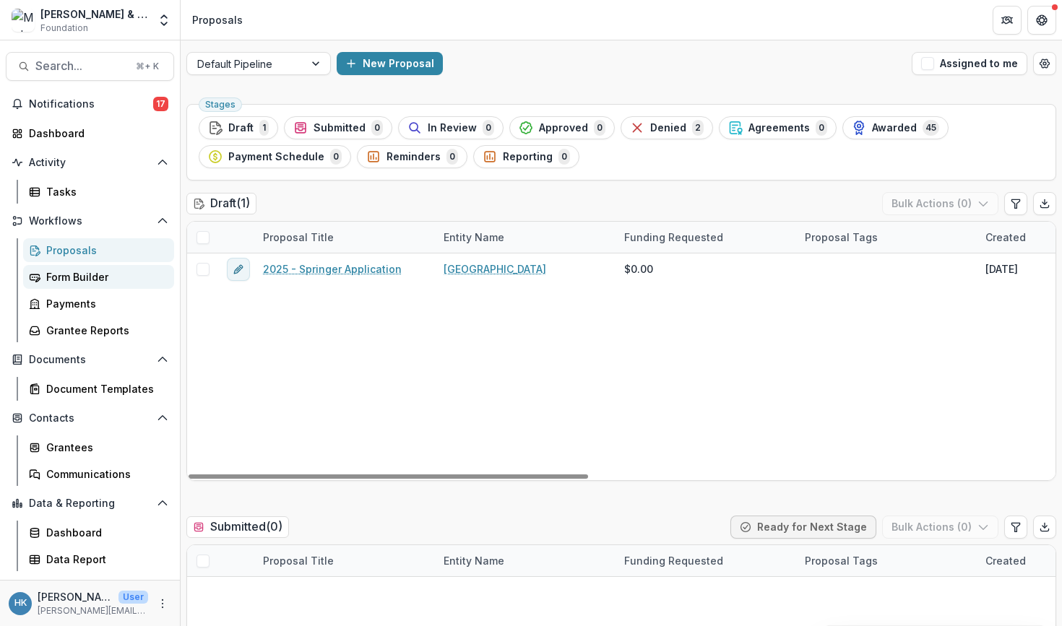
click at [110, 282] on div "Form Builder" at bounding box center [104, 276] width 116 height 15
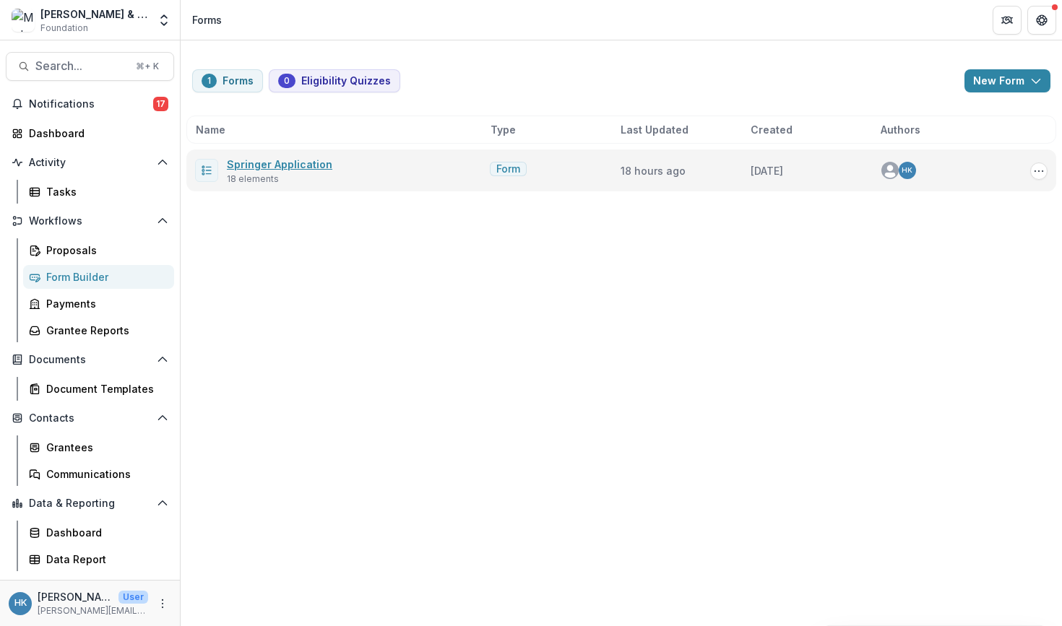
click at [296, 162] on link "Springer Application" at bounding box center [279, 164] width 105 height 12
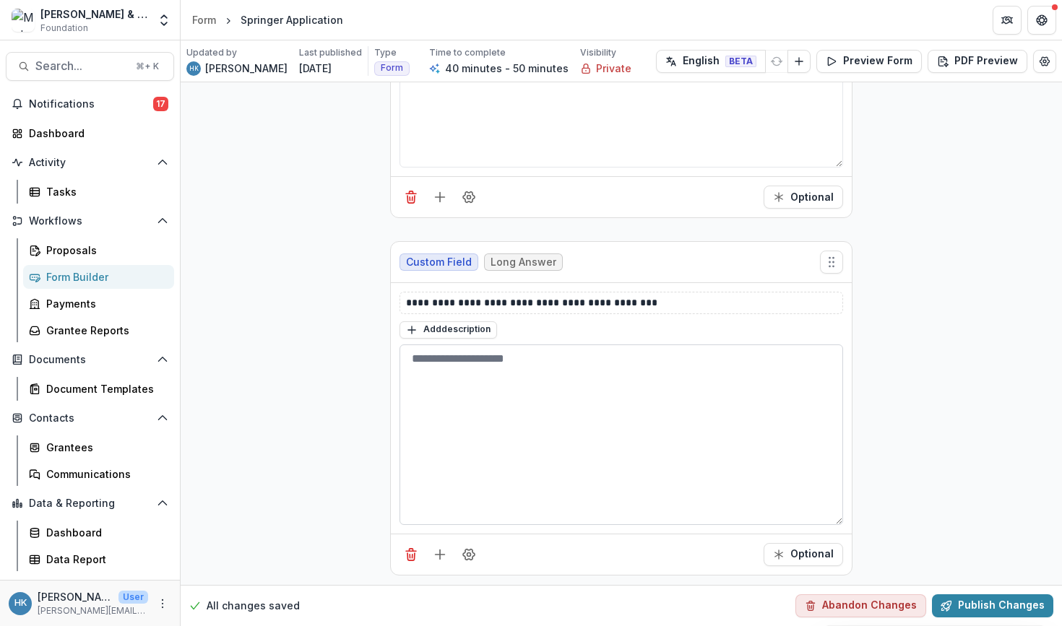
scroll to position [5531, 0]
click at [1008, 615] on button "Publish Changes" at bounding box center [992, 606] width 121 height 23
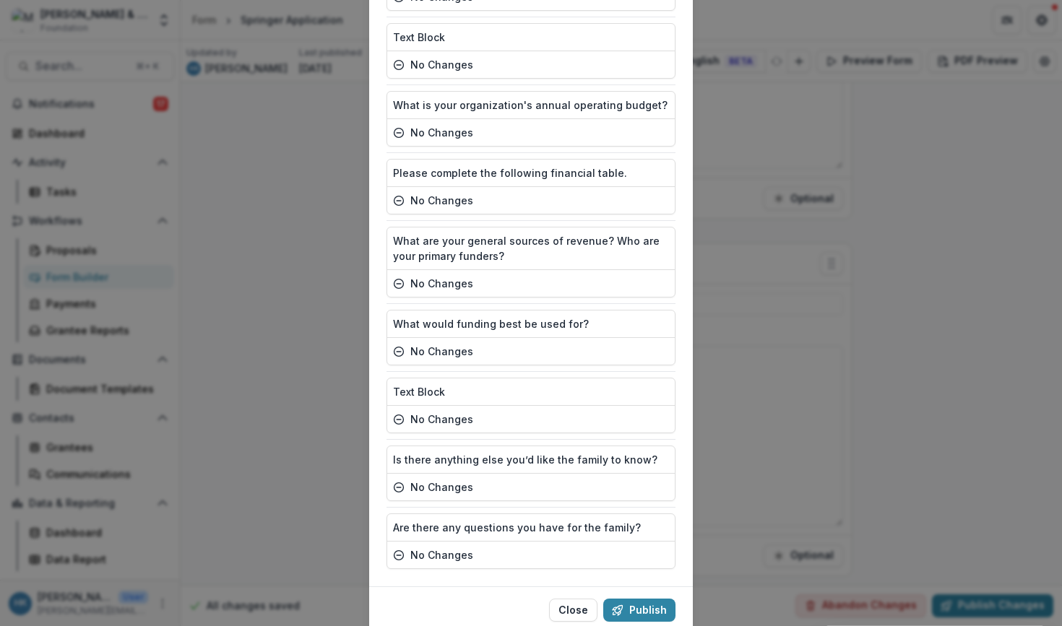
scroll to position [938, 0]
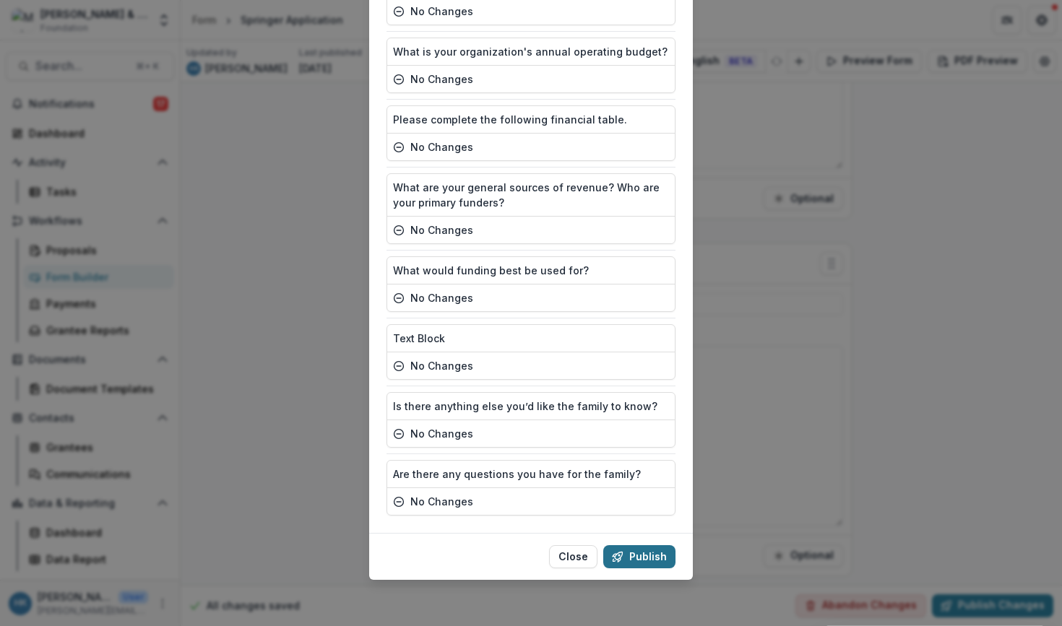
click at [623, 557] on icon "button" at bounding box center [618, 557] width 12 height 12
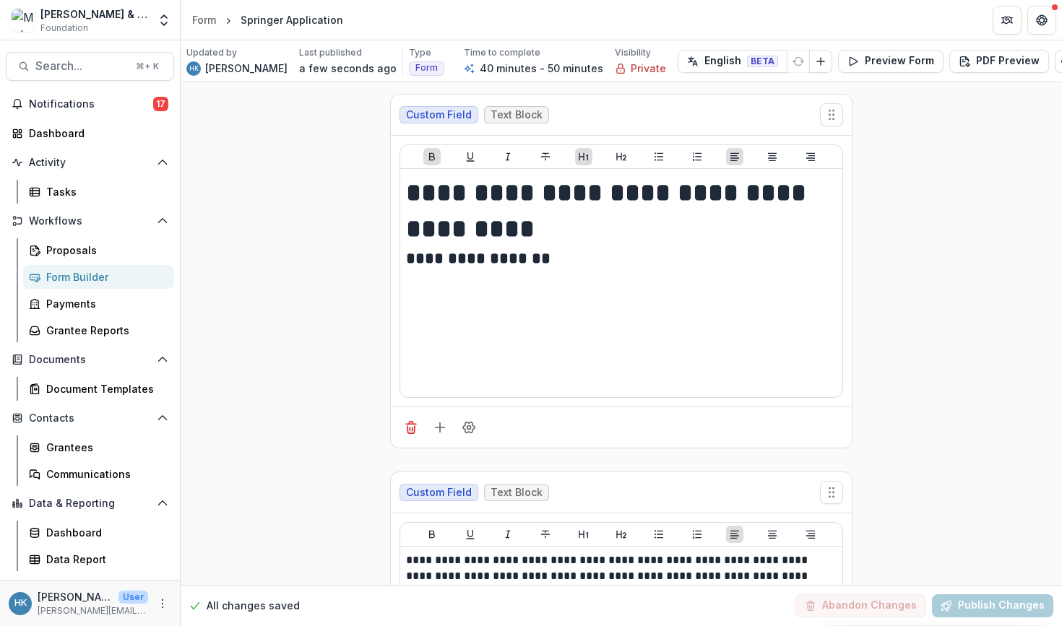
scroll to position [0, 0]
click at [1060, 63] on icon "Edit Form Settings" at bounding box center [1066, 62] width 12 height 12
select select "*******"
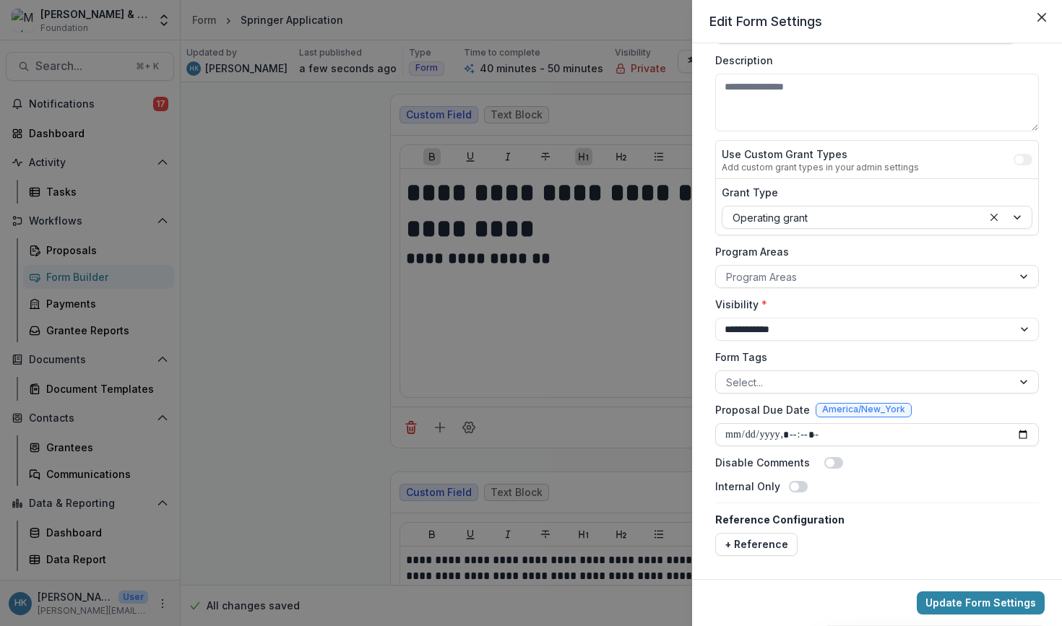
scroll to position [66, 0]
click at [210, 396] on div "**********" at bounding box center [531, 313] width 1062 height 626
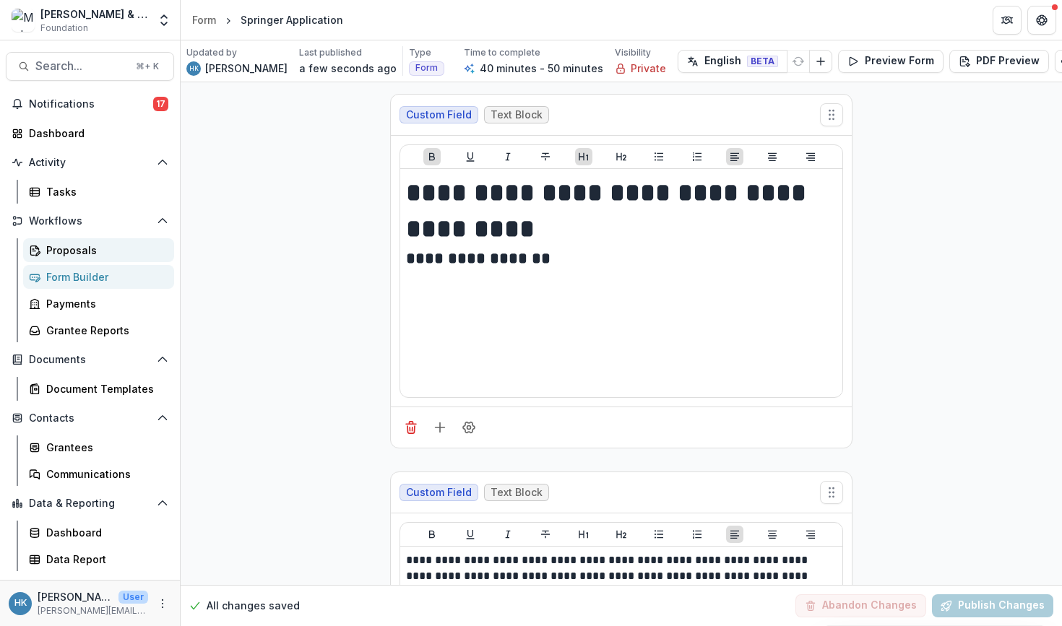
click at [125, 251] on div "Proposals" at bounding box center [104, 250] width 116 height 15
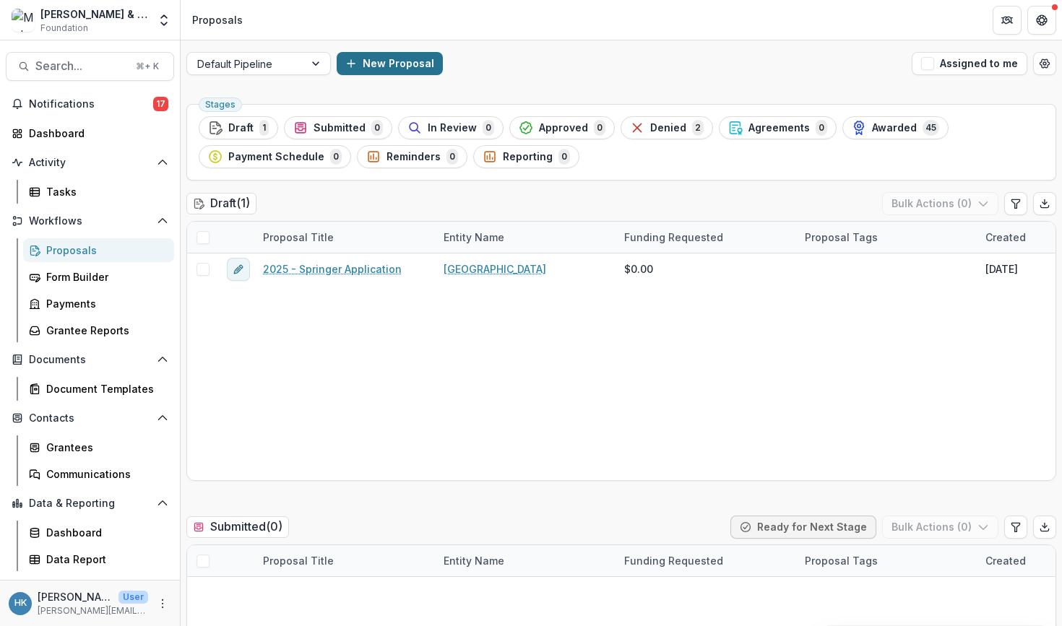
click at [381, 59] on button "New Proposal" at bounding box center [390, 63] width 106 height 23
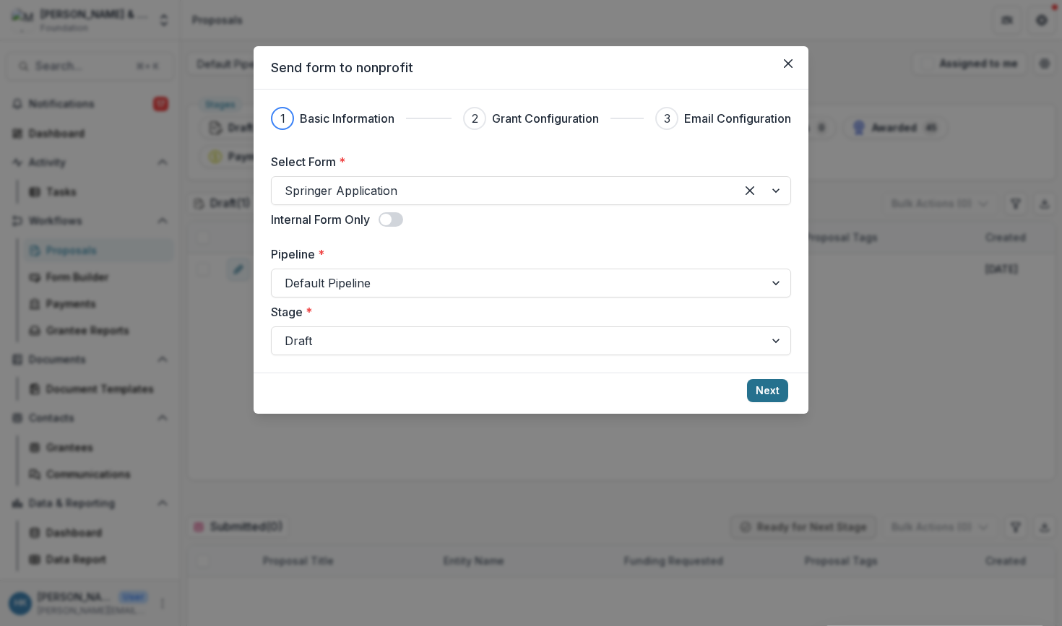
click at [772, 389] on button "Next" at bounding box center [767, 390] width 41 height 23
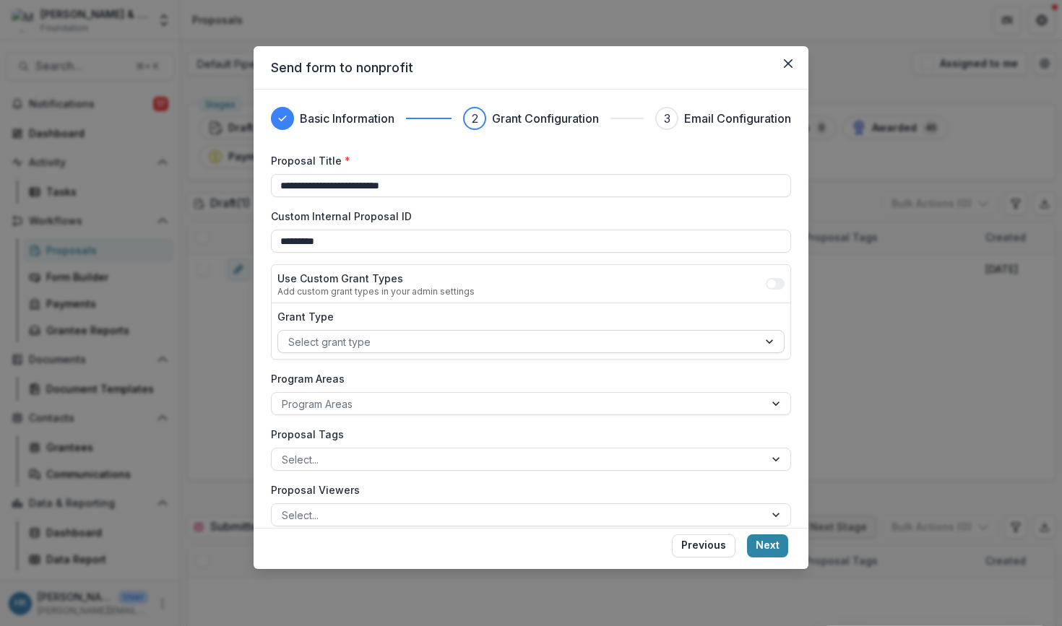
click at [454, 338] on div at bounding box center [517, 342] width 459 height 18
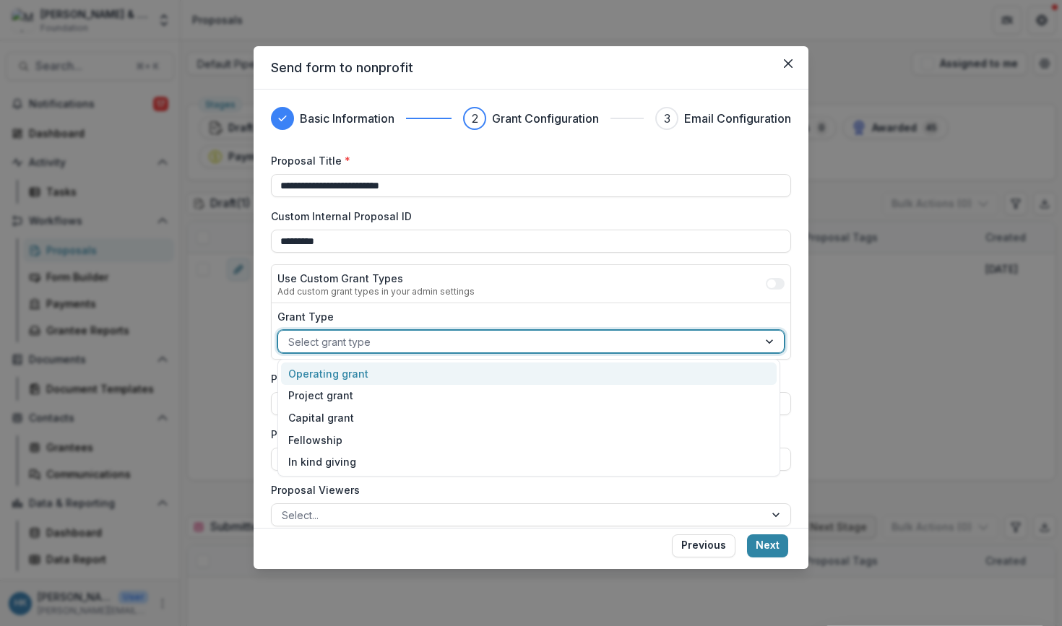
click at [444, 371] on div "Operating grant" at bounding box center [529, 374] width 496 height 22
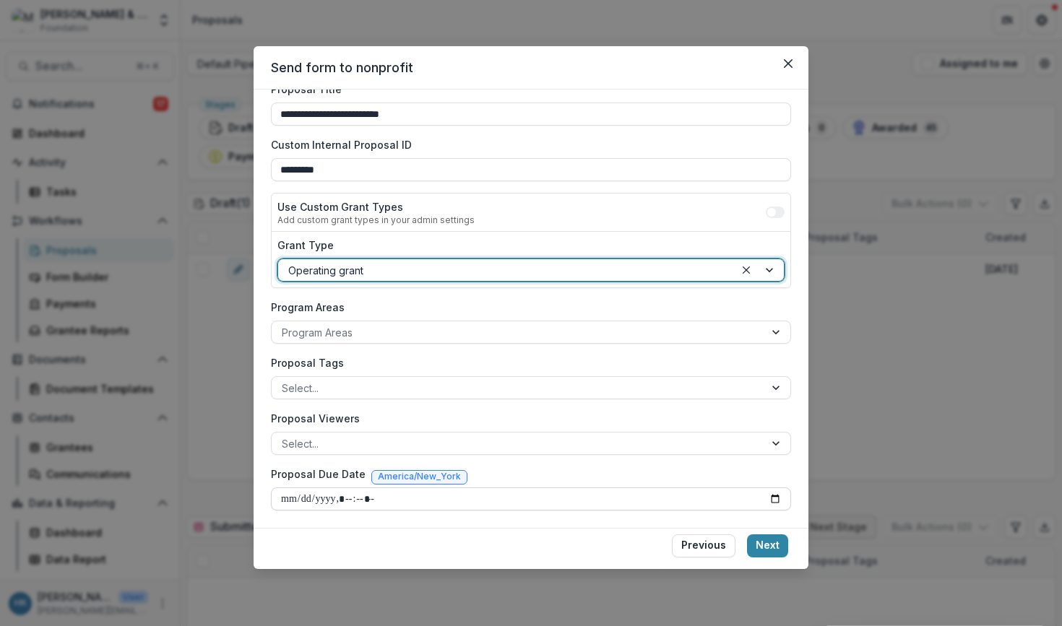
scroll to position [72, 0]
click at [290, 498] on input "Proposal Due Date" at bounding box center [531, 499] width 520 height 23
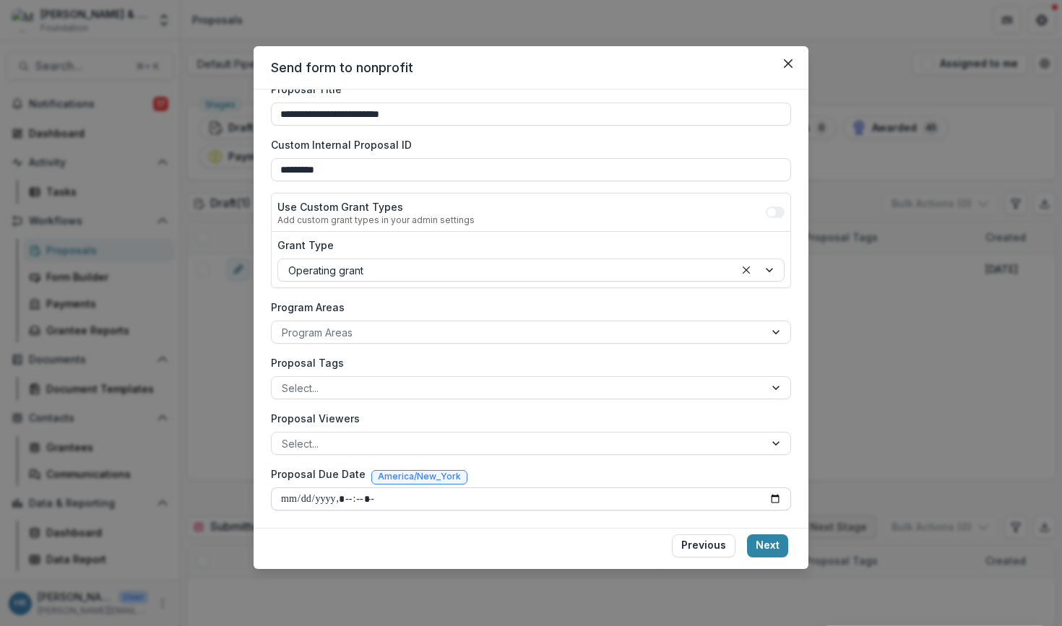
click at [353, 498] on input "Proposal Due Date" at bounding box center [531, 499] width 520 height 23
click at [376, 498] on input "Proposal Due Date" at bounding box center [531, 499] width 520 height 23
click at [391, 500] on input "Proposal Due Date" at bounding box center [531, 499] width 520 height 23
type input "**********"
click at [504, 489] on input "Proposal Due Date" at bounding box center [531, 499] width 520 height 23
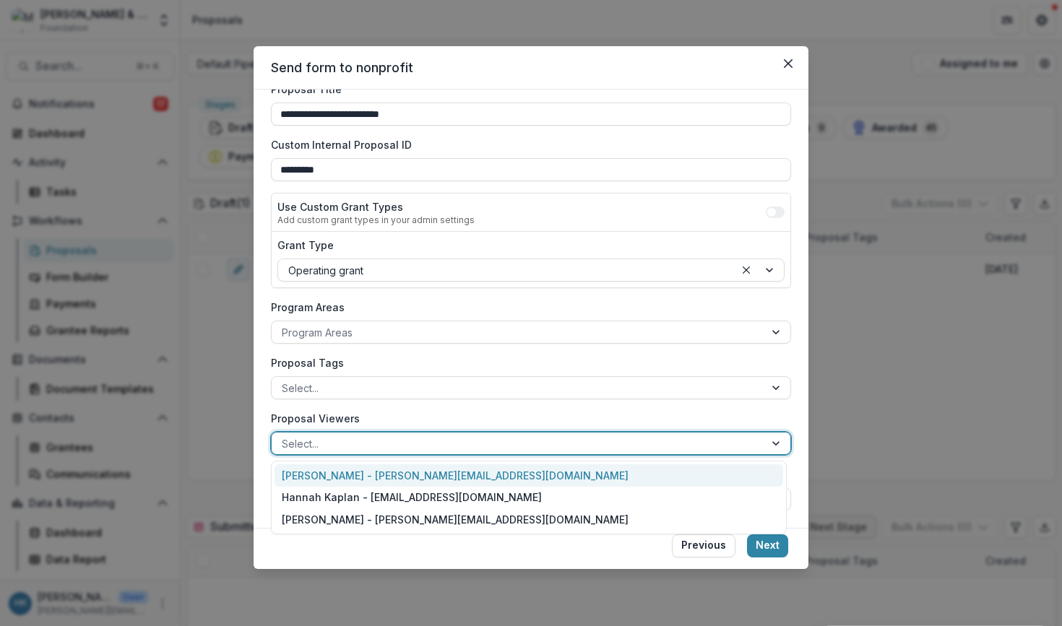
click at [603, 444] on div at bounding box center [518, 444] width 472 height 18
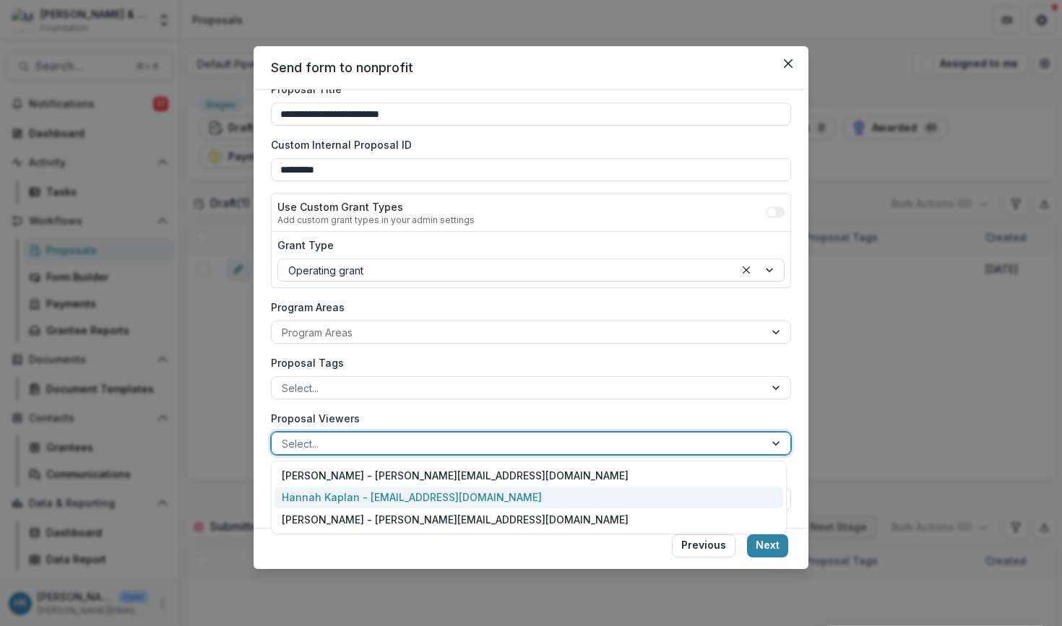
click at [532, 499] on div "Hannah Kaplan - hannah@jhphilanthropy.com" at bounding box center [529, 498] width 509 height 22
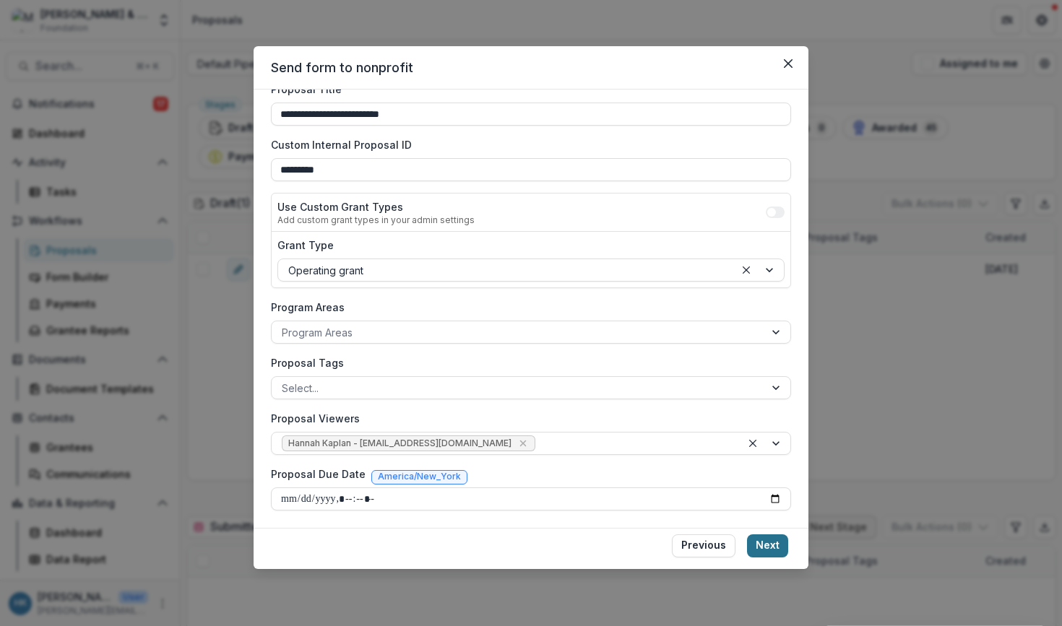
click at [769, 548] on button "Next" at bounding box center [767, 546] width 41 height 23
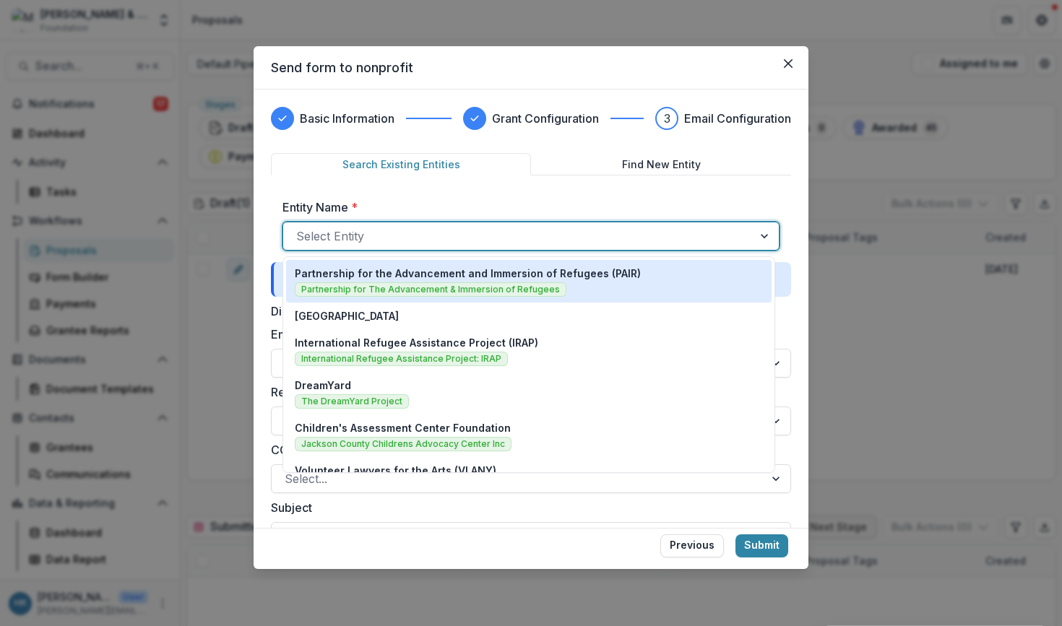
click at [602, 241] on div at bounding box center [518, 236] width 444 height 20
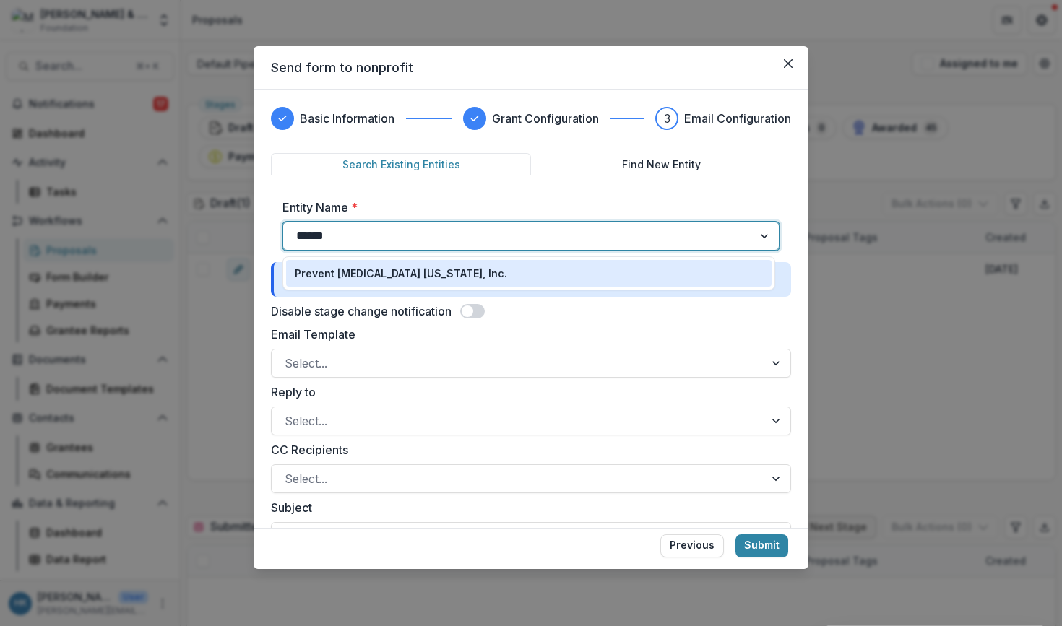
type input "*******"
click at [509, 272] on div "Prevent Child Abuse New York, Inc." at bounding box center [529, 273] width 468 height 15
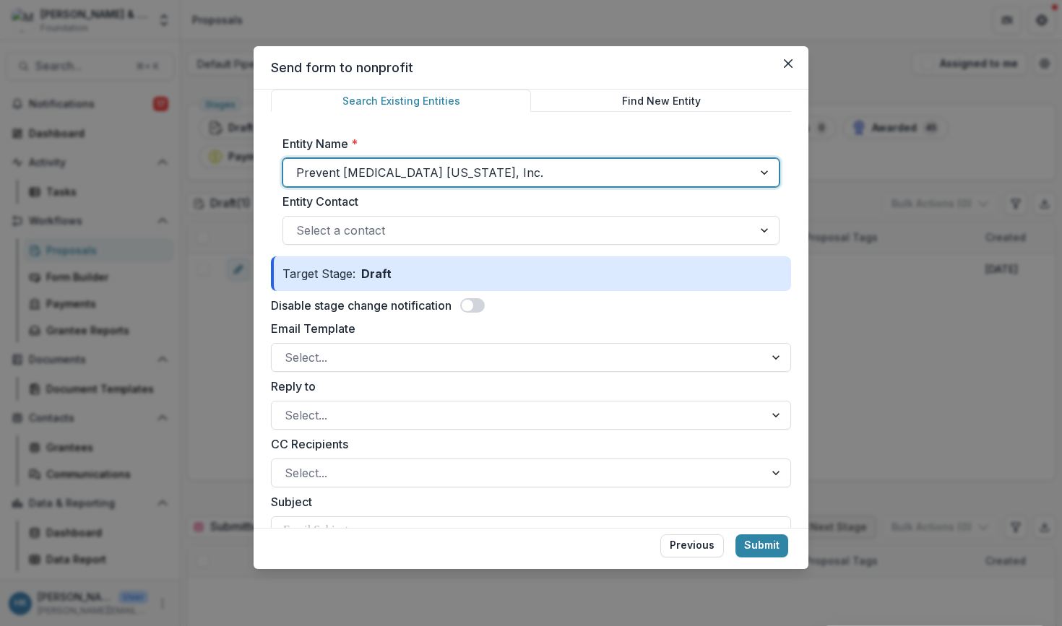
scroll to position [90, 0]
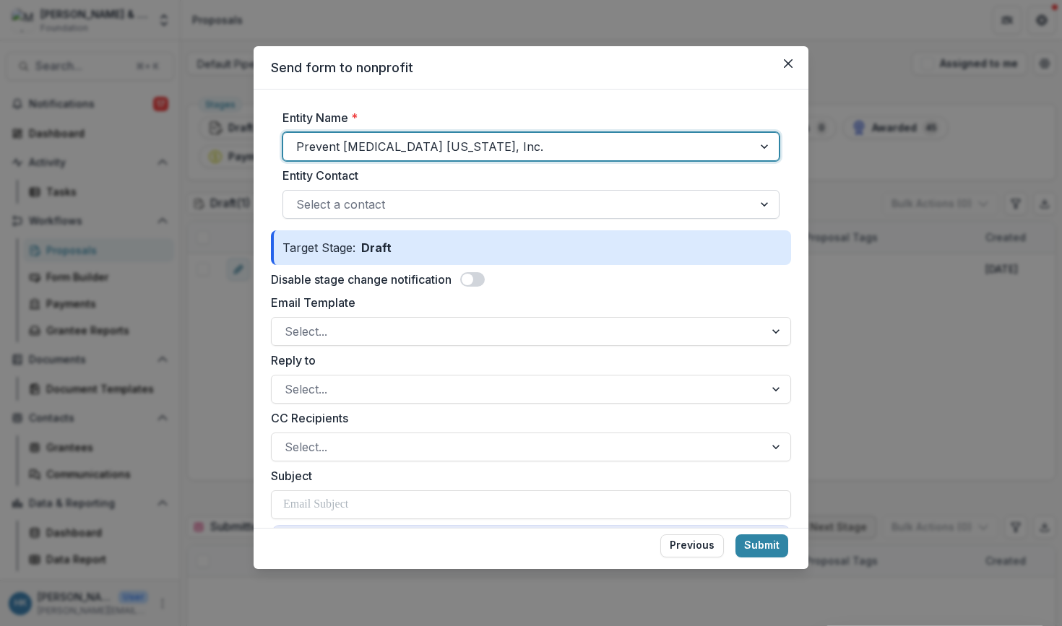
click at [540, 212] on div at bounding box center [518, 204] width 444 height 20
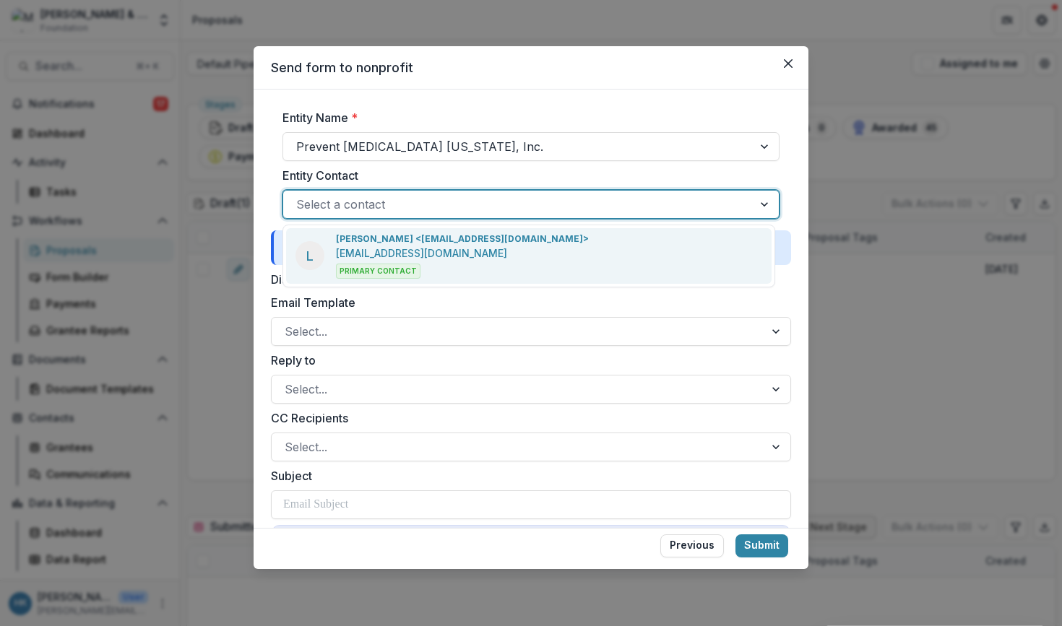
click at [524, 251] on div "Lisa Morgan-Klepeis <lmklepeis@preventchildabuseny.org> lmklepeis@preventchilda…" at bounding box center [462, 256] width 253 height 46
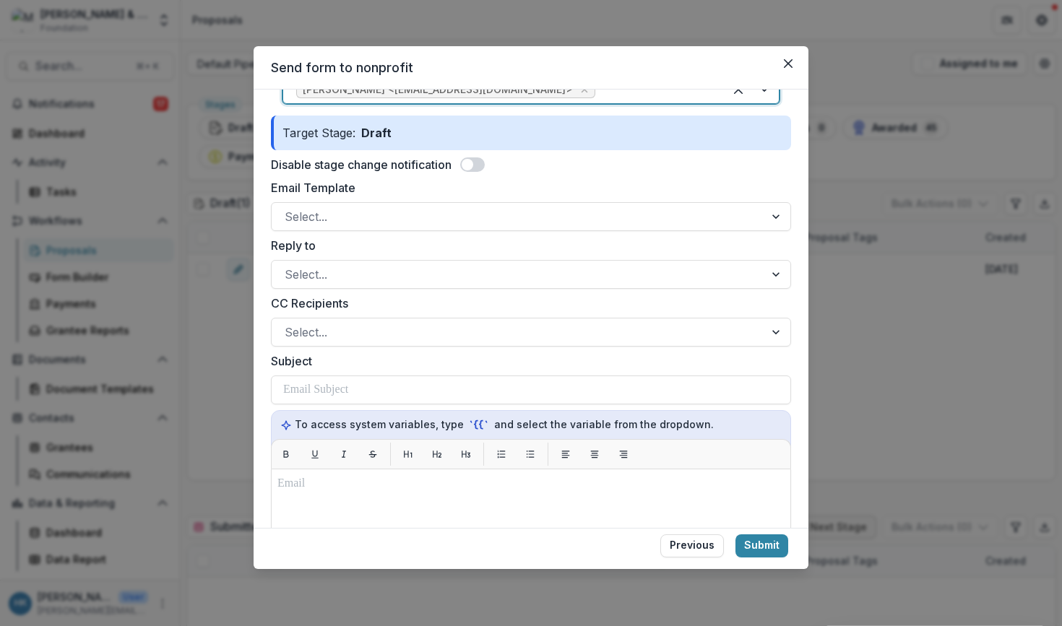
scroll to position [235, 0]
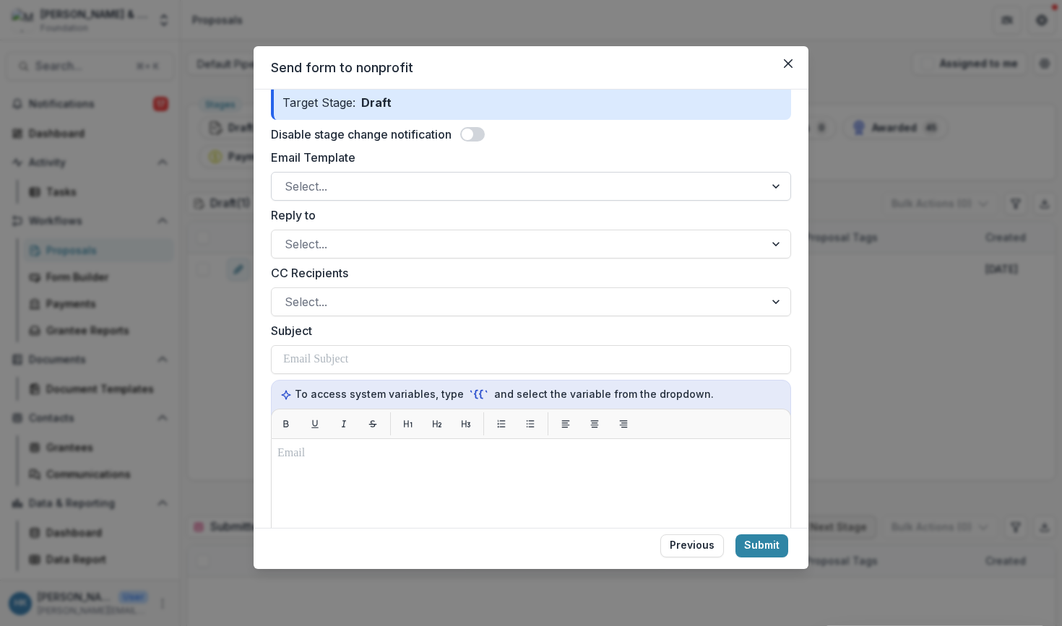
click at [510, 181] on div at bounding box center [518, 186] width 467 height 20
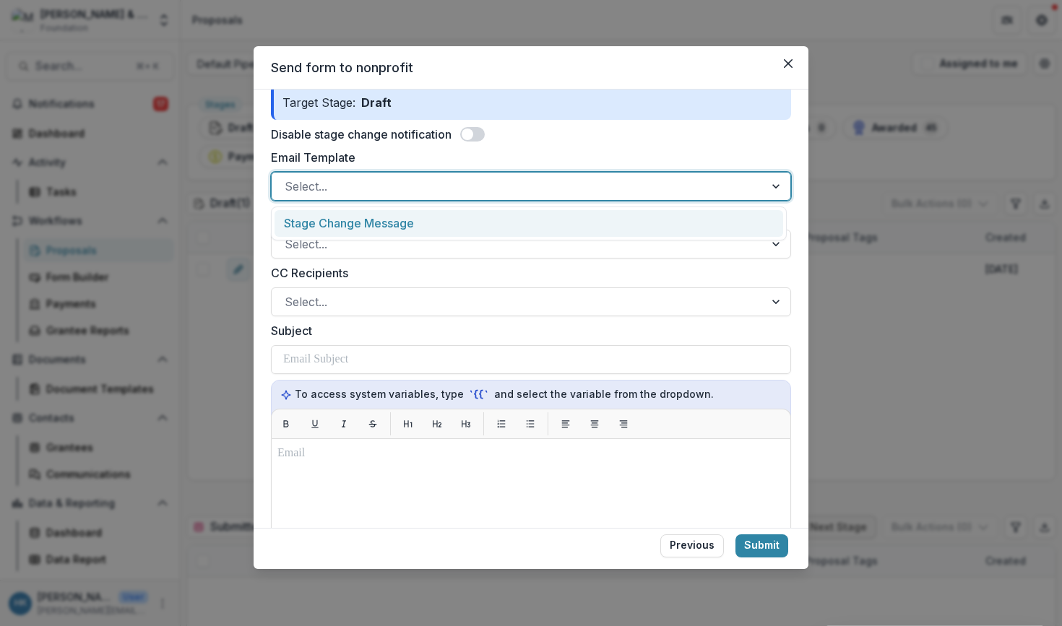
click at [503, 217] on div "Stage Change Message" at bounding box center [529, 223] width 509 height 27
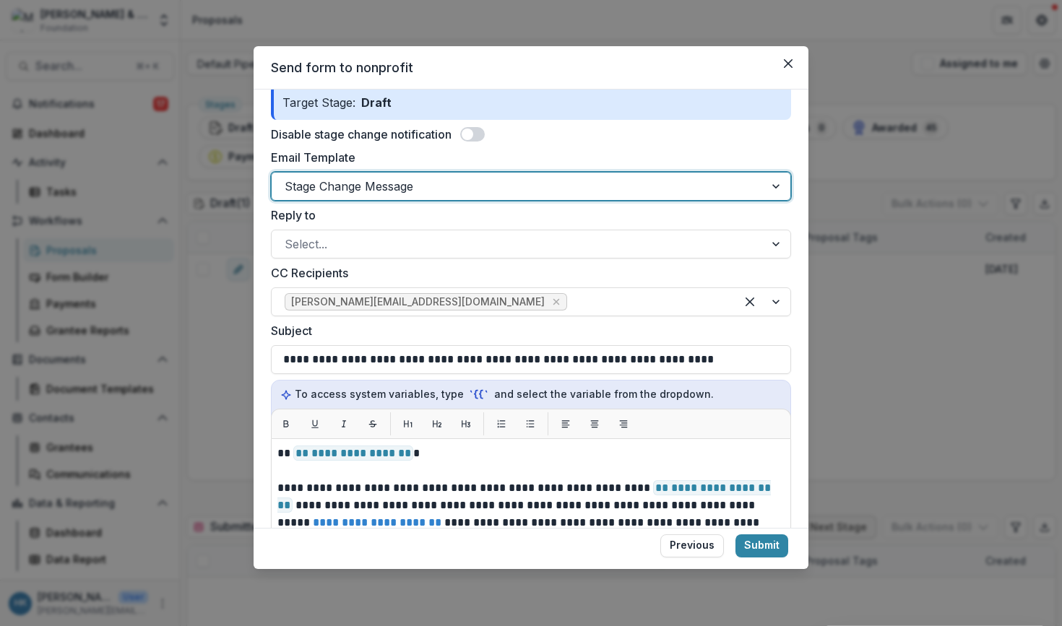
scroll to position [226, 0]
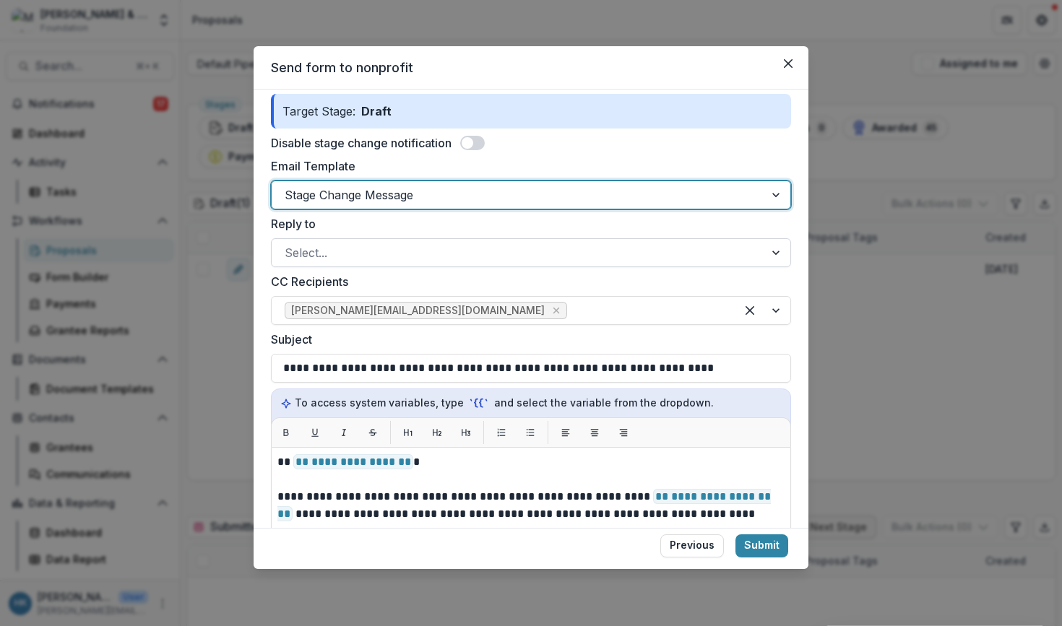
click at [473, 256] on div at bounding box center [518, 253] width 467 height 20
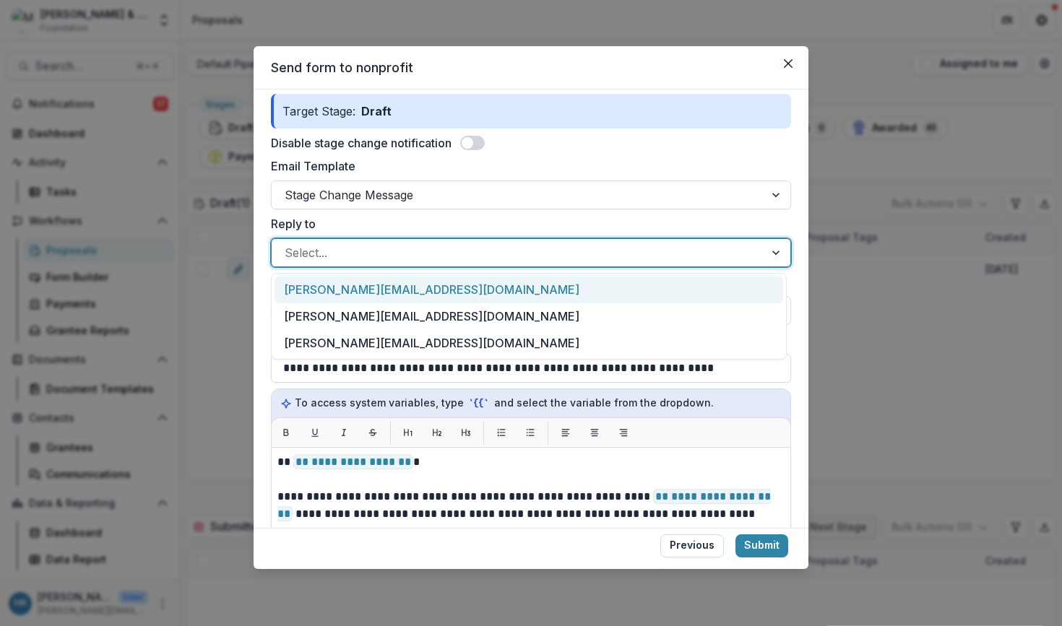
click at [473, 256] on div at bounding box center [518, 253] width 467 height 20
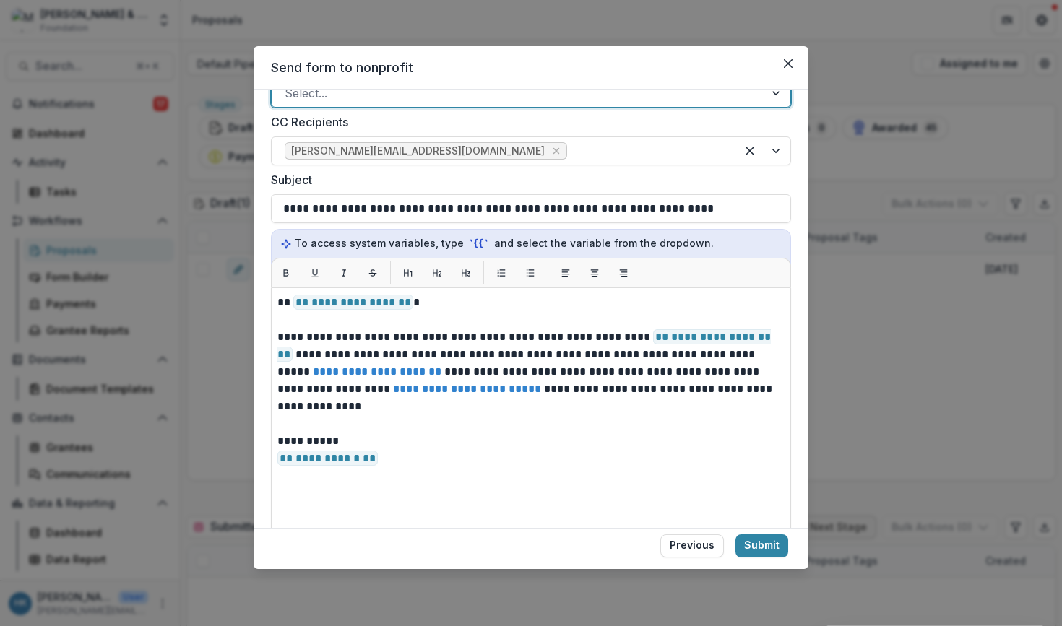
scroll to position [576, 0]
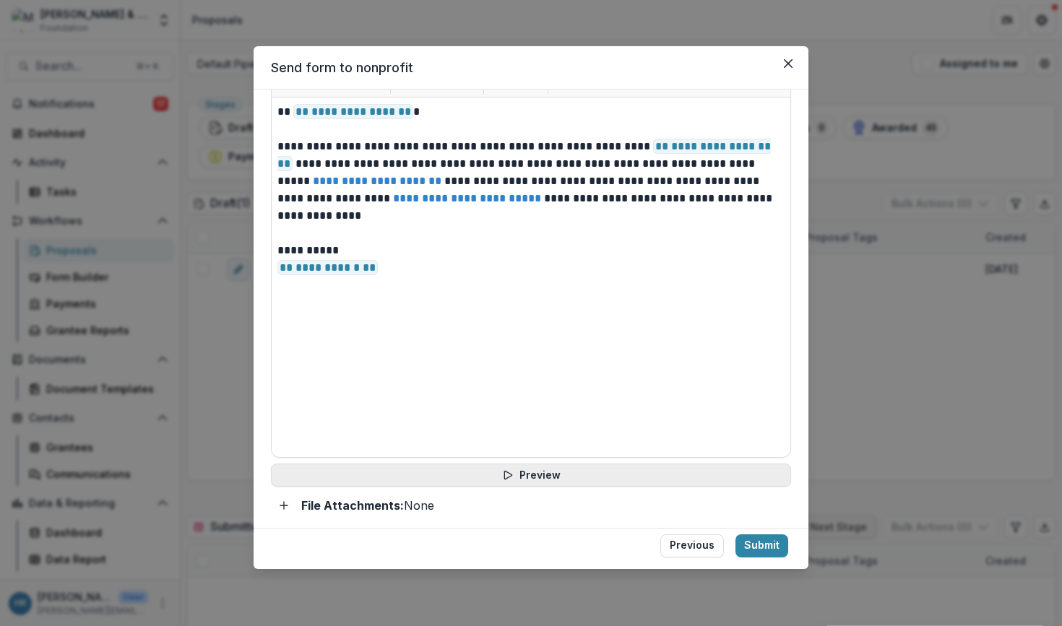
click at [539, 472] on button "Preview" at bounding box center [531, 475] width 520 height 23
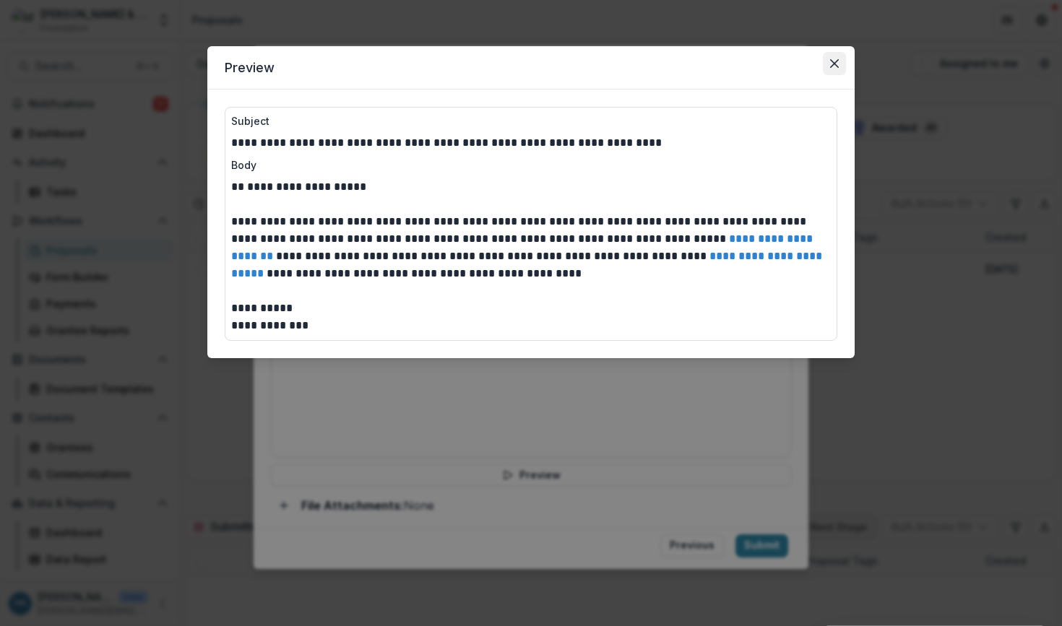
click at [832, 60] on icon "Close" at bounding box center [834, 63] width 9 height 9
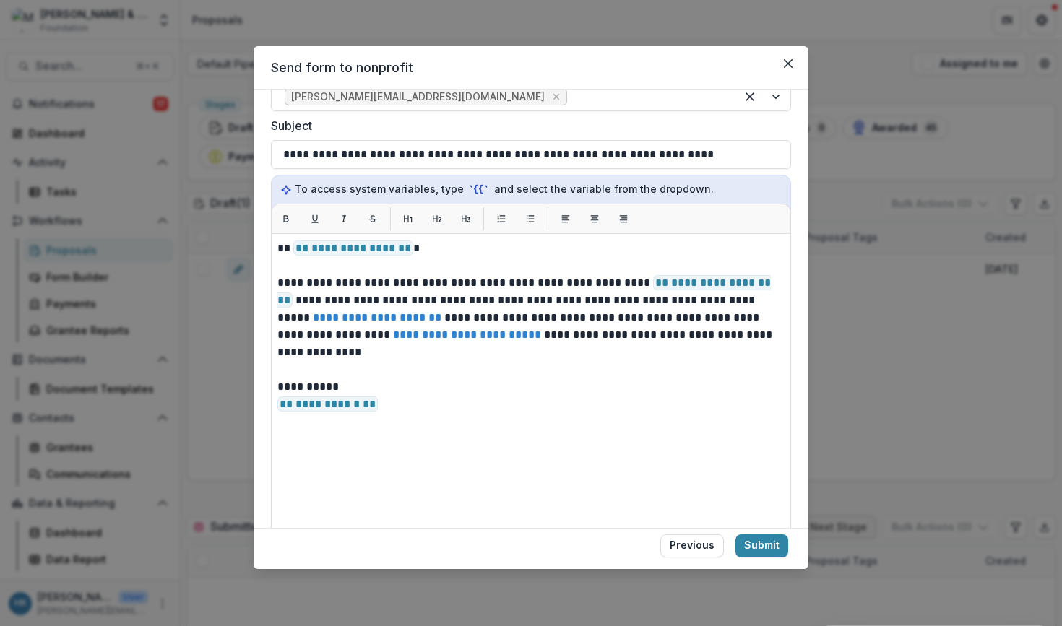
scroll to position [439, 0]
click at [766, 547] on button "Submit" at bounding box center [761, 546] width 53 height 23
